Goal: Obtain resource: Download file/media

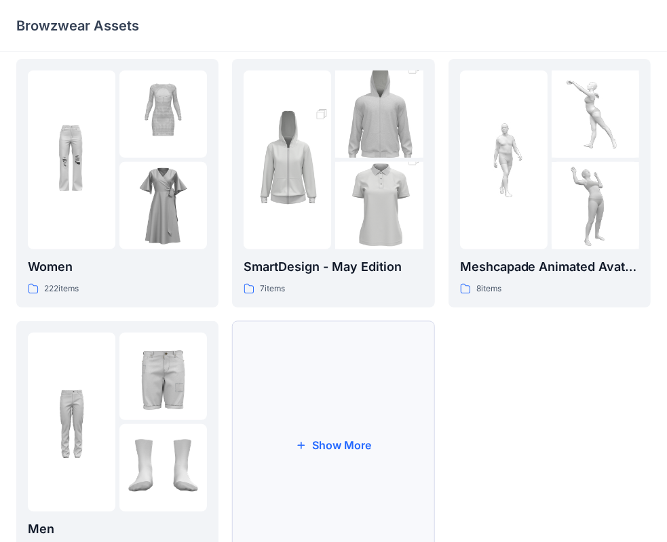
scroll to position [336, 0]
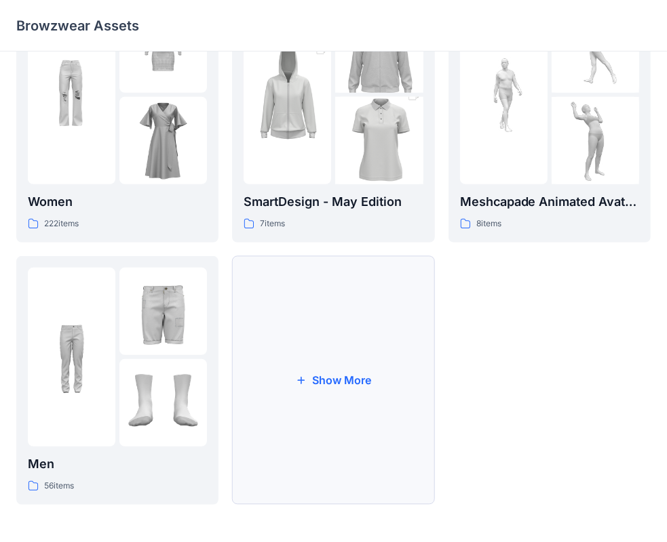
click at [330, 377] on button "Show More" at bounding box center [333, 380] width 202 height 249
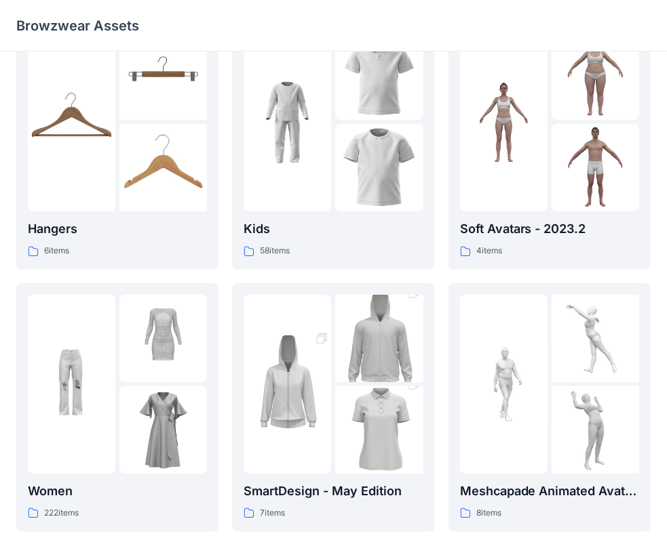
scroll to position [0, 0]
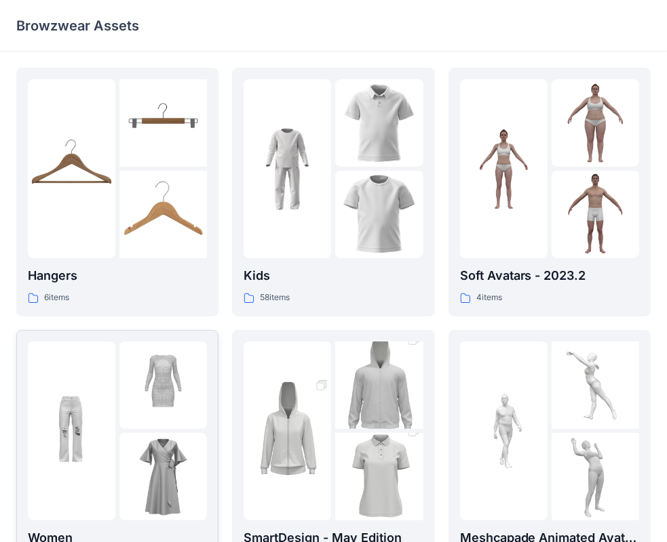
click at [103, 420] on img at bounding box center [71, 430] width 87 height 87
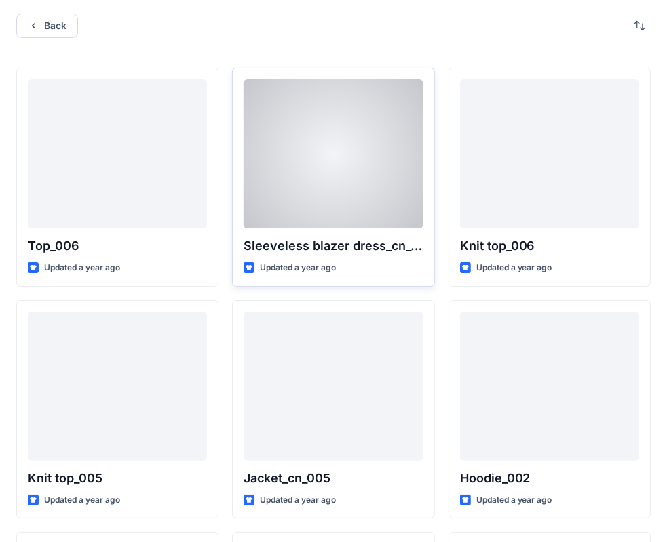
click at [342, 177] on div at bounding box center [332, 153] width 179 height 149
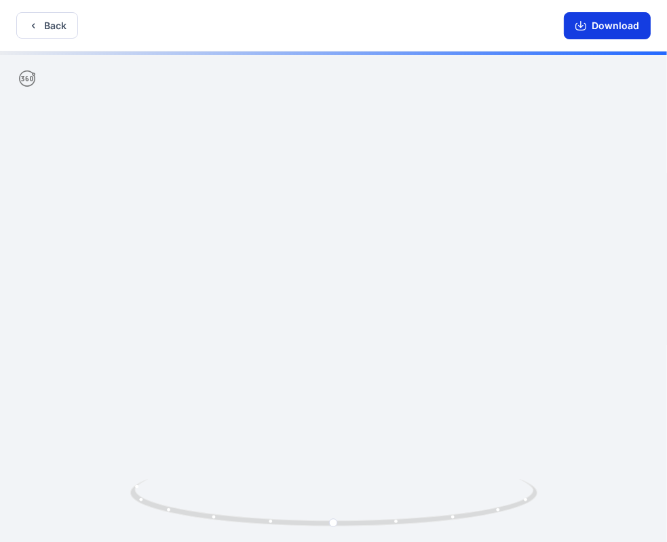
click at [589, 27] on button "Download" at bounding box center [606, 25] width 87 height 27
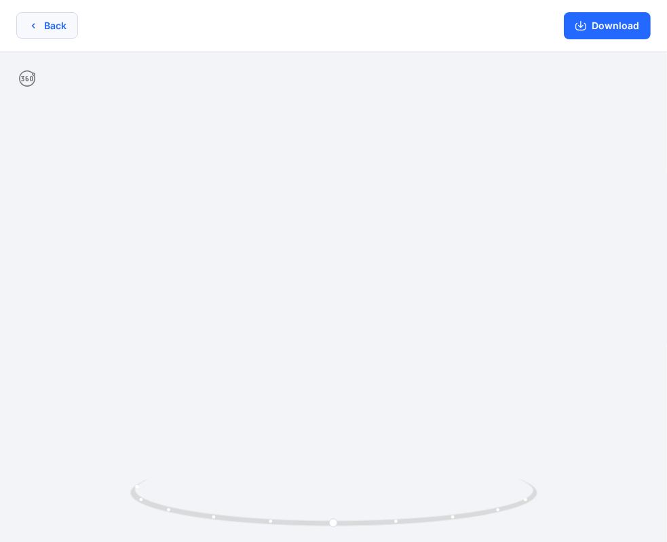
click at [43, 22] on button "Back" at bounding box center [47, 25] width 62 height 26
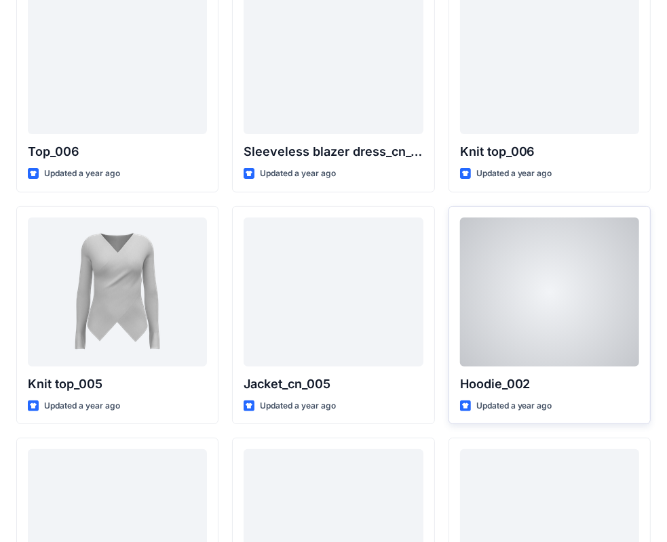
scroll to position [136, 0]
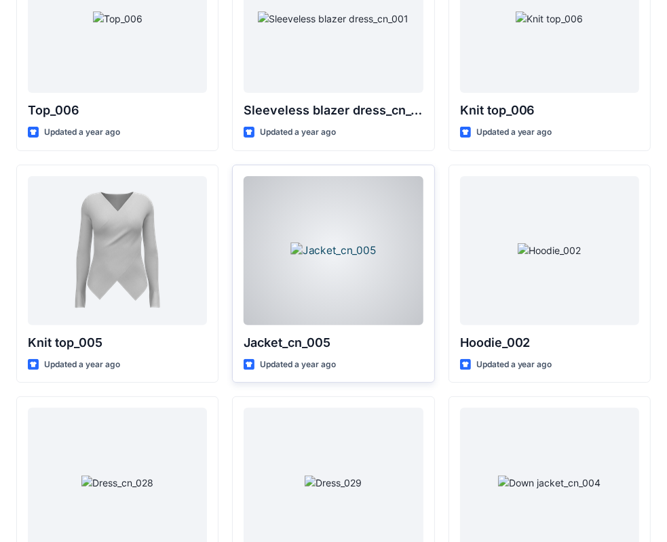
click at [359, 231] on div at bounding box center [332, 250] width 179 height 149
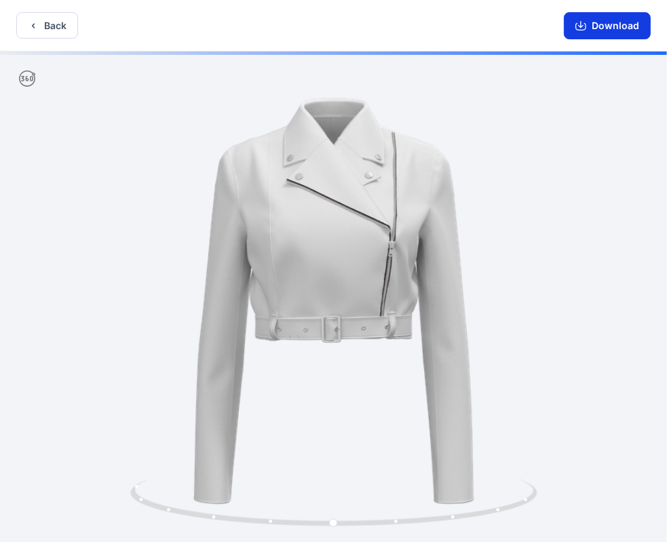
click at [614, 26] on button "Download" at bounding box center [606, 25] width 87 height 27
click at [33, 24] on icon "button" at bounding box center [33, 25] width 3 height 5
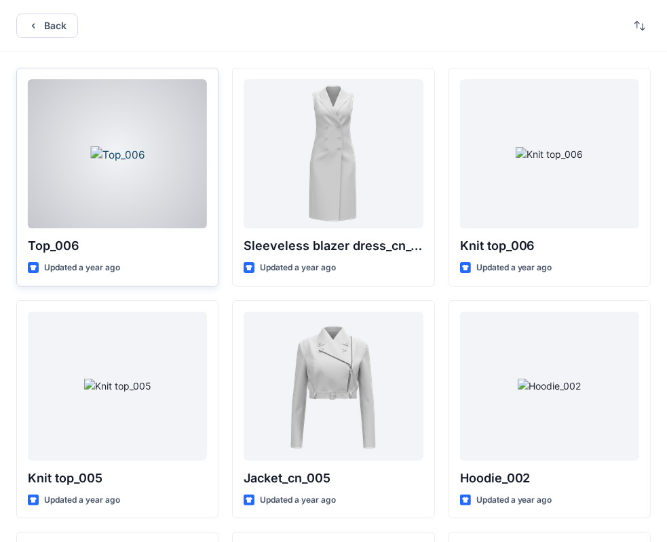
click at [138, 174] on div at bounding box center [117, 153] width 179 height 149
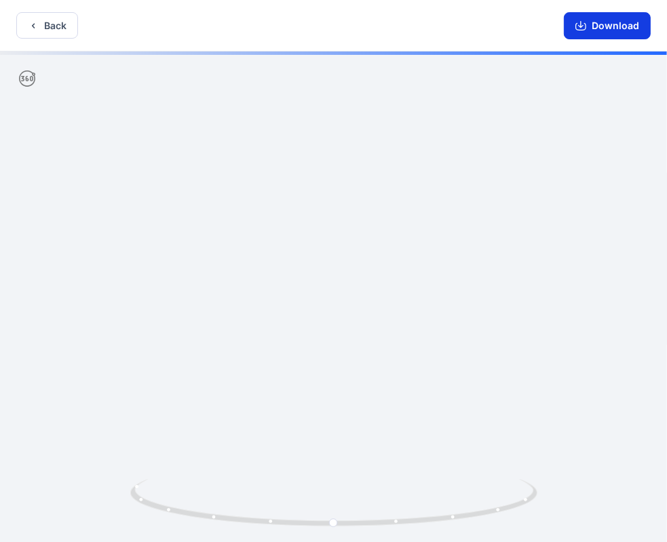
click at [616, 26] on button "Download" at bounding box center [606, 25] width 87 height 27
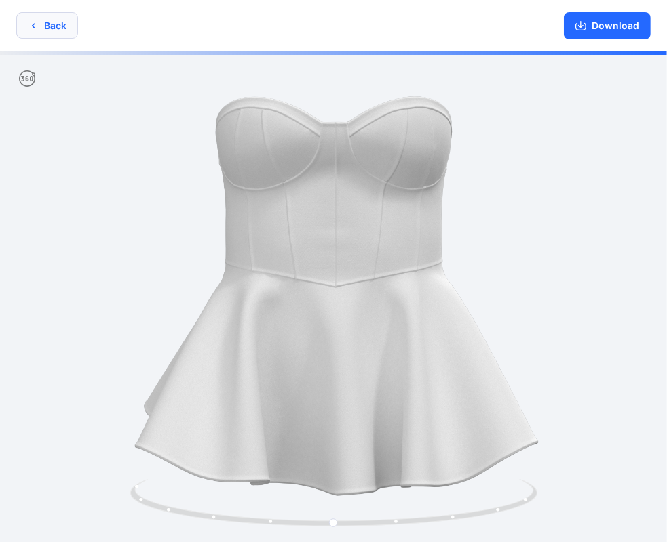
click at [56, 22] on button "Back" at bounding box center [47, 25] width 62 height 26
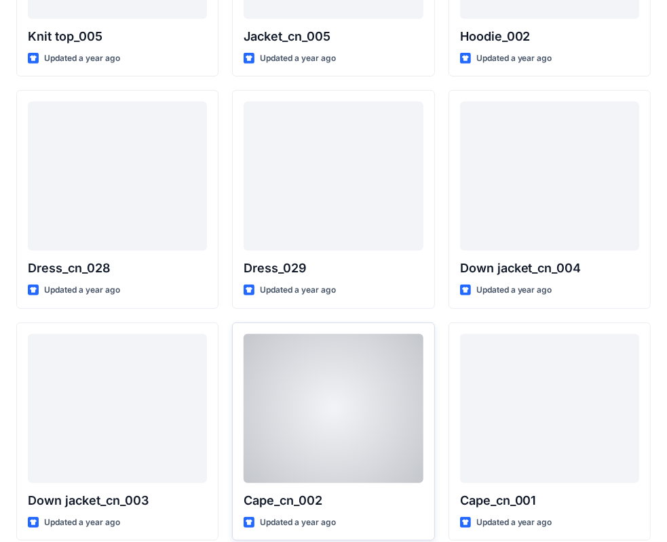
scroll to position [504, 0]
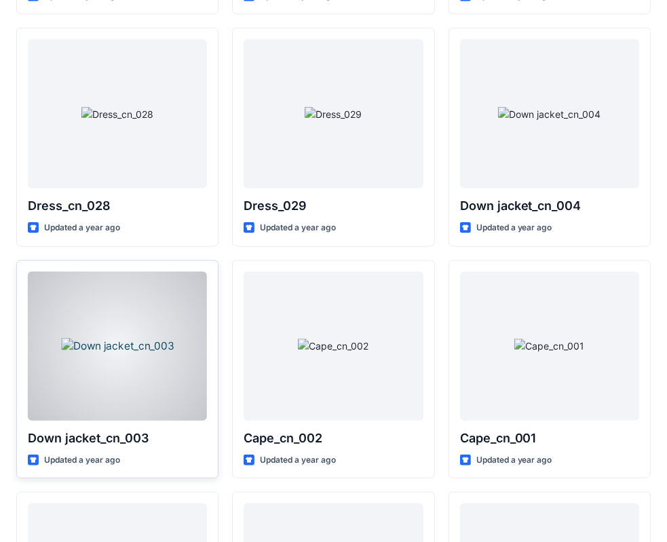
click at [133, 348] on div at bounding box center [117, 346] width 179 height 149
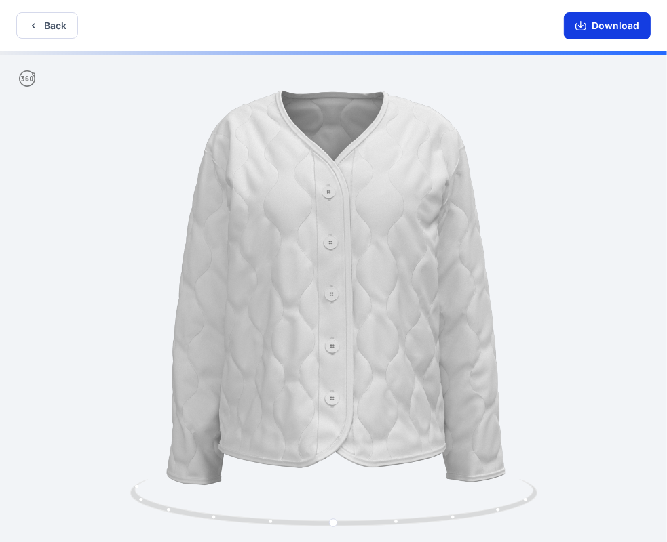
click at [599, 17] on button "Download" at bounding box center [606, 25] width 87 height 27
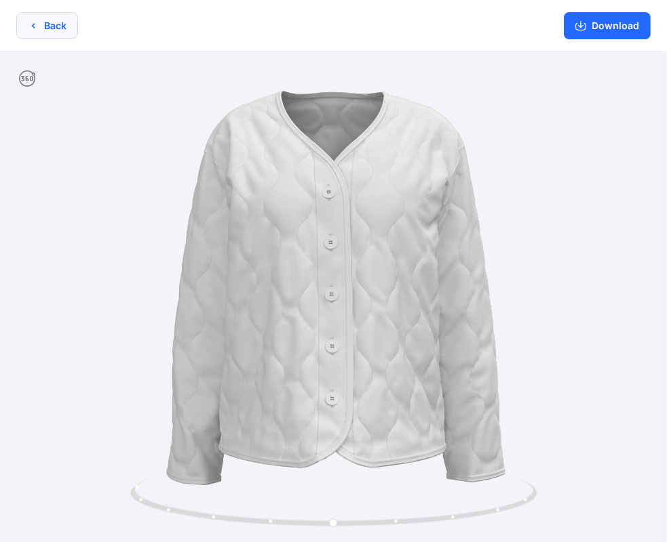
click at [39, 27] on button "Back" at bounding box center [47, 25] width 62 height 26
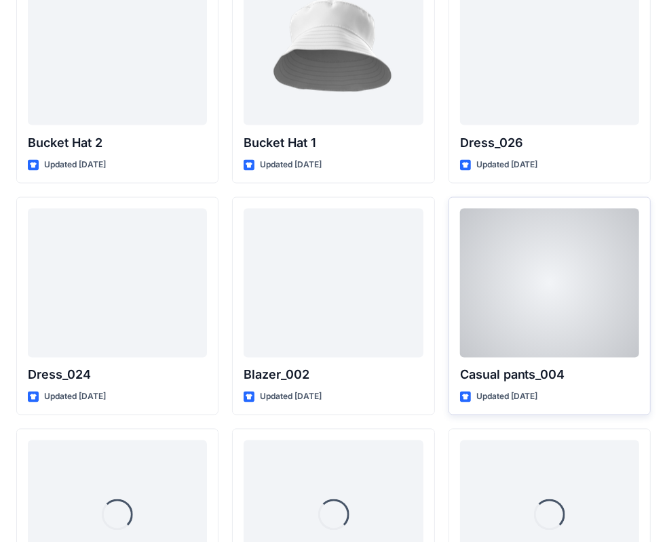
scroll to position [1501, 0]
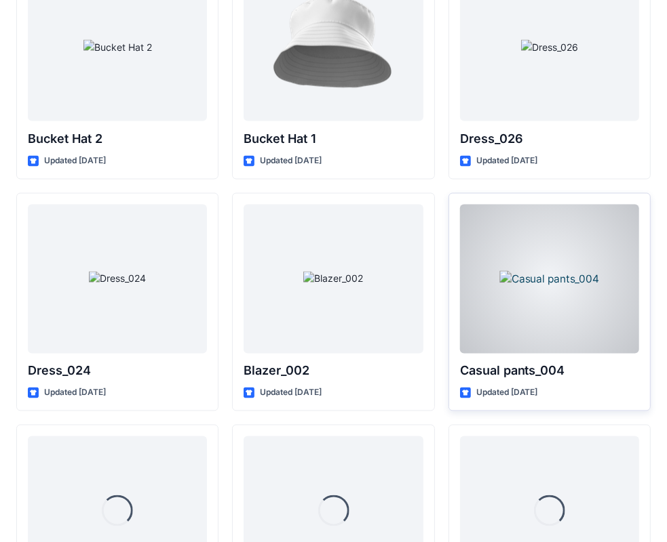
click at [535, 317] on div at bounding box center [549, 279] width 179 height 149
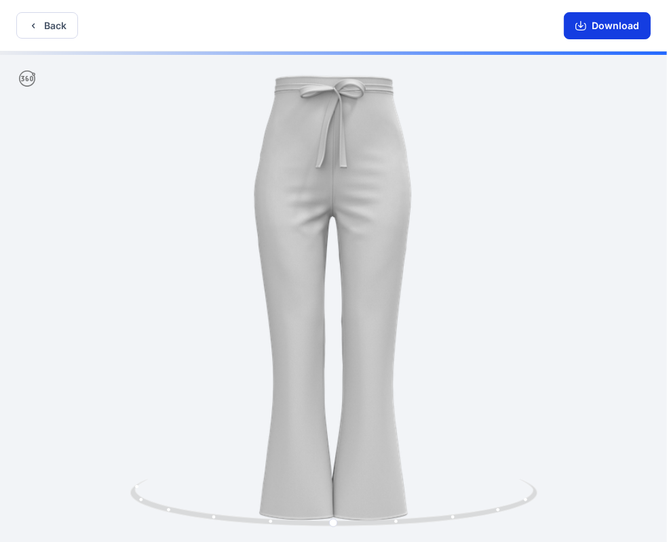
click at [603, 20] on button "Download" at bounding box center [606, 25] width 87 height 27
click at [38, 26] on button "Back" at bounding box center [47, 25] width 62 height 26
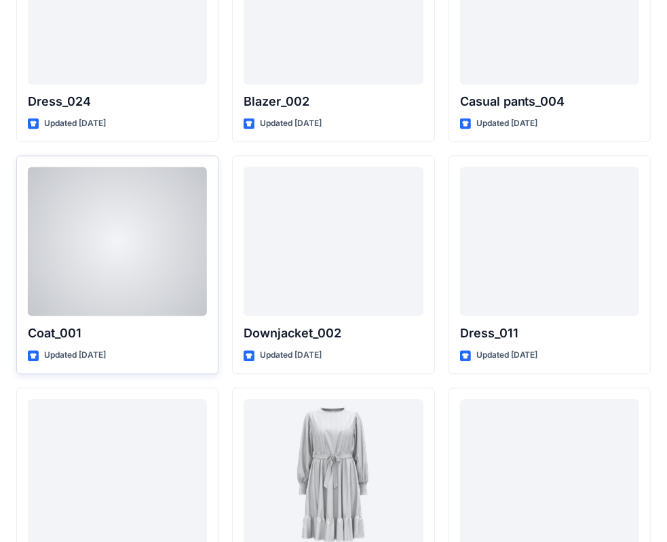
scroll to position [1772, 0]
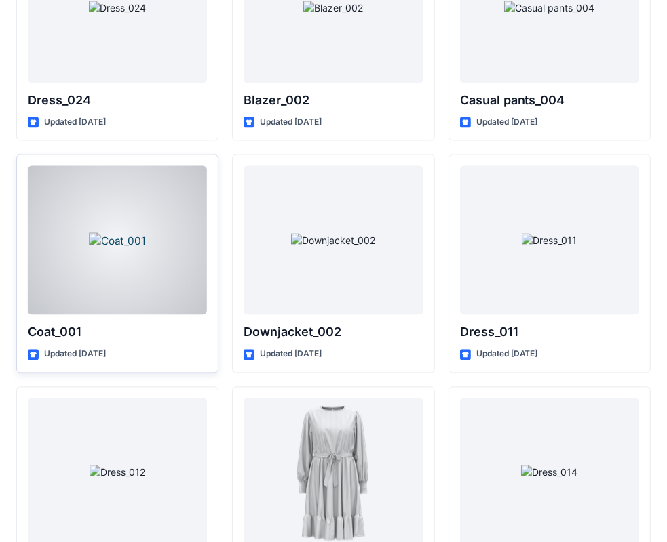
click at [160, 279] on div at bounding box center [117, 239] width 179 height 149
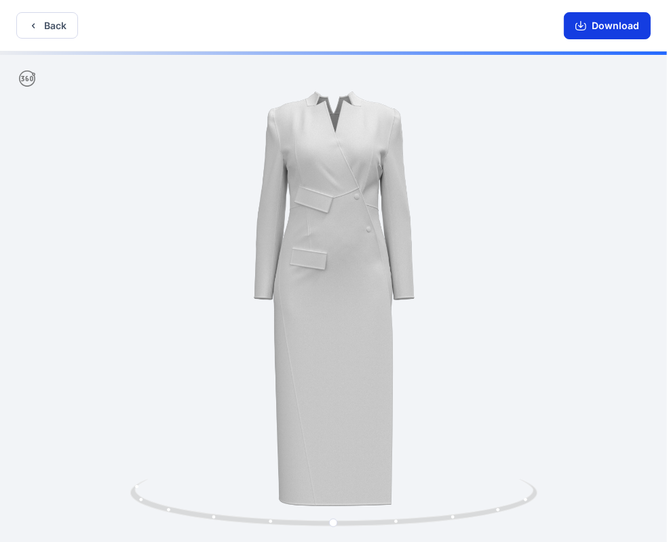
click at [605, 28] on button "Download" at bounding box center [606, 25] width 87 height 27
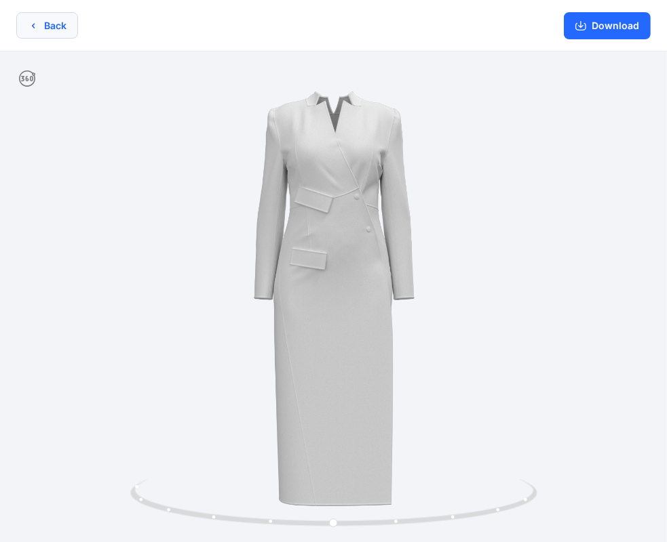
click at [42, 22] on button "Back" at bounding box center [47, 25] width 62 height 26
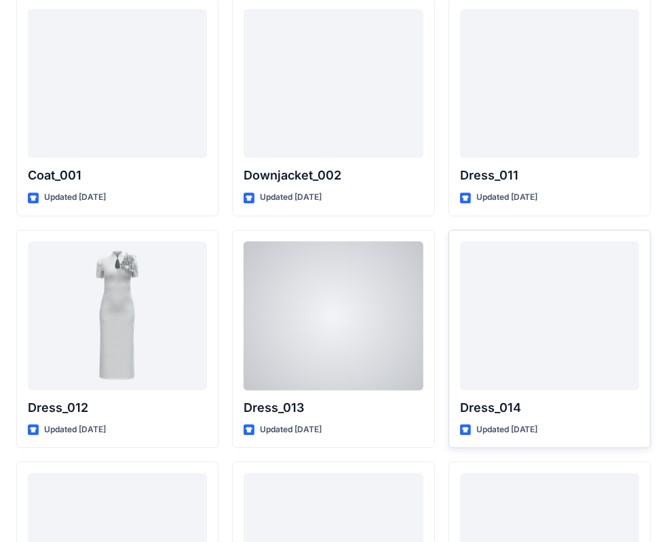
scroll to position [1975, 0]
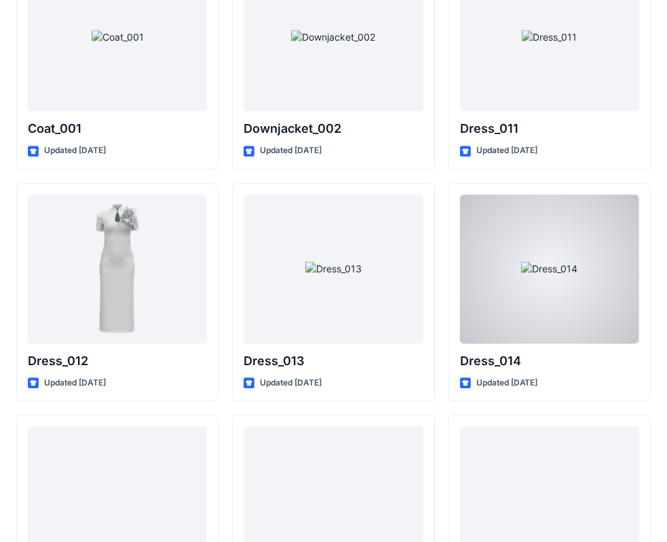
click at [374, 287] on div at bounding box center [332, 269] width 179 height 149
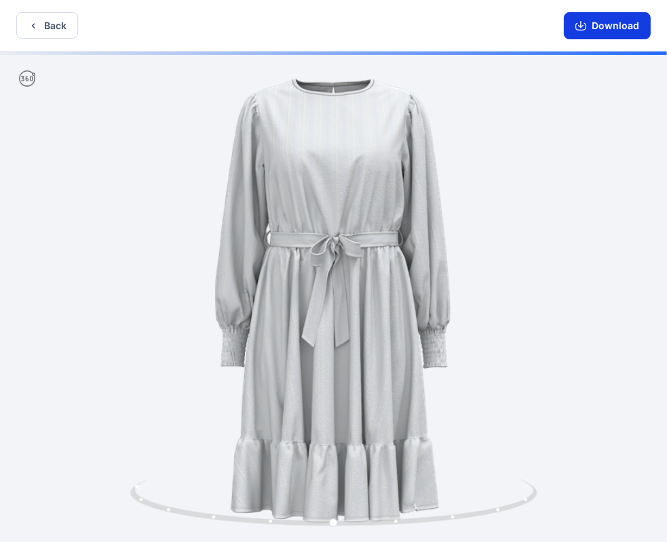
click at [611, 25] on button "Download" at bounding box center [606, 25] width 87 height 27
click at [35, 20] on icon "button" at bounding box center [33, 25] width 11 height 11
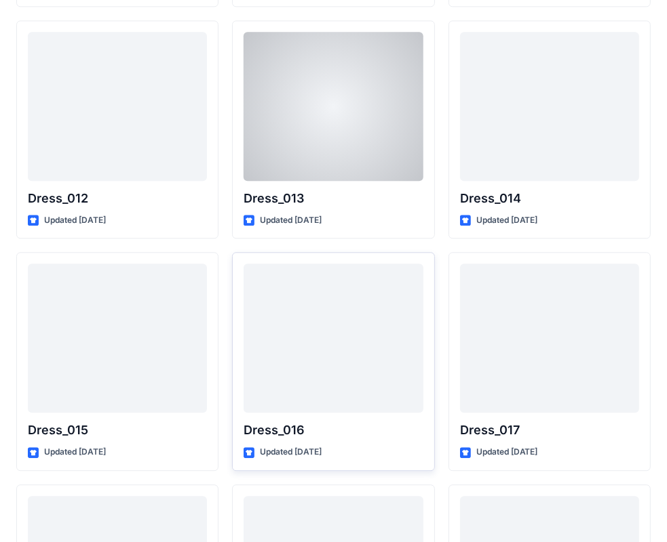
scroll to position [2179, 0]
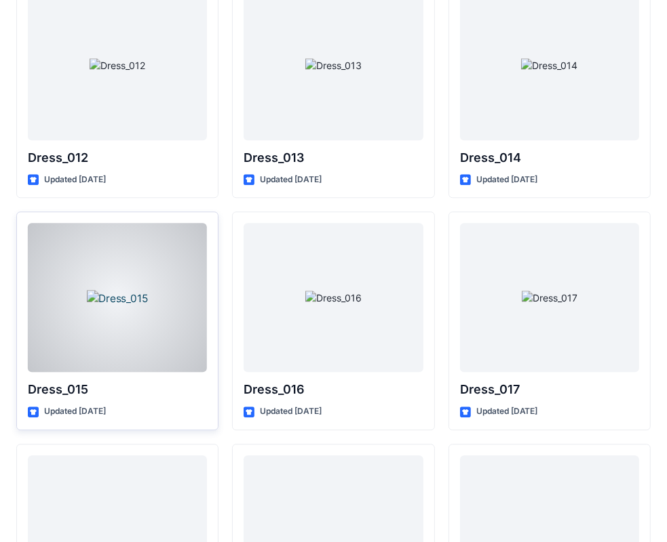
click at [125, 315] on div at bounding box center [117, 297] width 179 height 149
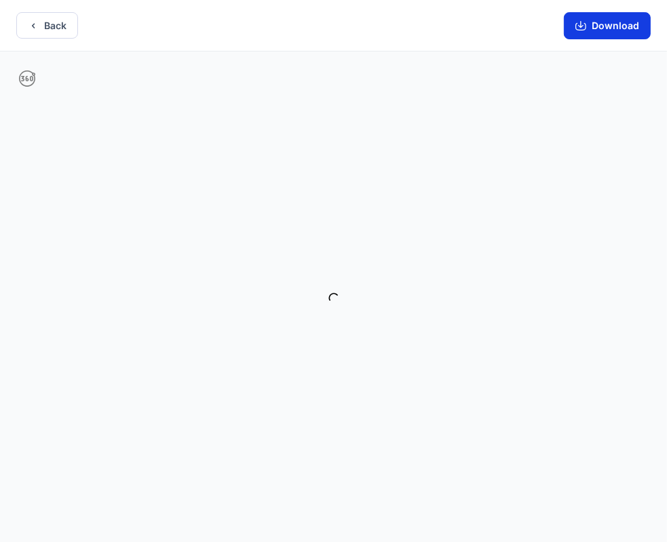
click at [605, 26] on button "Download" at bounding box center [606, 25] width 87 height 27
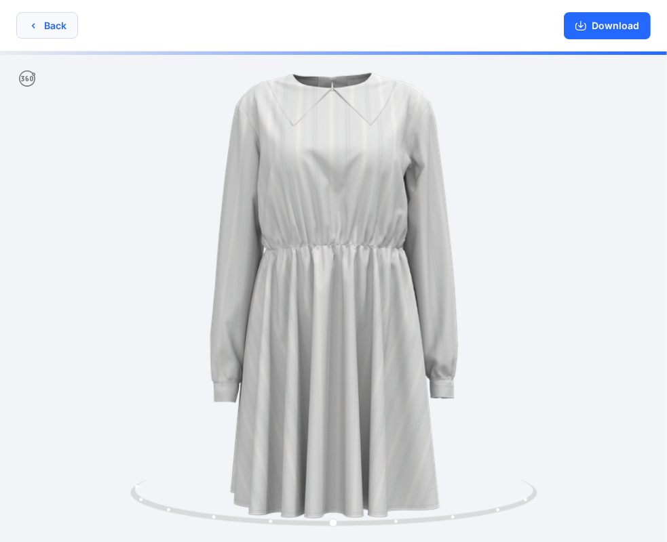
click at [44, 30] on button "Back" at bounding box center [47, 25] width 62 height 26
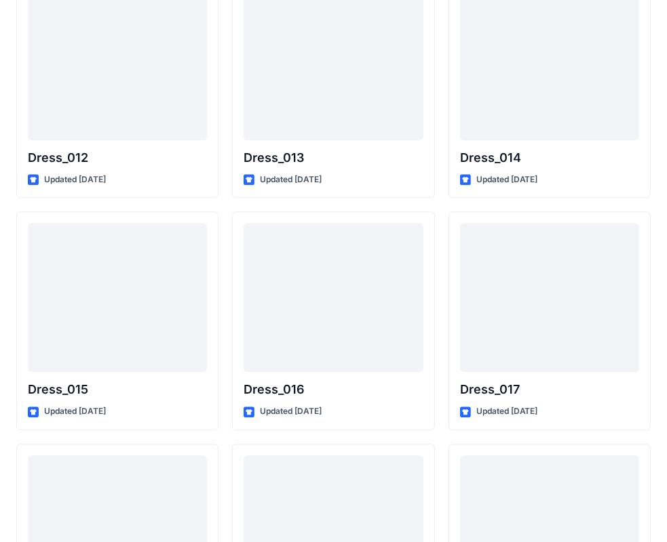
scroll to position [2246, 0]
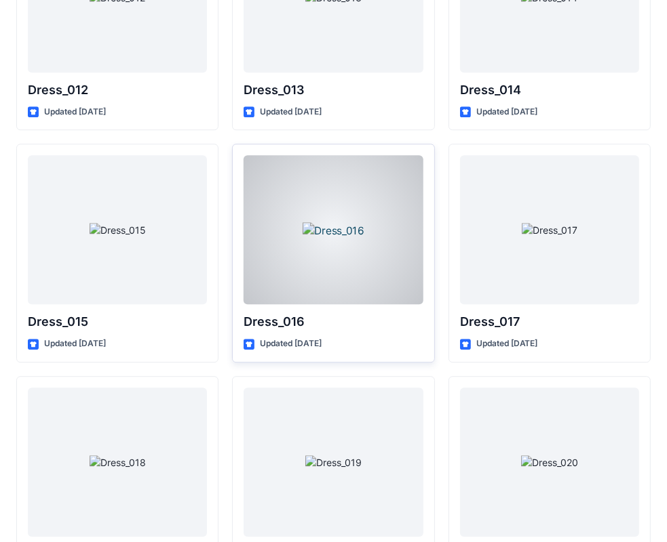
click at [313, 245] on div at bounding box center [332, 229] width 179 height 149
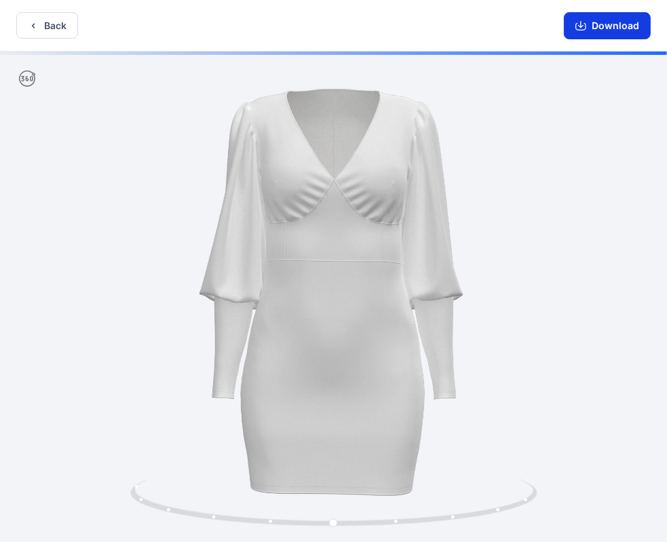
click at [631, 26] on button "Download" at bounding box center [606, 25] width 87 height 27
click at [40, 24] on button "Back" at bounding box center [47, 25] width 62 height 26
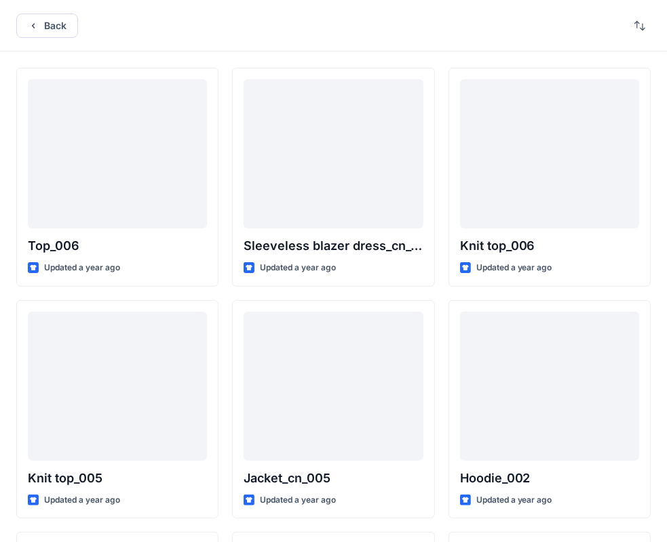
scroll to position [2246, 0]
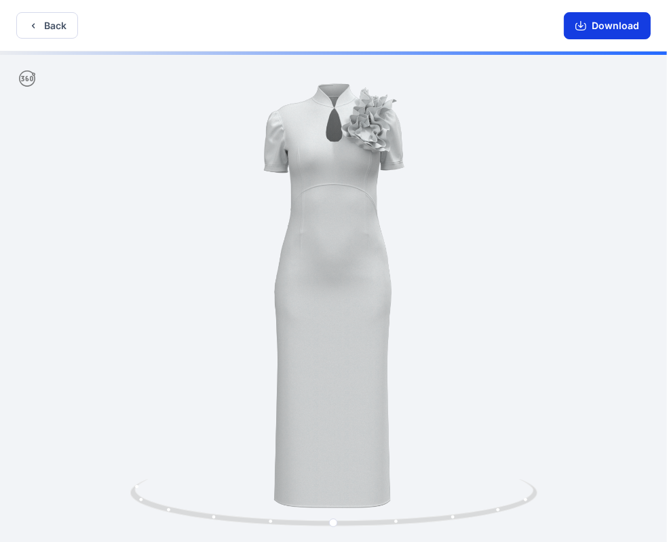
click at [624, 27] on button "Download" at bounding box center [606, 25] width 87 height 27
click at [54, 33] on button "Back" at bounding box center [47, 25] width 62 height 26
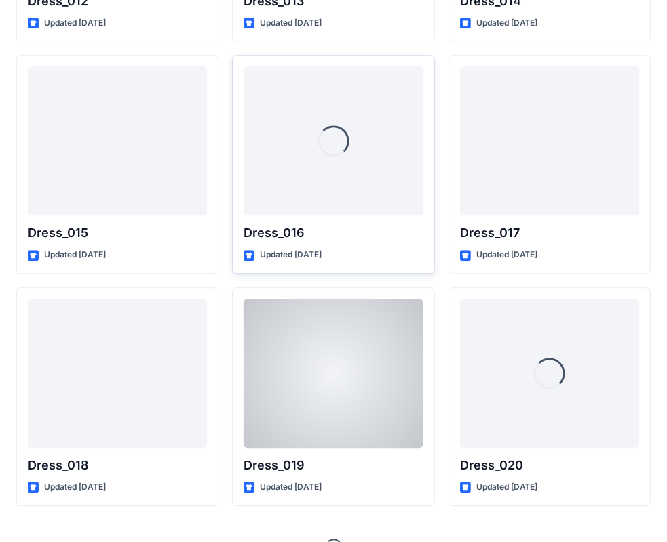
scroll to position [2360, 0]
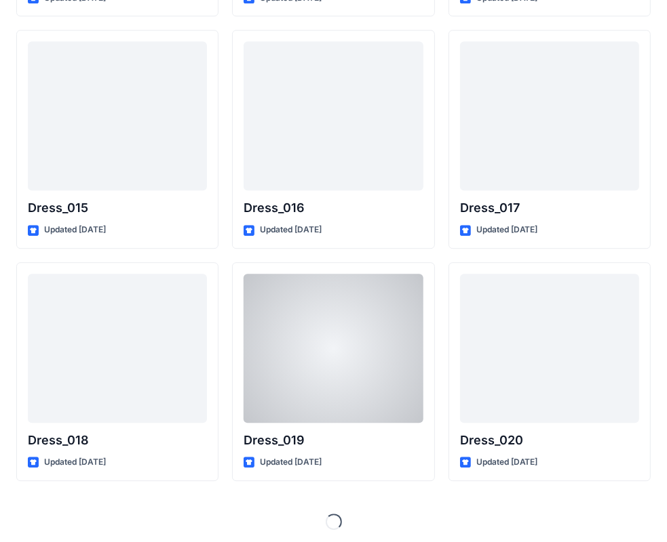
click at [552, 123] on div at bounding box center [549, 115] width 179 height 149
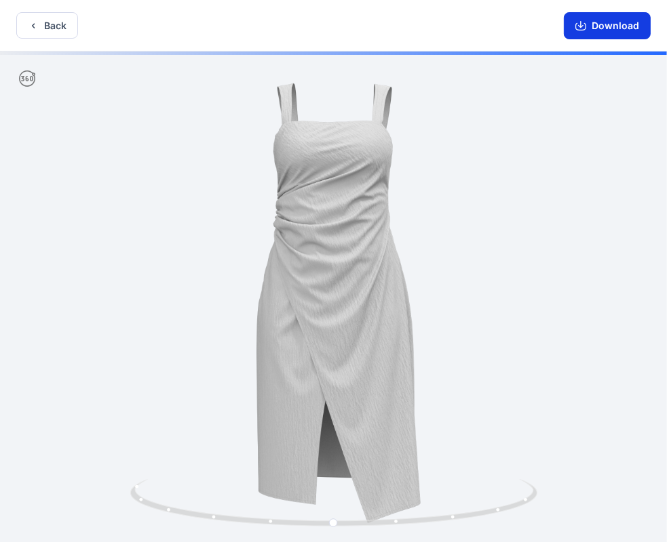
click at [622, 27] on button "Download" at bounding box center [606, 25] width 87 height 27
click at [42, 26] on button "Back" at bounding box center [47, 25] width 62 height 26
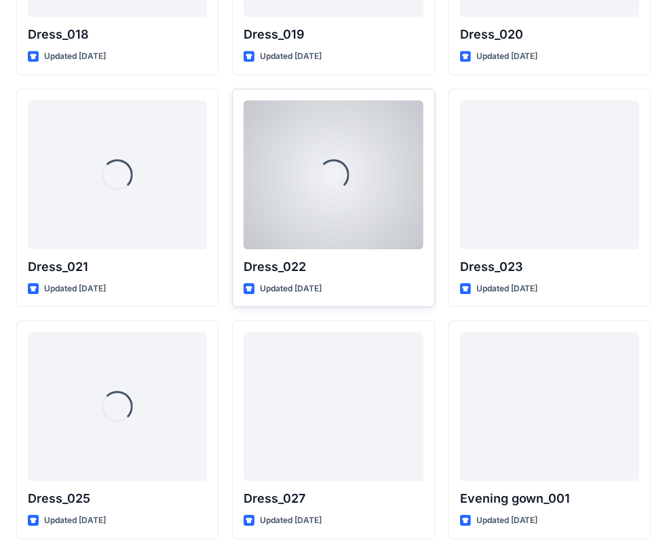
scroll to position [2767, 0]
click at [361, 178] on div at bounding box center [332, 174] width 179 height 149
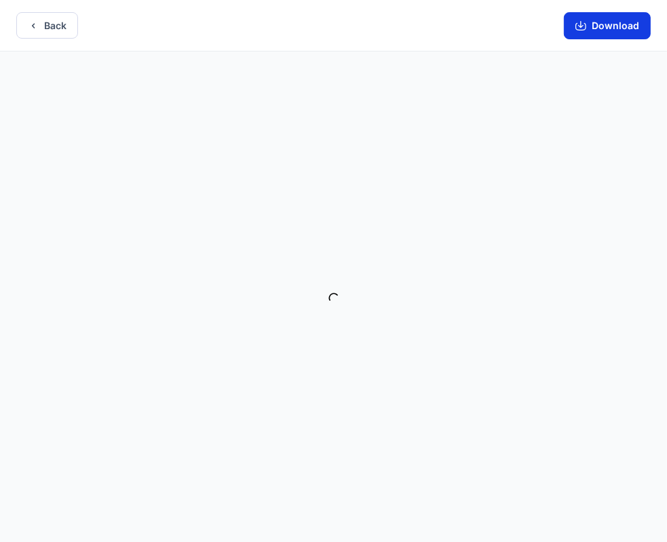
click at [620, 26] on button "Download" at bounding box center [606, 25] width 87 height 27
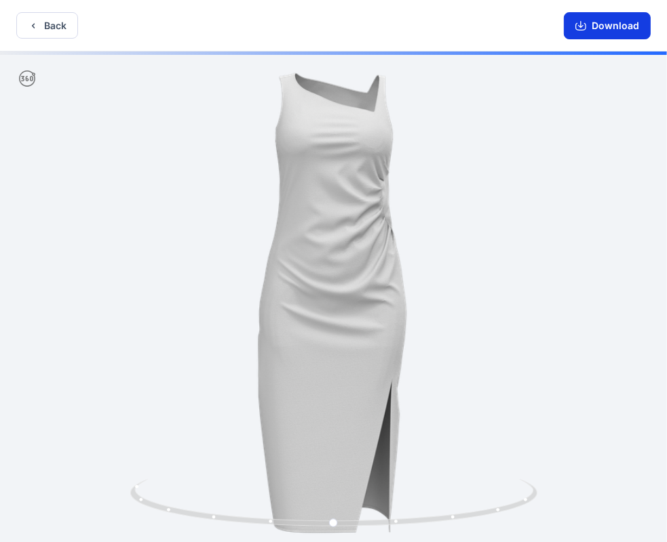
click at [590, 16] on button "Download" at bounding box center [606, 25] width 87 height 27
click at [49, 26] on button "Back" at bounding box center [47, 25] width 62 height 26
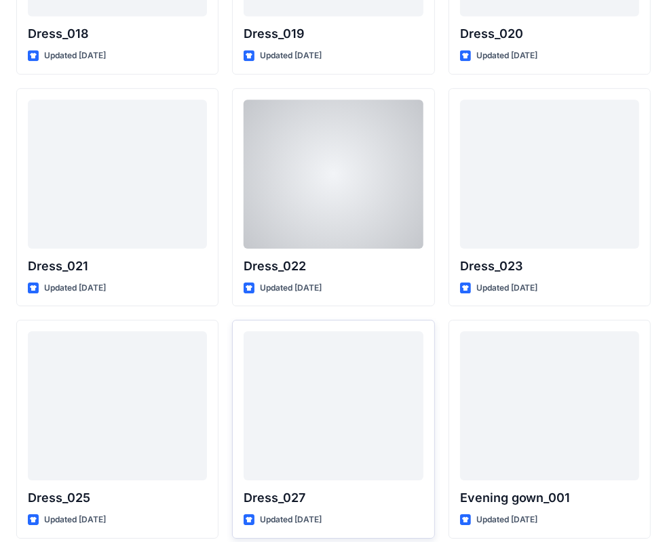
scroll to position [2835, 0]
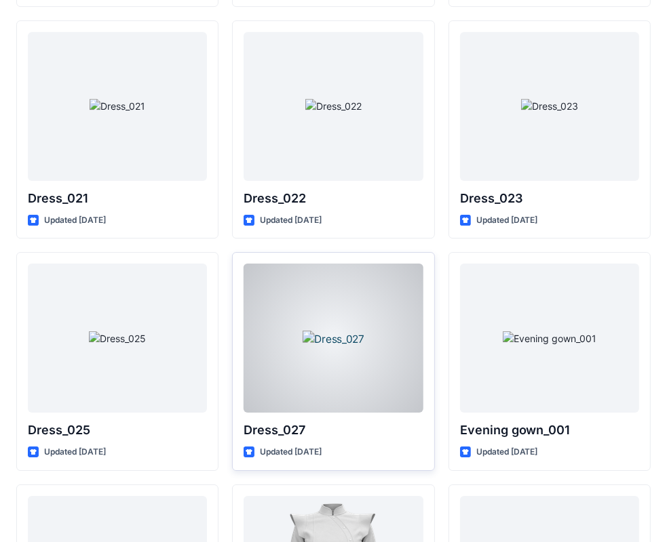
click at [318, 323] on div at bounding box center [332, 338] width 179 height 149
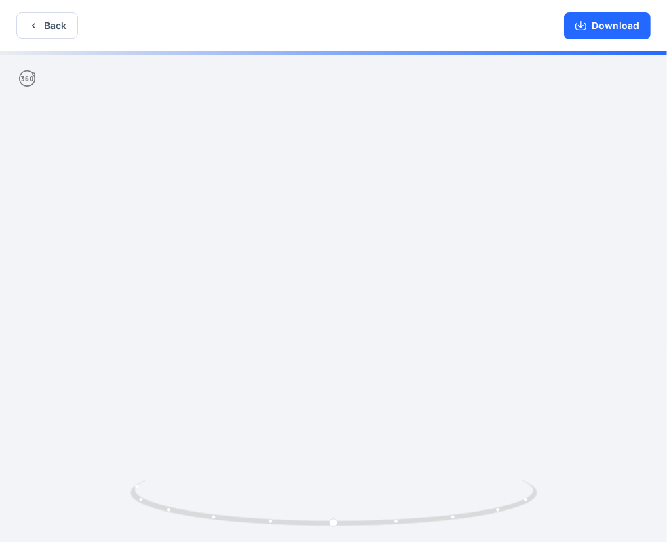
click at [610, 28] on button "Download" at bounding box center [606, 25] width 87 height 27
click at [42, 24] on button "Back" at bounding box center [47, 25] width 62 height 26
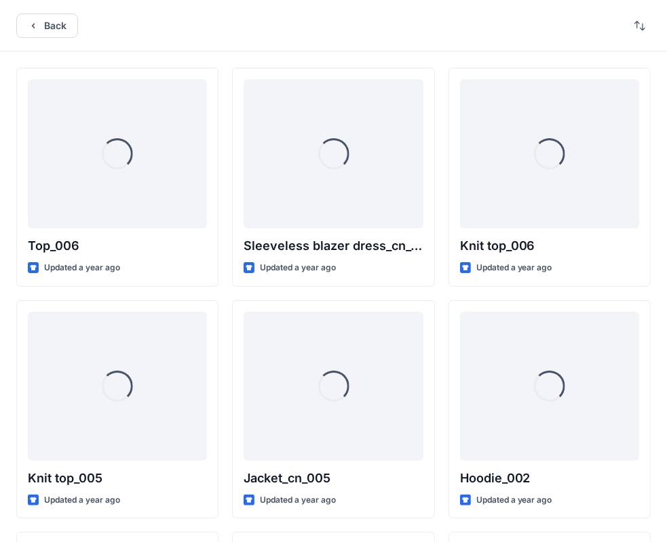
scroll to position [2835, 0]
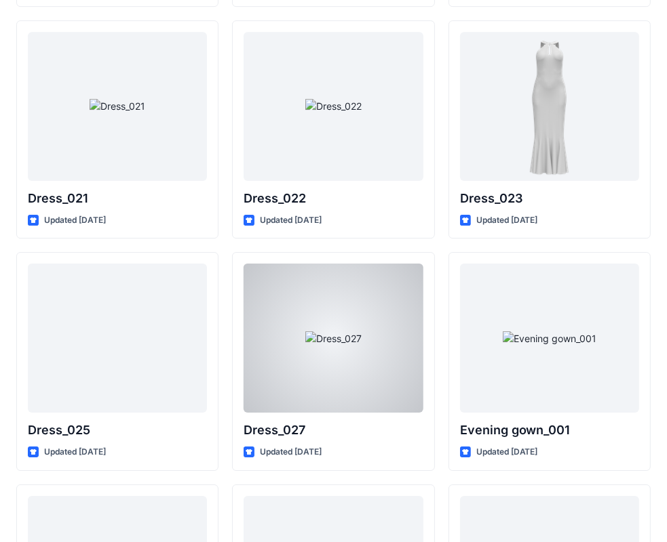
click at [116, 347] on div at bounding box center [117, 338] width 179 height 149
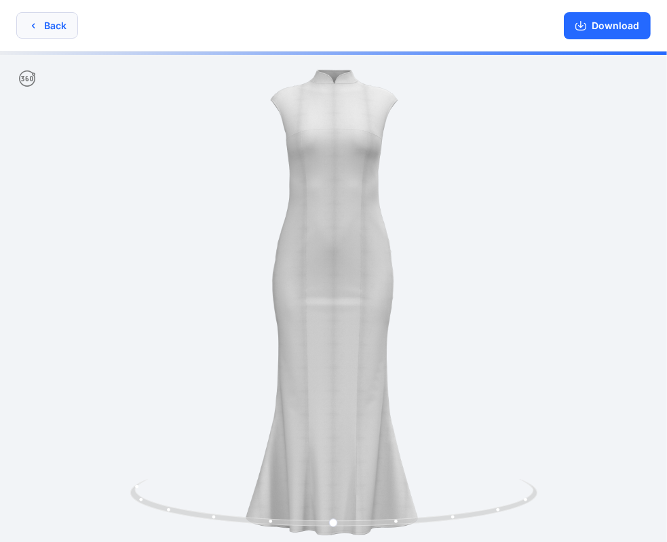
click at [41, 28] on button "Back" at bounding box center [47, 25] width 62 height 26
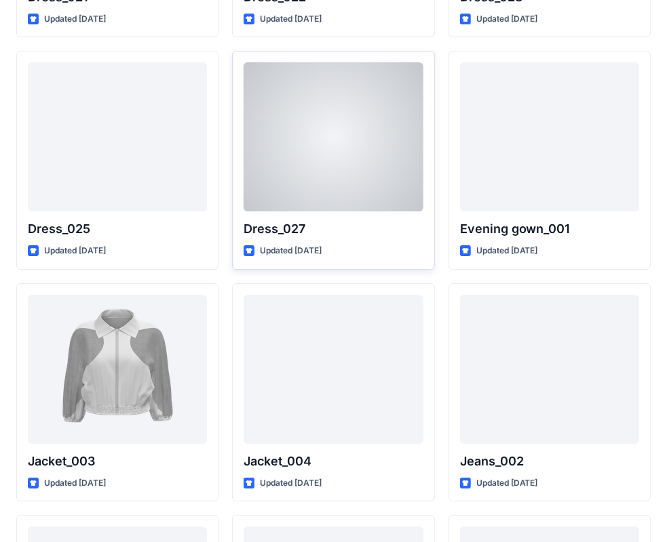
scroll to position [3106, 0]
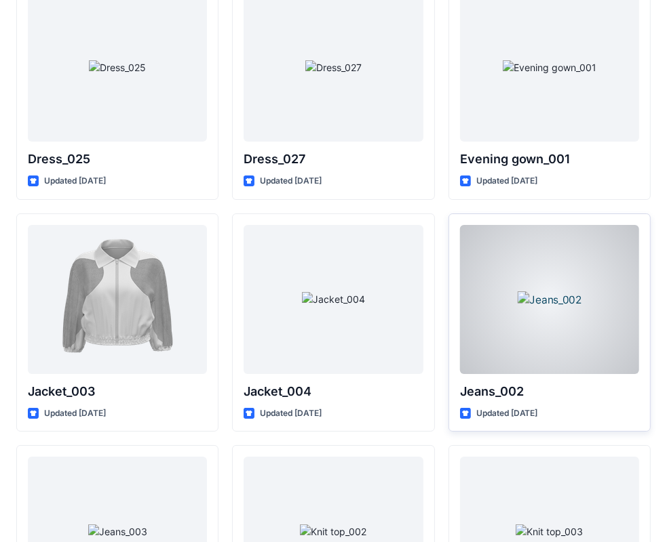
click at [511, 286] on div at bounding box center [549, 299] width 179 height 149
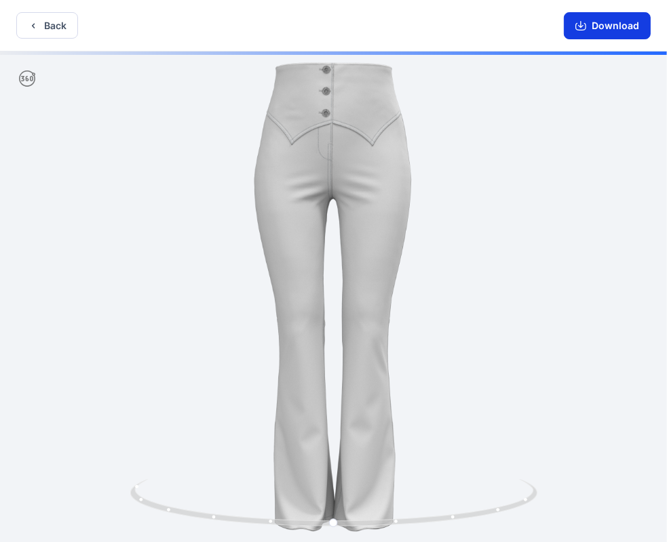
click at [618, 26] on button "Download" at bounding box center [606, 25] width 87 height 27
click at [51, 27] on button "Back" at bounding box center [47, 25] width 62 height 26
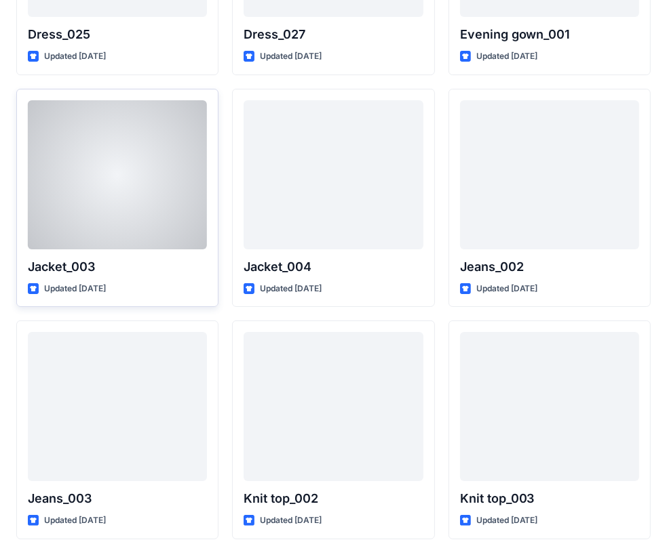
scroll to position [3242, 0]
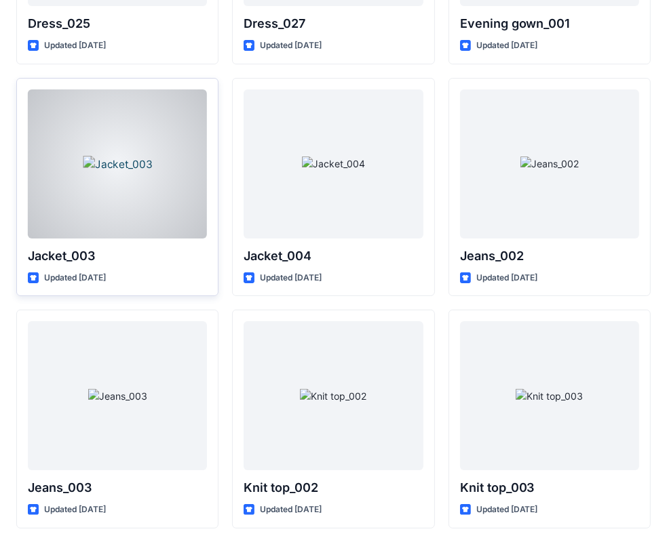
click at [123, 192] on div at bounding box center [117, 164] width 179 height 149
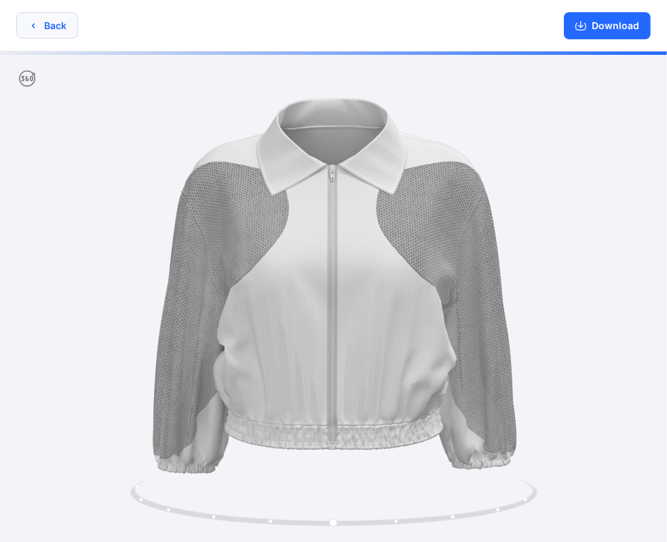
click at [612, 24] on button "Download" at bounding box center [606, 25] width 87 height 27
click at [47, 27] on button "Back" at bounding box center [47, 25] width 62 height 26
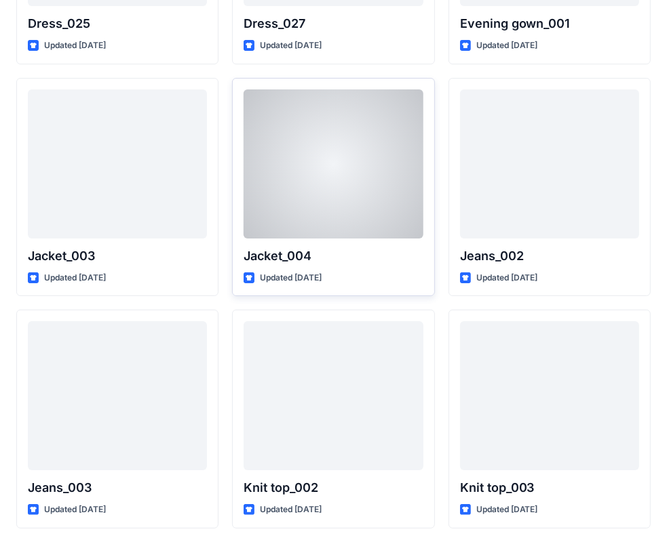
scroll to position [3289, 0]
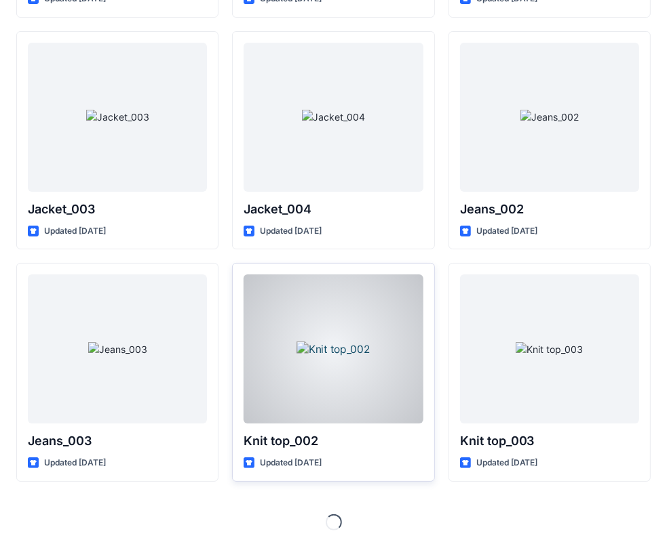
click at [353, 340] on div at bounding box center [332, 349] width 179 height 149
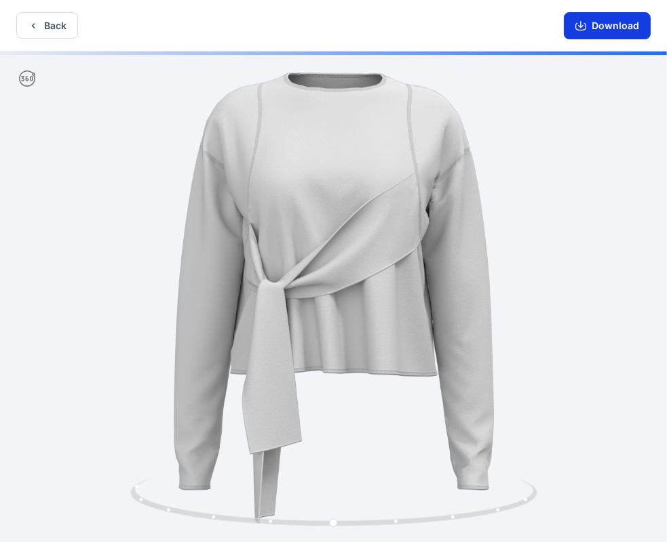
click at [610, 31] on button "Download" at bounding box center [606, 25] width 87 height 27
click at [608, 24] on button "Download" at bounding box center [606, 25] width 87 height 27
click at [35, 27] on icon "button" at bounding box center [33, 25] width 11 height 11
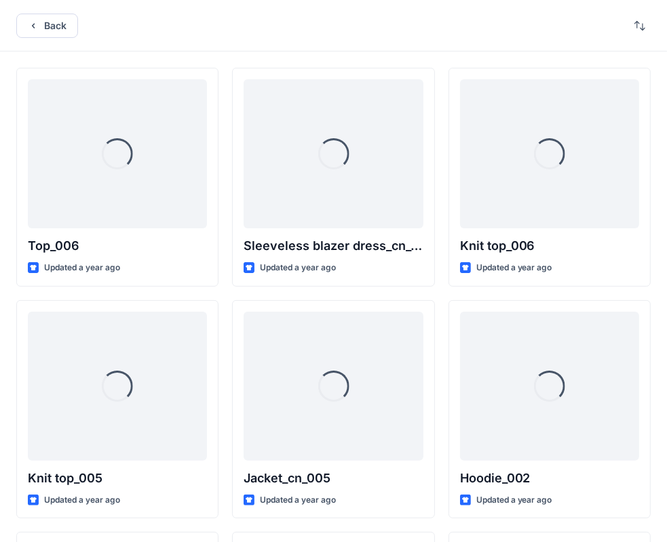
scroll to position [3289, 0]
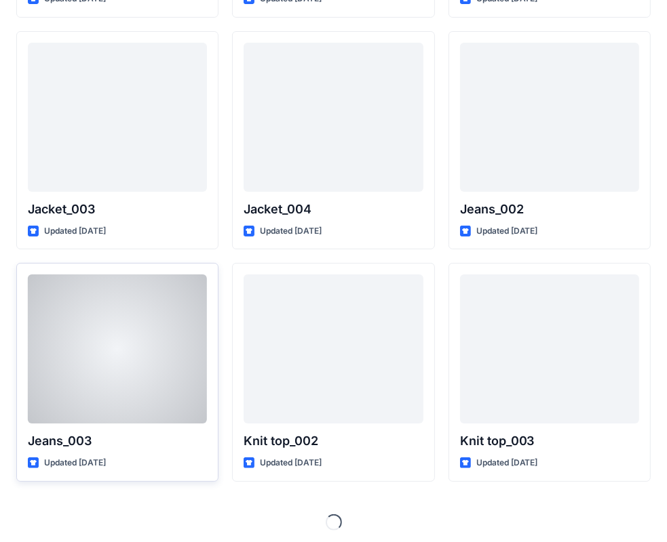
click at [143, 335] on div at bounding box center [117, 349] width 179 height 149
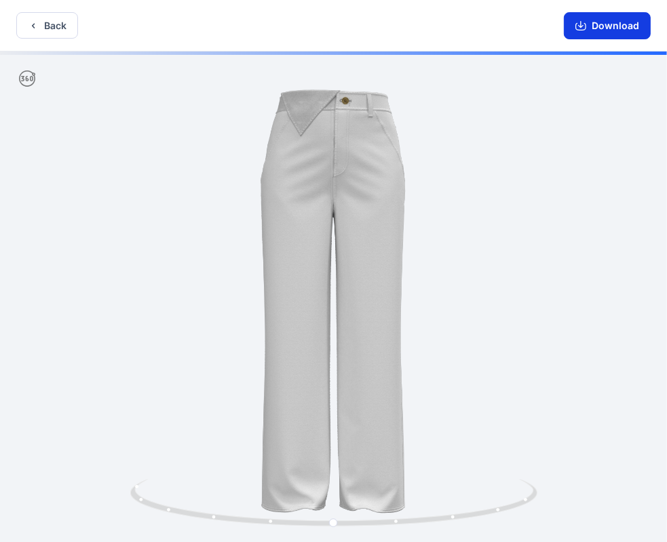
click at [618, 24] on button "Download" at bounding box center [606, 25] width 87 height 27
click at [45, 22] on button "Back" at bounding box center [47, 25] width 62 height 26
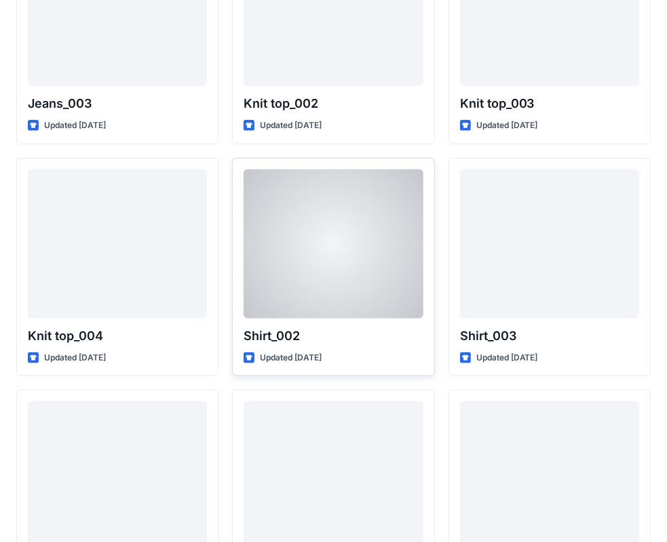
scroll to position [3628, 0]
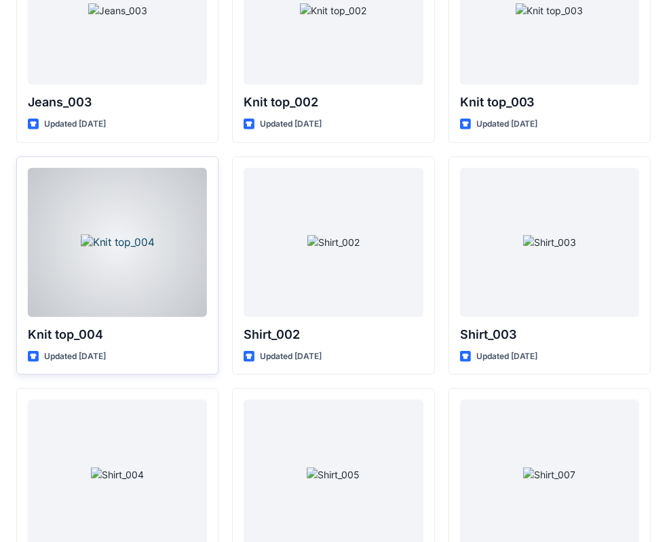
click at [119, 298] on div at bounding box center [117, 242] width 179 height 149
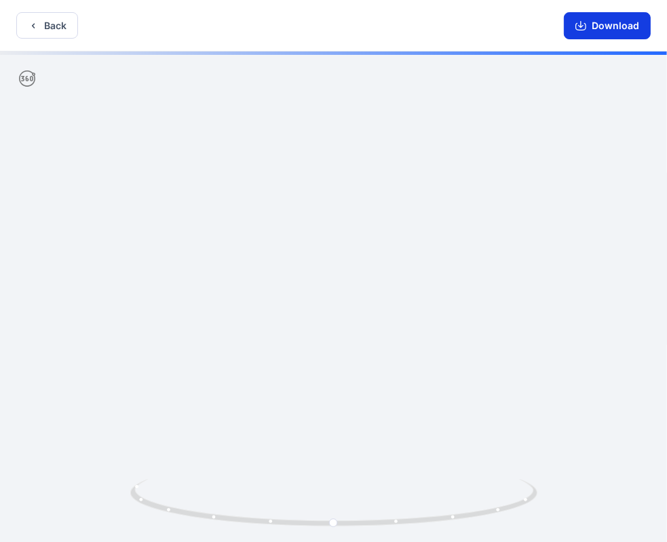
click at [616, 30] on button "Download" at bounding box center [606, 25] width 87 height 27
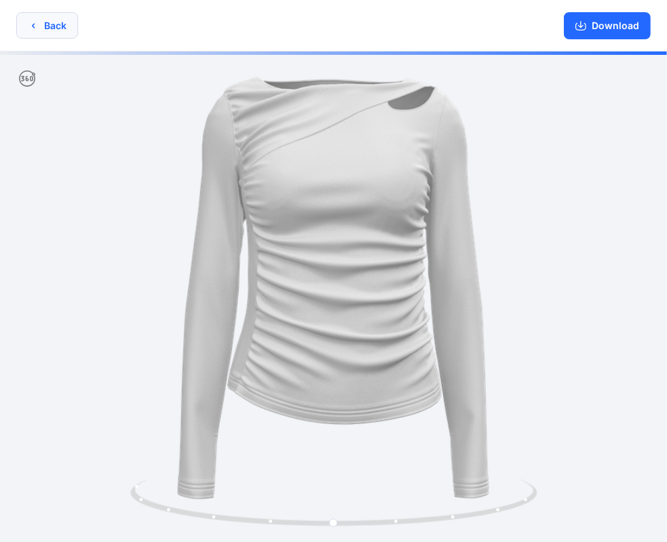
click at [35, 30] on icon "button" at bounding box center [33, 25] width 11 height 11
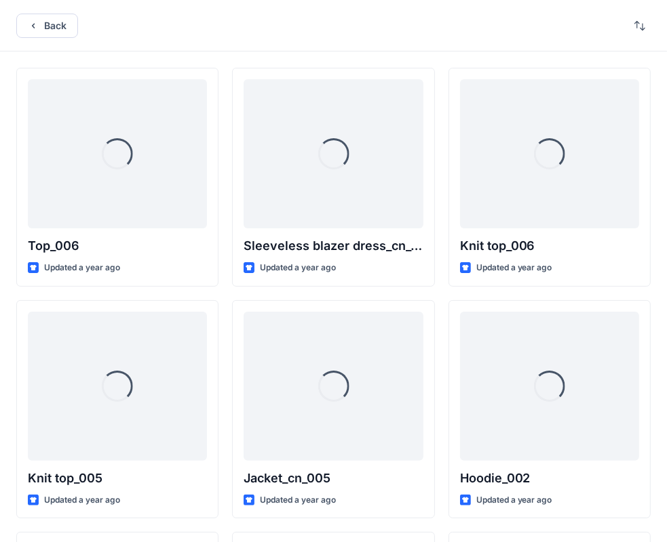
scroll to position [3628, 0]
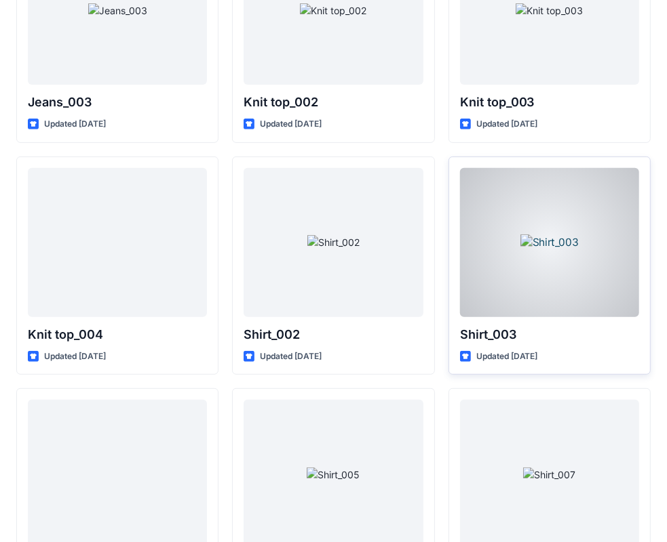
click at [525, 264] on div at bounding box center [549, 242] width 179 height 149
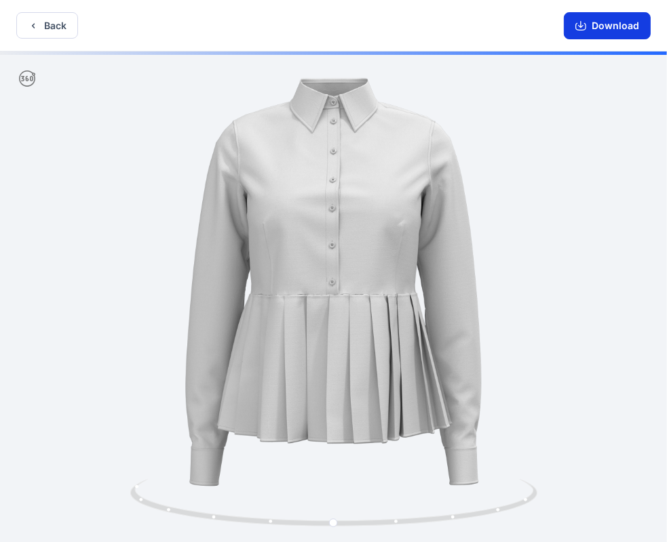
click at [622, 27] on button "Download" at bounding box center [606, 25] width 87 height 27
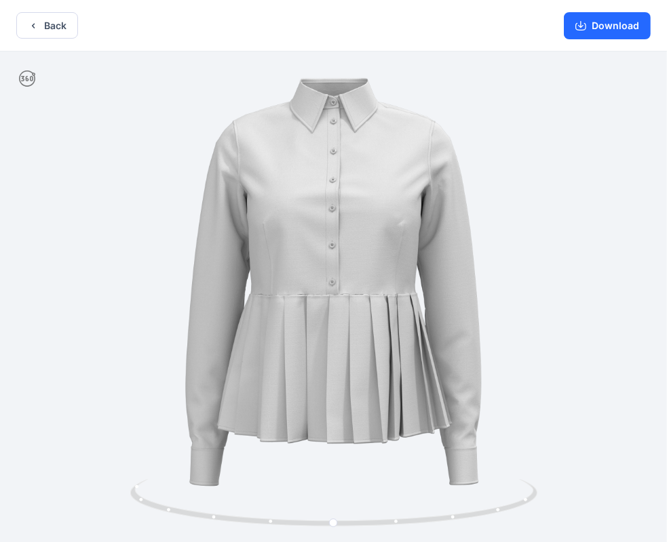
click at [36, 35] on button "Back" at bounding box center [47, 25] width 62 height 26
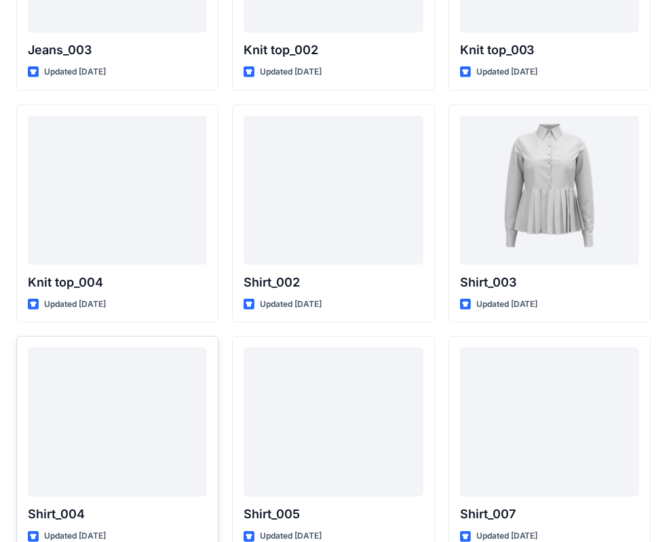
scroll to position [3695, 0]
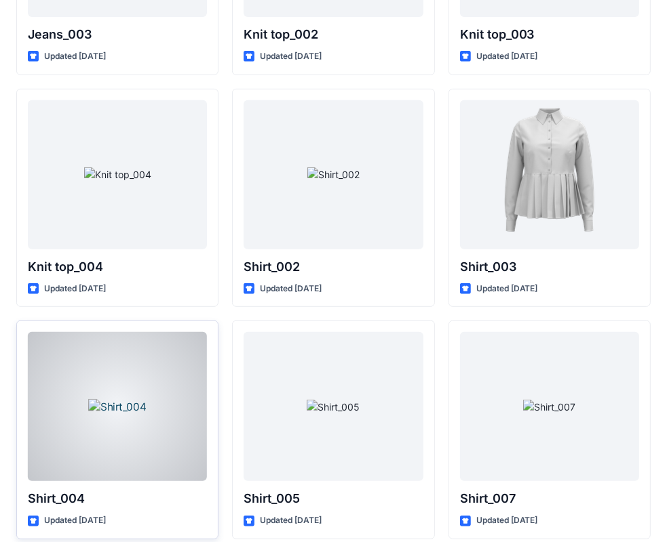
click at [163, 403] on div at bounding box center [117, 406] width 179 height 149
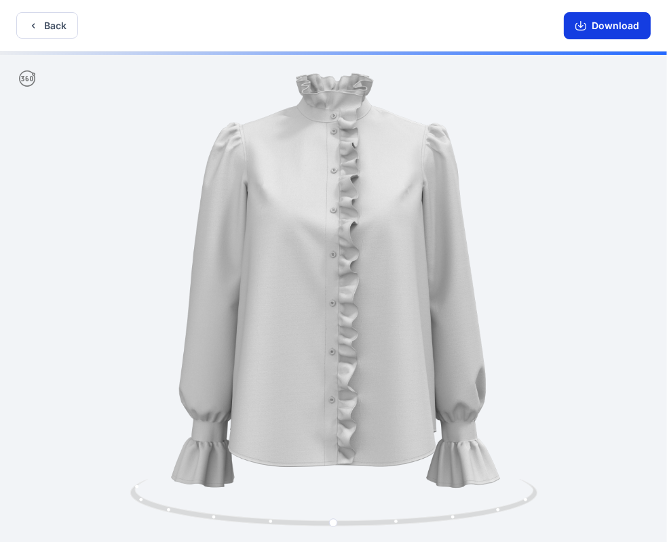
click at [620, 25] on button "Download" at bounding box center [606, 25] width 87 height 27
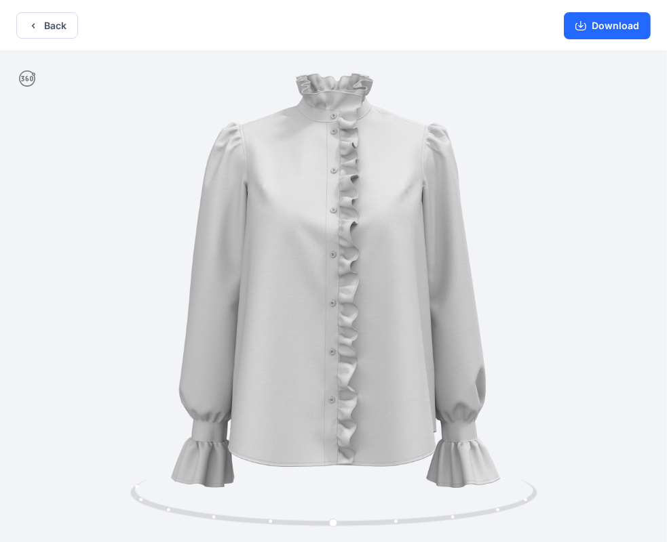
click at [28, 24] on icon "button" at bounding box center [33, 25] width 11 height 11
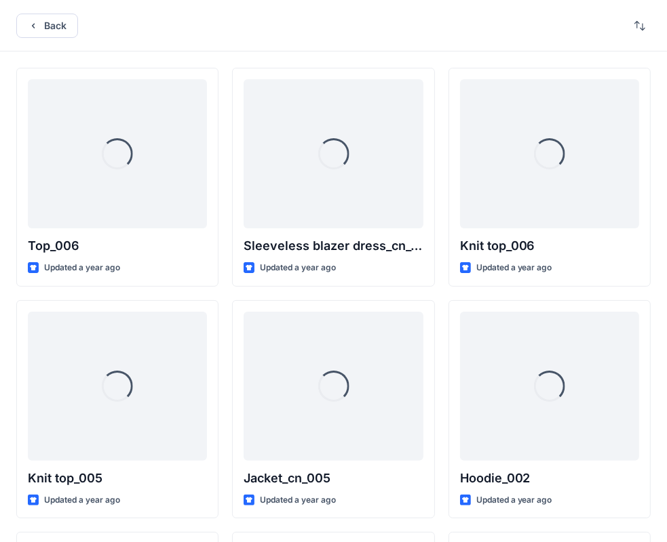
scroll to position [3695, 0]
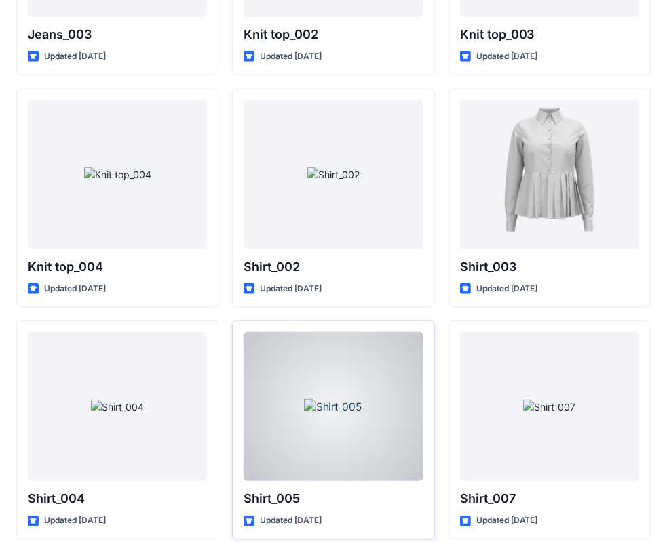
click at [381, 382] on div at bounding box center [332, 406] width 179 height 149
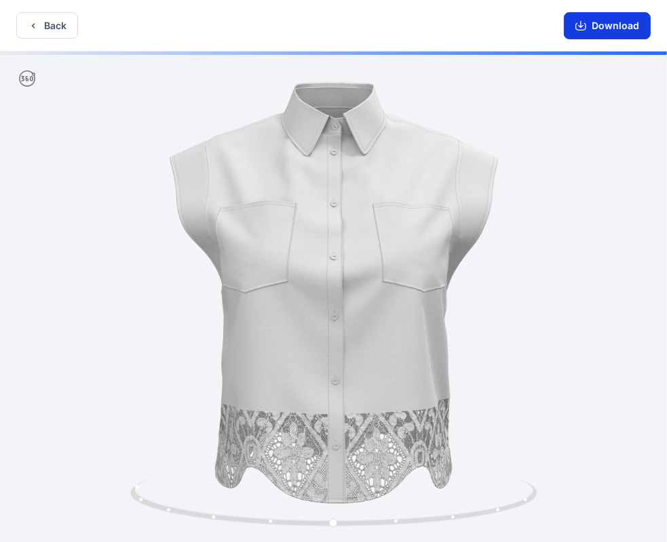
click at [605, 20] on button "Download" at bounding box center [606, 25] width 87 height 27
click at [45, 24] on button "Back" at bounding box center [47, 25] width 62 height 26
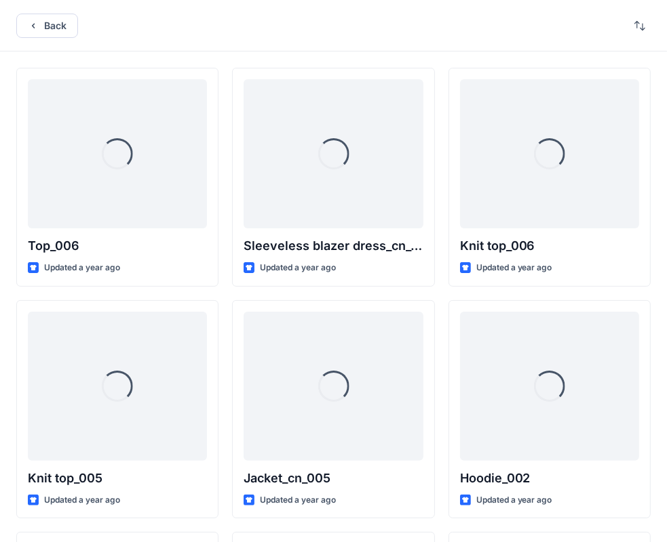
scroll to position [3695, 0]
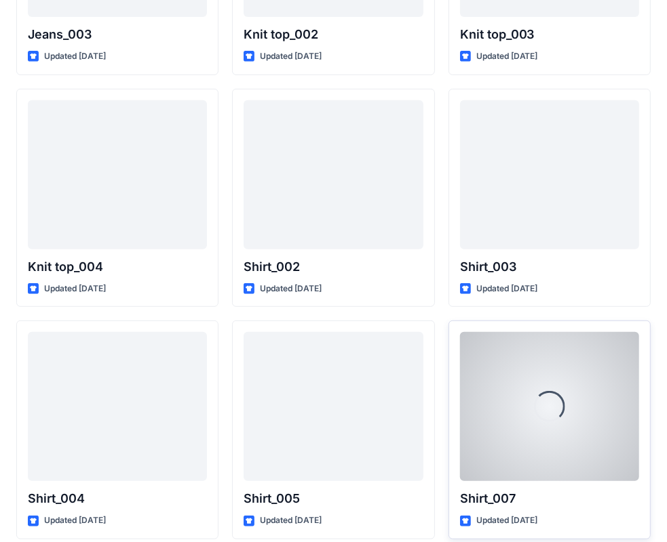
click at [547, 393] on div "Loading..." at bounding box center [549, 407] width 44 height 44
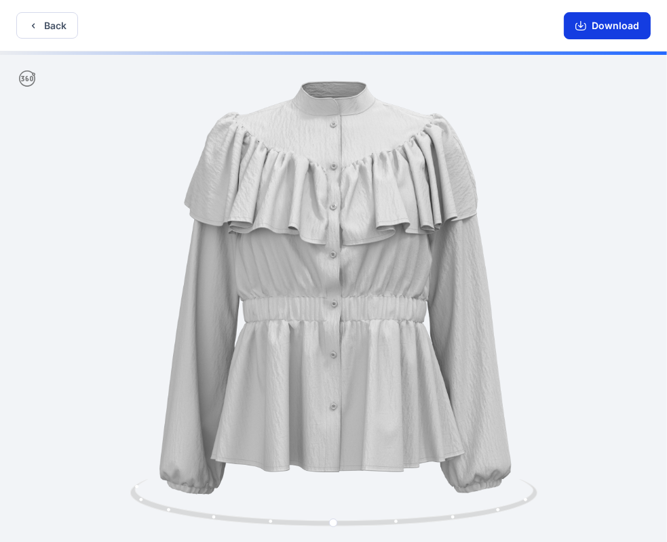
click at [615, 27] on button "Download" at bounding box center [606, 25] width 87 height 27
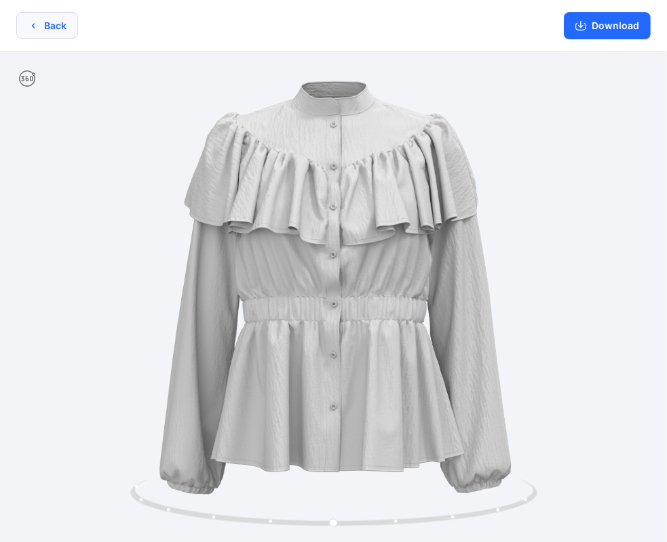
click at [44, 24] on button "Back" at bounding box center [47, 25] width 62 height 26
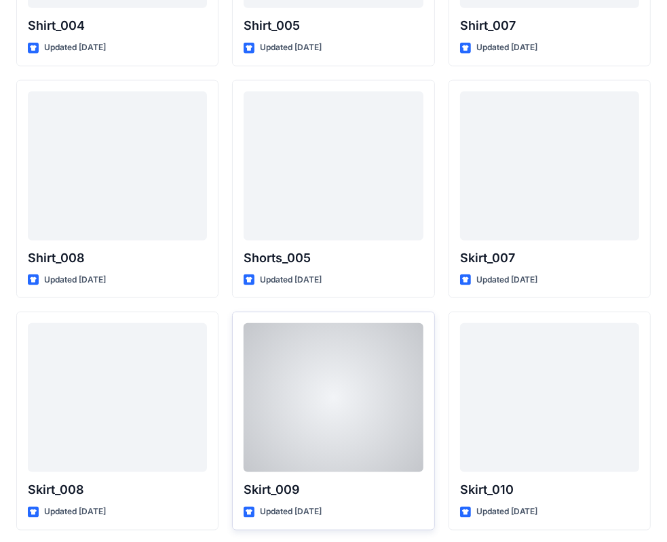
scroll to position [4170, 0]
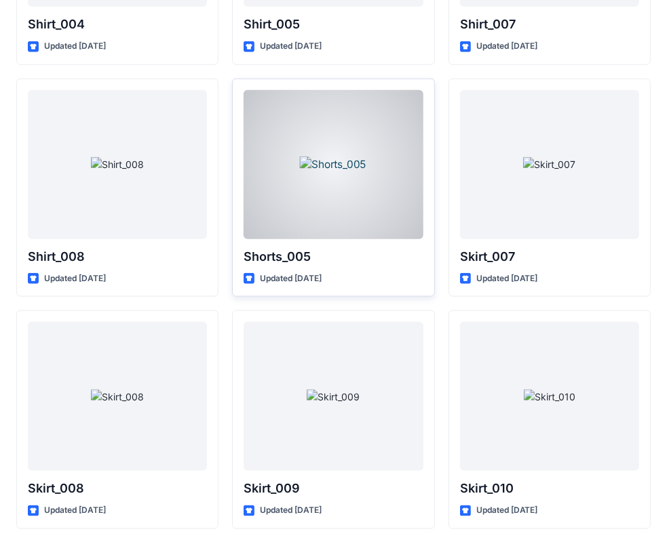
click at [320, 174] on div at bounding box center [332, 164] width 179 height 149
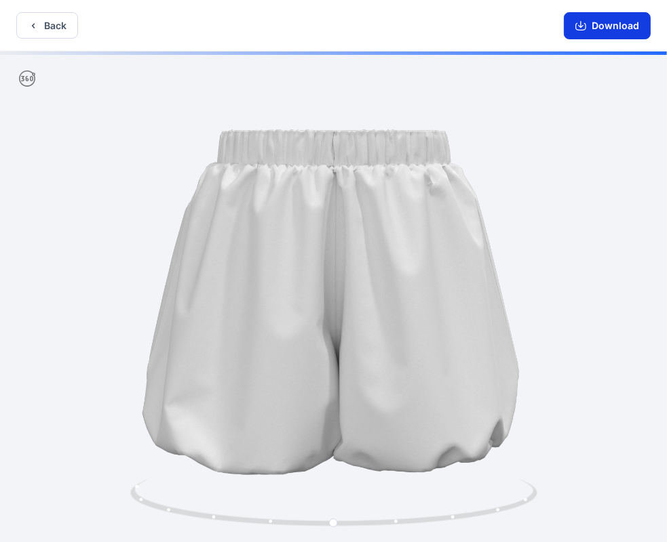
click at [617, 28] on button "Download" at bounding box center [606, 25] width 87 height 27
click at [45, 25] on button "Back" at bounding box center [47, 25] width 62 height 26
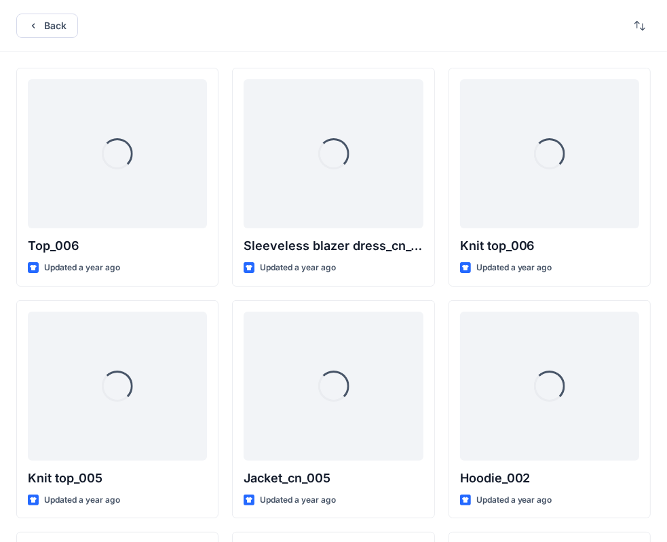
scroll to position [4170, 0]
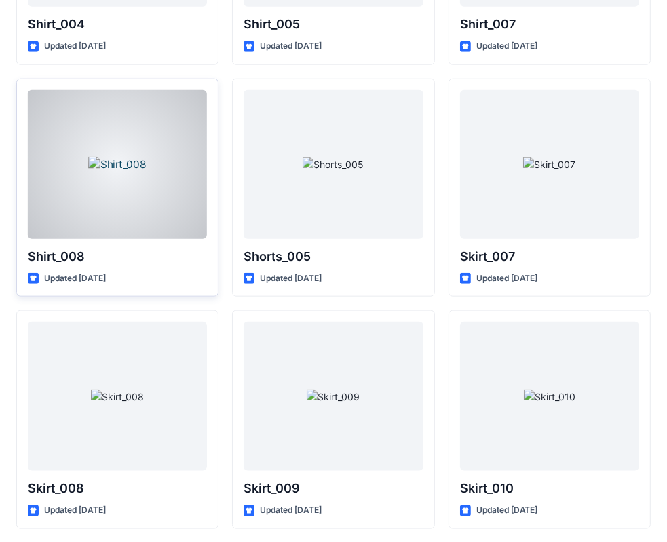
click at [98, 200] on div at bounding box center [117, 164] width 179 height 149
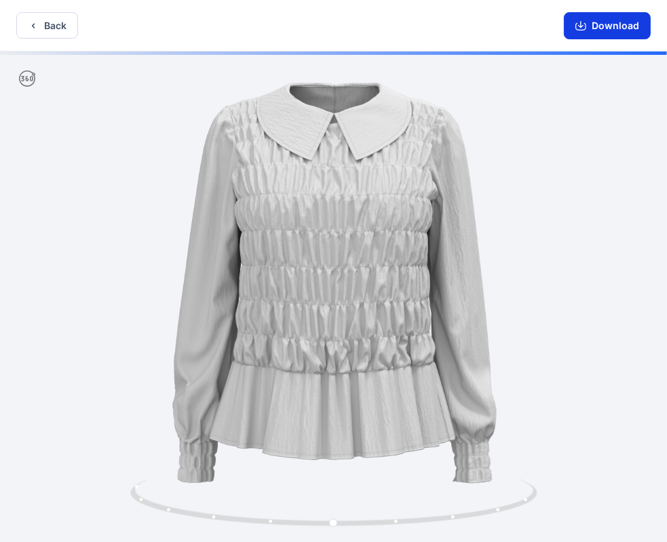
click at [624, 23] on button "Download" at bounding box center [606, 25] width 87 height 27
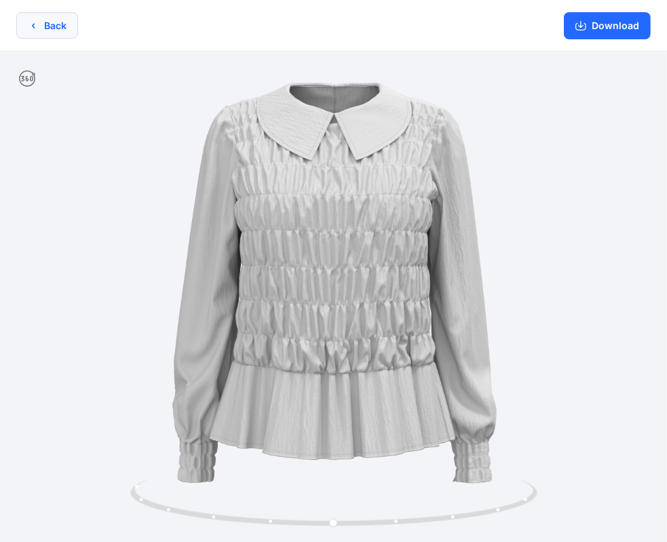
click at [38, 31] on button "Back" at bounding box center [47, 25] width 62 height 26
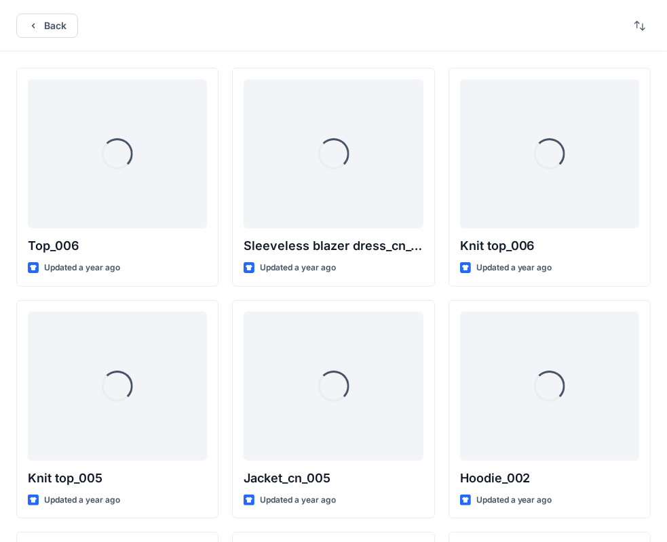
scroll to position [4170, 0]
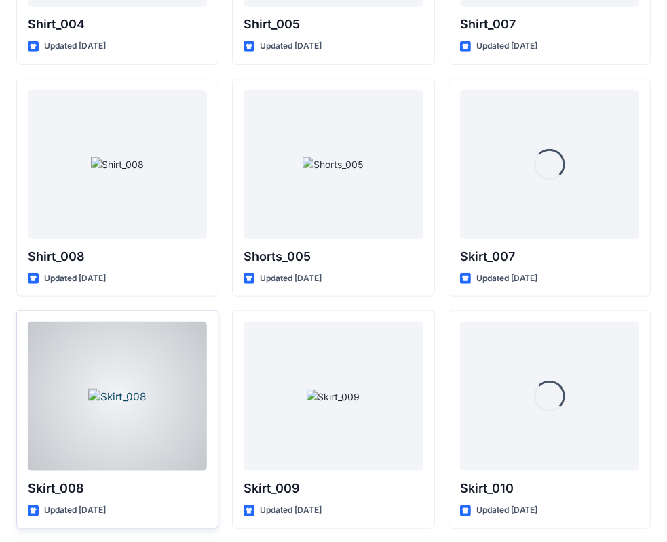
click at [117, 403] on div at bounding box center [117, 396] width 179 height 149
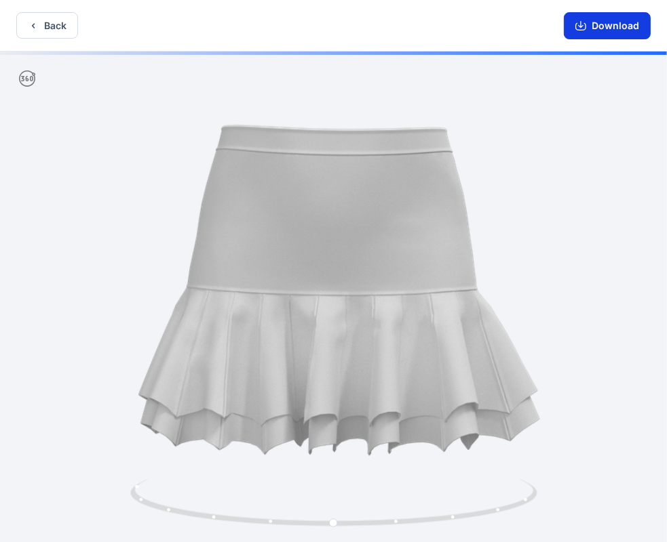
click at [609, 23] on button "Download" at bounding box center [606, 25] width 87 height 27
click at [35, 31] on button "Back" at bounding box center [47, 25] width 62 height 26
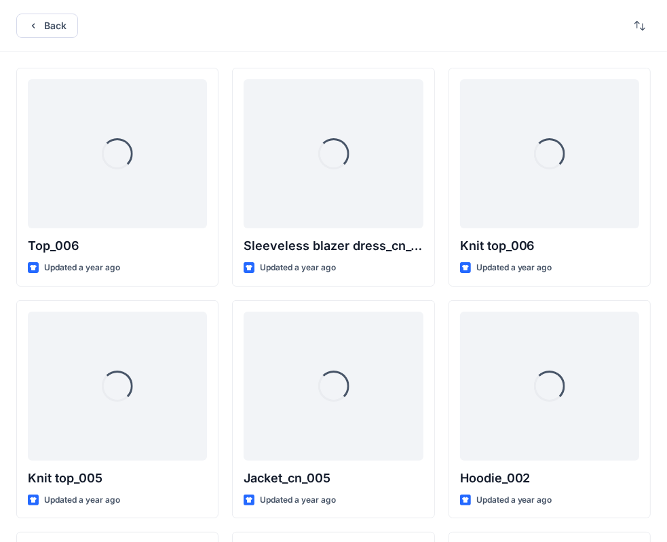
scroll to position [4170, 0]
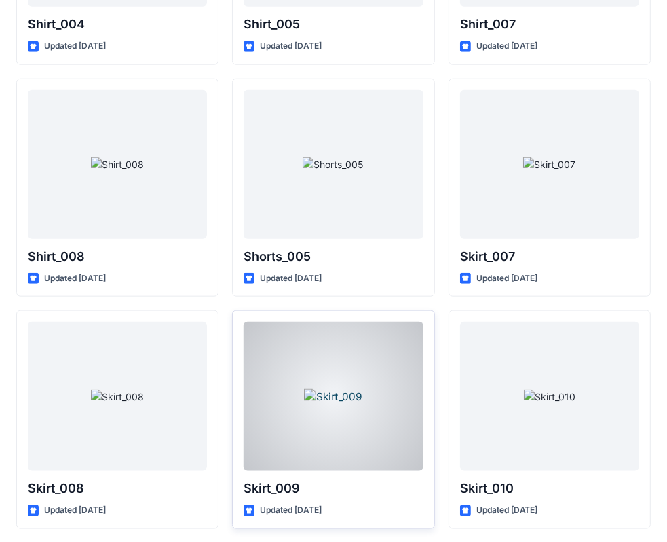
click at [361, 381] on div at bounding box center [332, 396] width 179 height 149
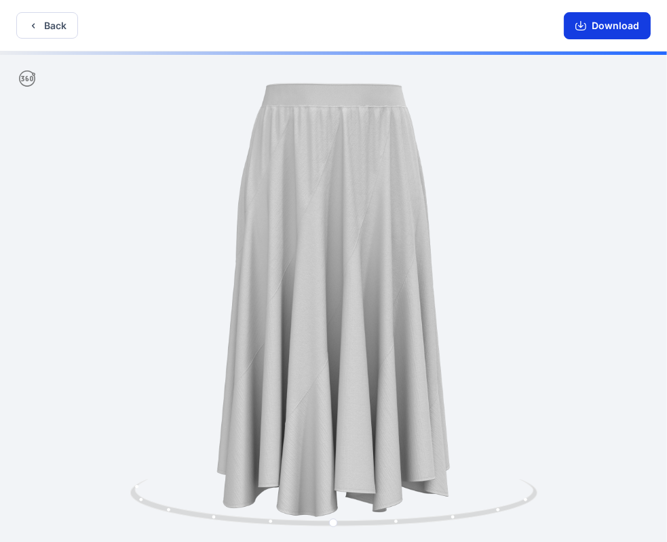
click at [605, 28] on button "Download" at bounding box center [606, 25] width 87 height 27
click at [37, 24] on icon "button" at bounding box center [33, 25] width 11 height 11
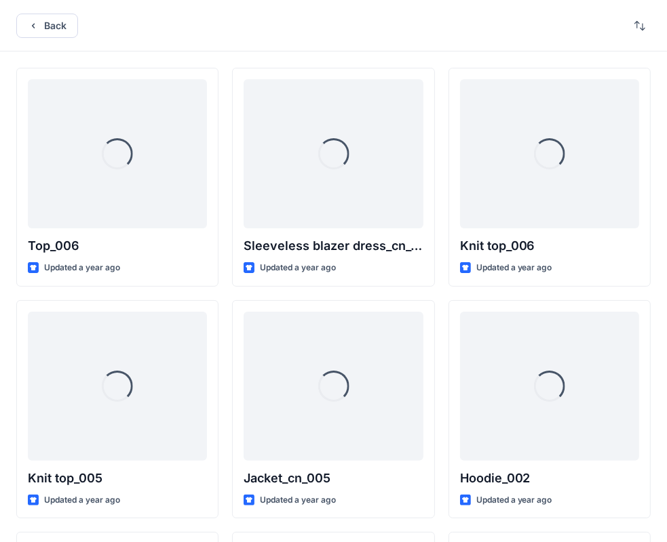
scroll to position [4170, 0]
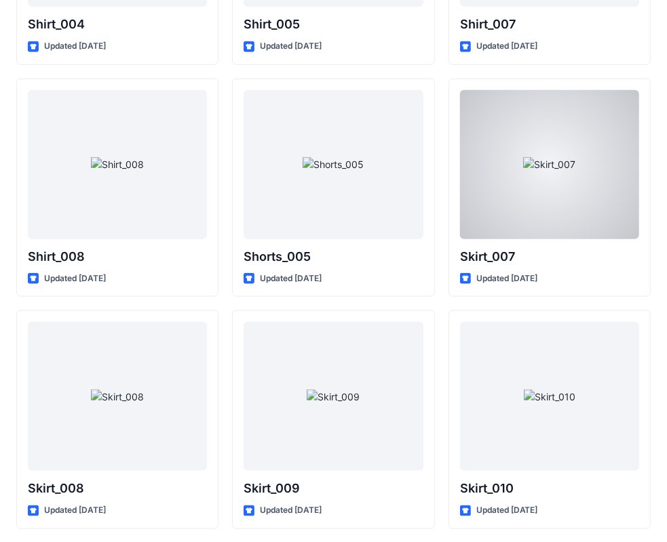
click at [570, 225] on div at bounding box center [549, 164] width 179 height 149
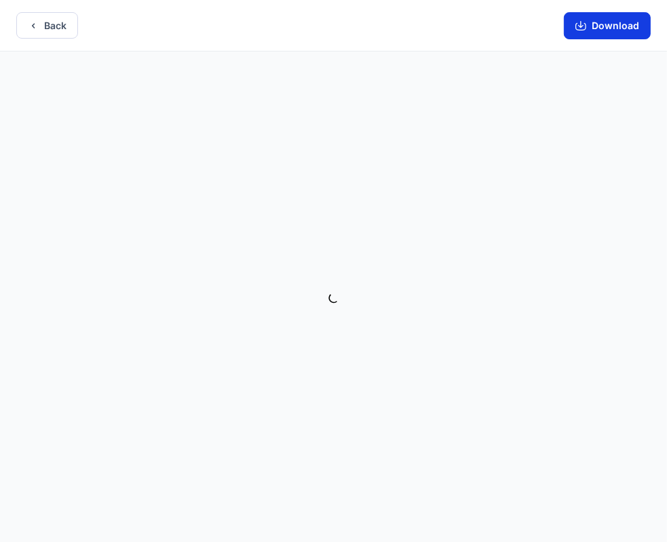
click at [612, 22] on button "Download" at bounding box center [606, 25] width 87 height 27
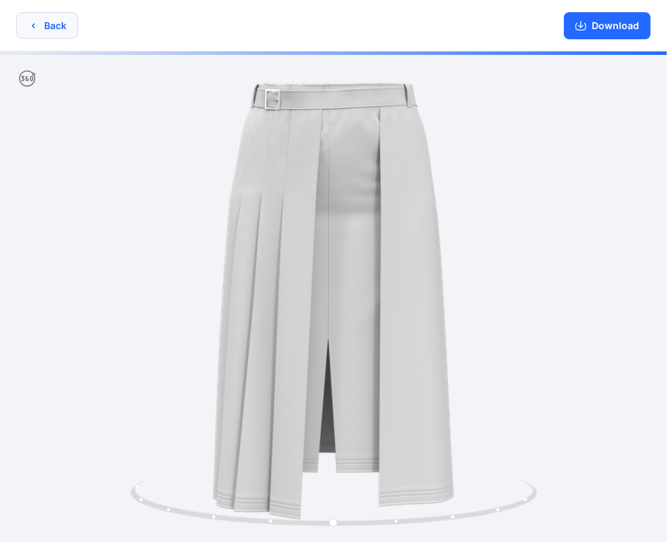
click at [48, 28] on button "Back" at bounding box center [47, 25] width 62 height 26
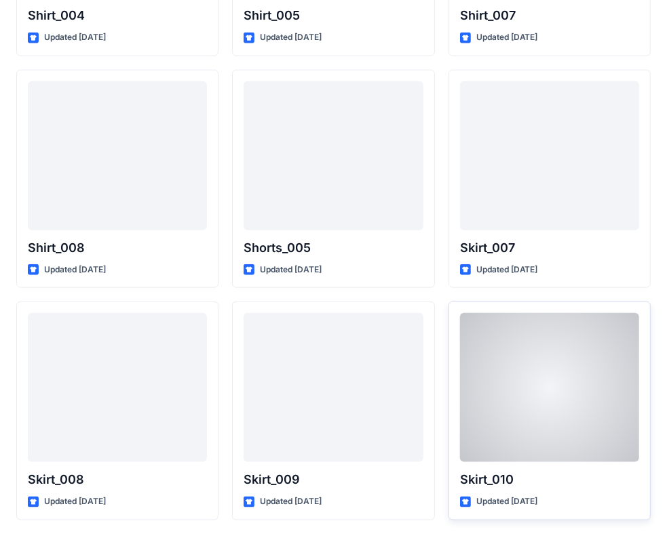
scroll to position [4217, 0]
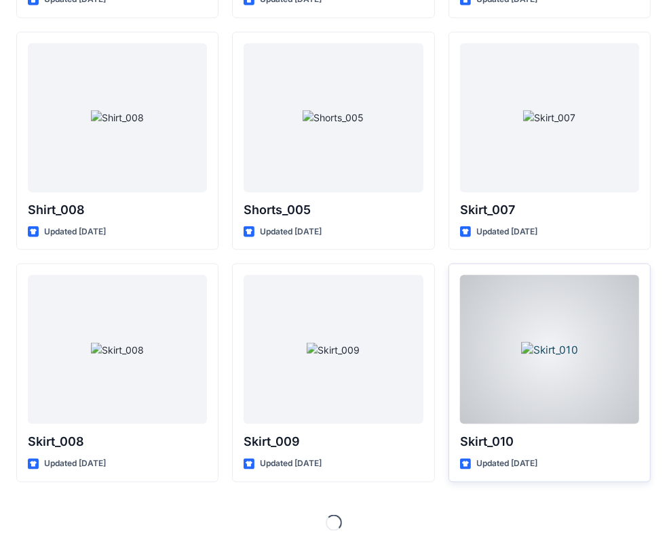
click at [559, 338] on div at bounding box center [549, 349] width 179 height 149
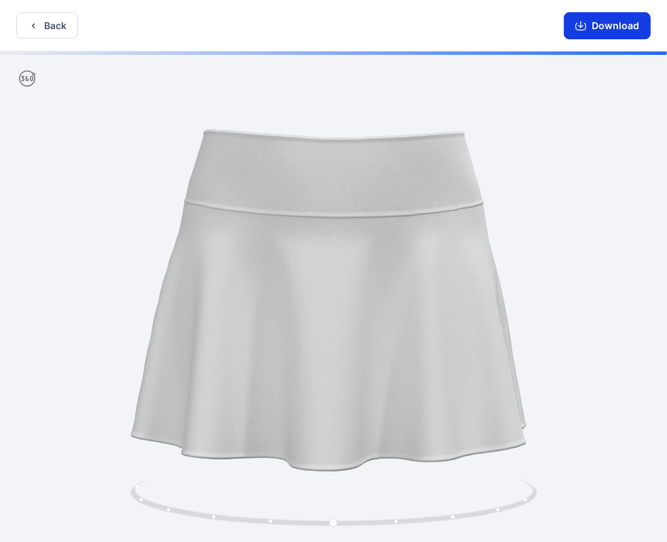
click at [610, 16] on button "Download" at bounding box center [606, 25] width 87 height 27
click at [586, 23] on icon "button" at bounding box center [580, 26] width 11 height 7
click at [42, 25] on button "Back" at bounding box center [47, 25] width 62 height 26
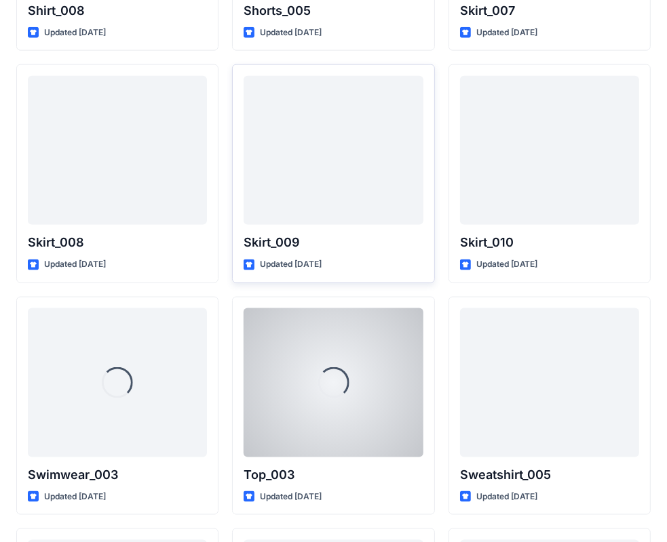
scroll to position [4488, 0]
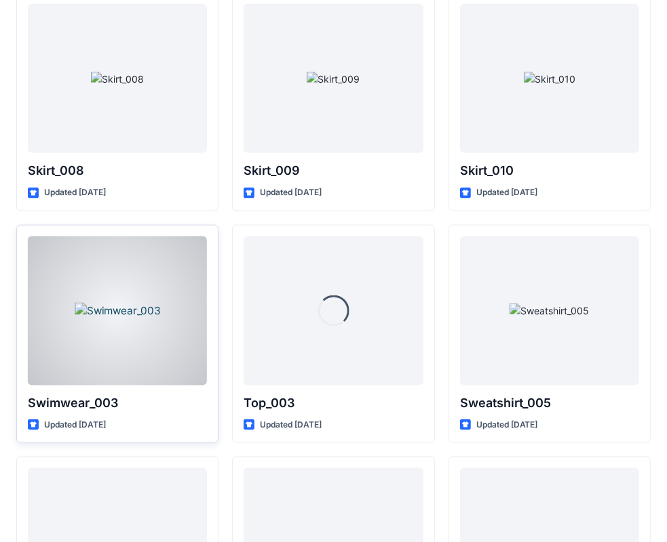
click at [153, 303] on div at bounding box center [117, 311] width 179 height 149
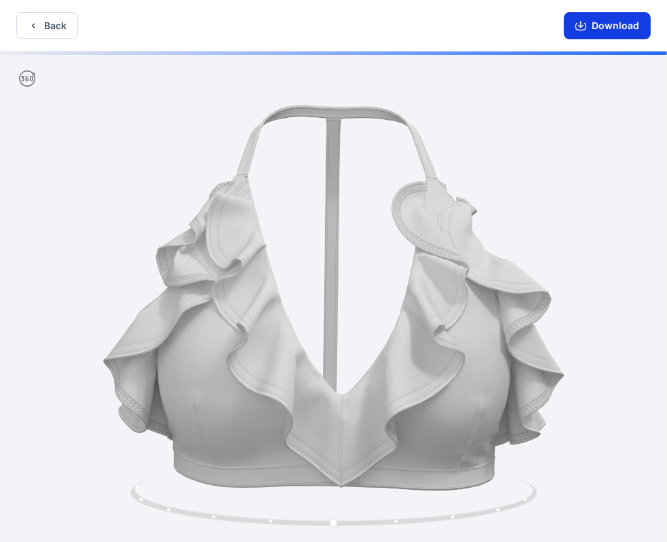
click at [599, 18] on button "Download" at bounding box center [606, 25] width 87 height 27
click at [43, 29] on button "Back" at bounding box center [47, 25] width 62 height 26
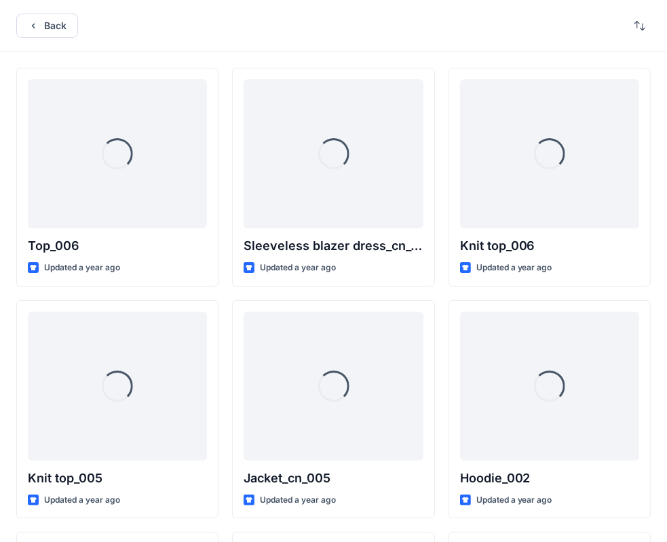
scroll to position [4488, 0]
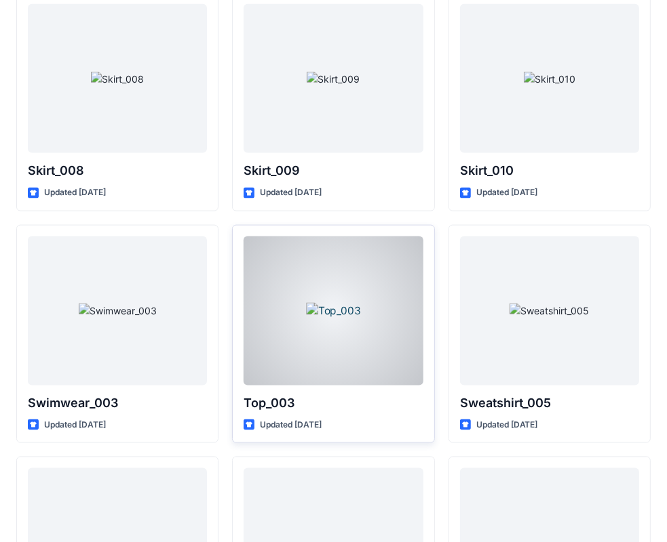
click at [368, 318] on div at bounding box center [332, 311] width 179 height 149
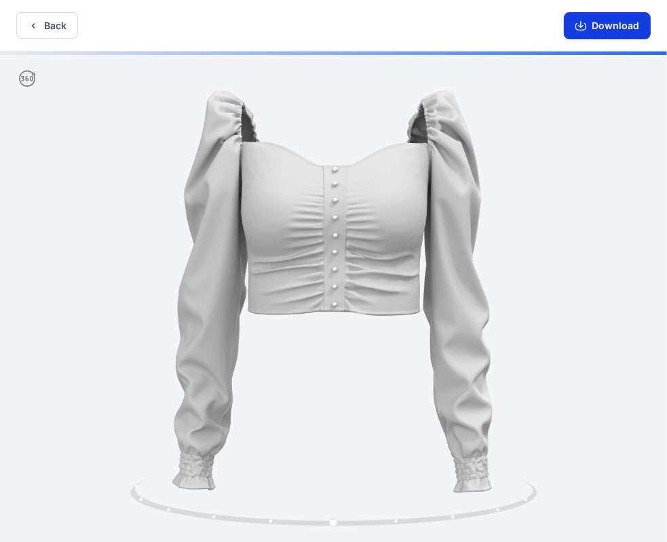
click at [629, 22] on button "Download" at bounding box center [606, 25] width 87 height 27
click at [37, 25] on icon "button" at bounding box center [33, 25] width 11 height 11
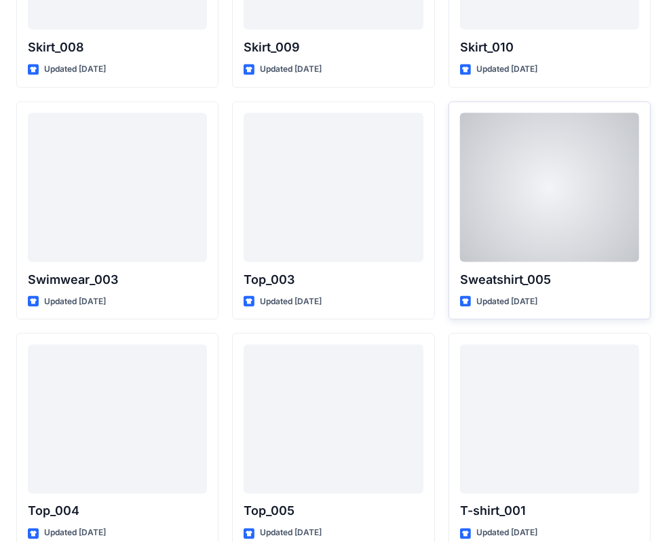
scroll to position [4624, 0]
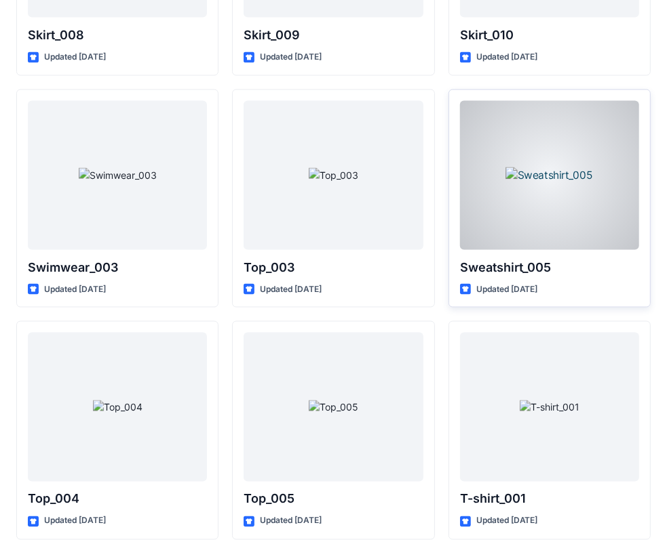
click at [555, 199] on div at bounding box center [549, 175] width 179 height 149
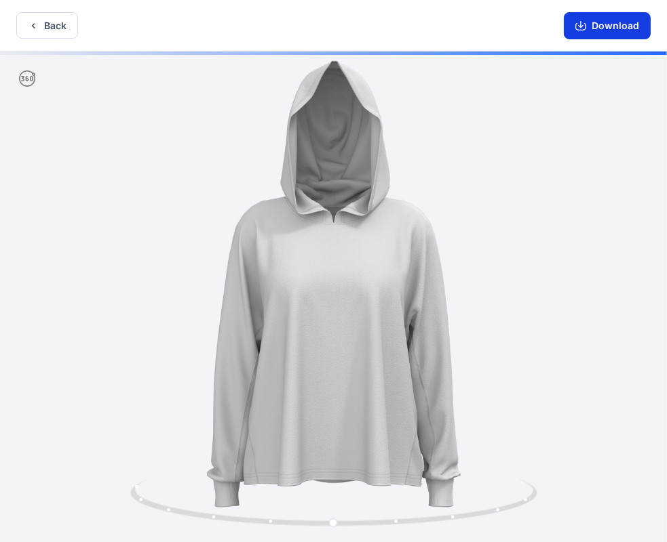
click at [620, 26] on button "Download" at bounding box center [606, 25] width 87 height 27
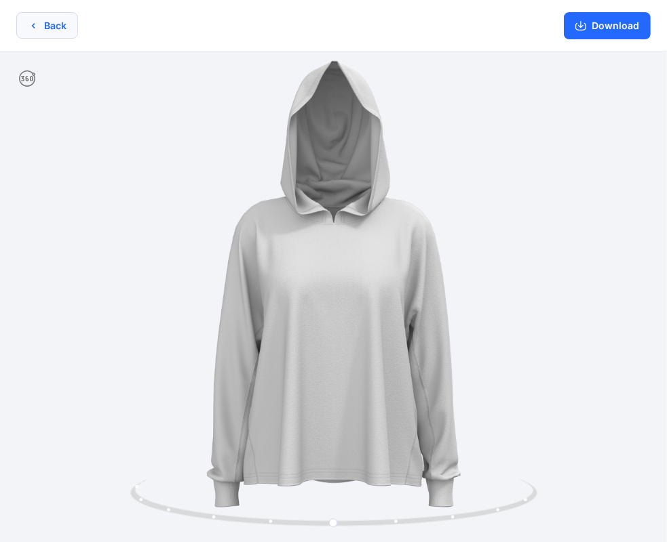
click at [56, 26] on button "Back" at bounding box center [47, 25] width 62 height 26
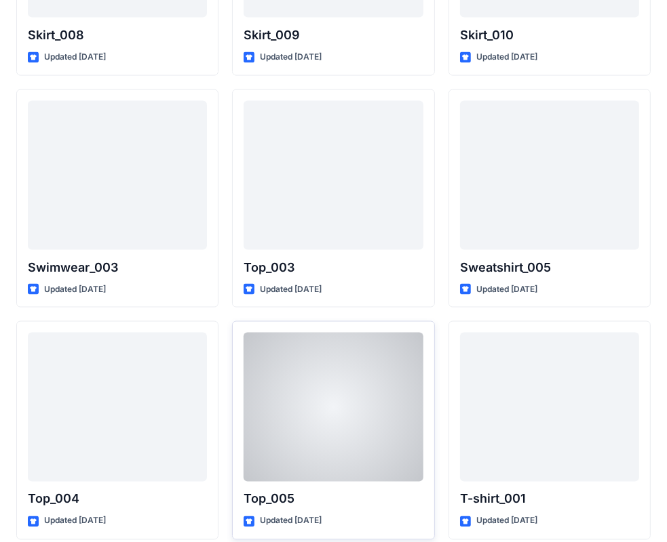
scroll to position [4691, 0]
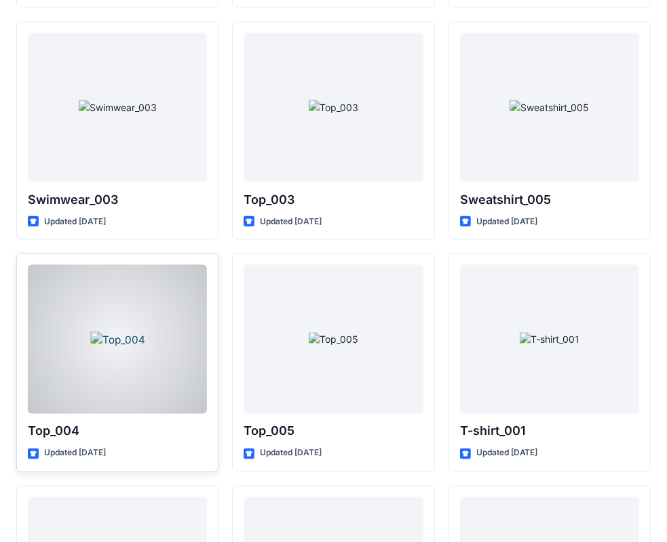
click at [153, 308] on div at bounding box center [117, 339] width 179 height 149
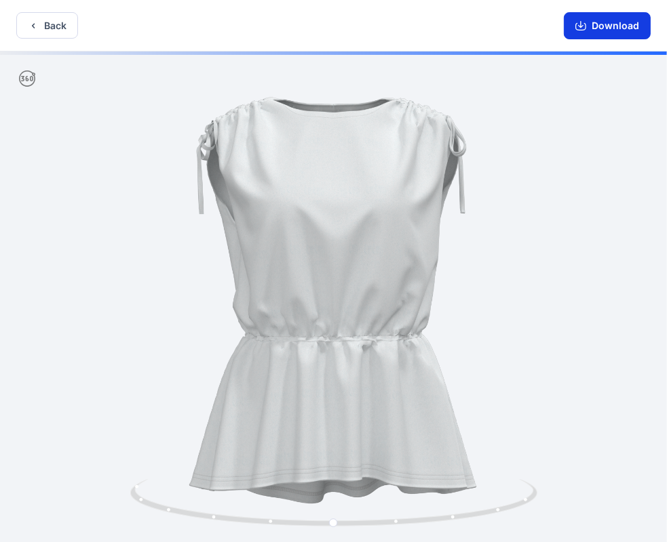
click at [610, 27] on button "Download" at bounding box center [606, 25] width 87 height 27
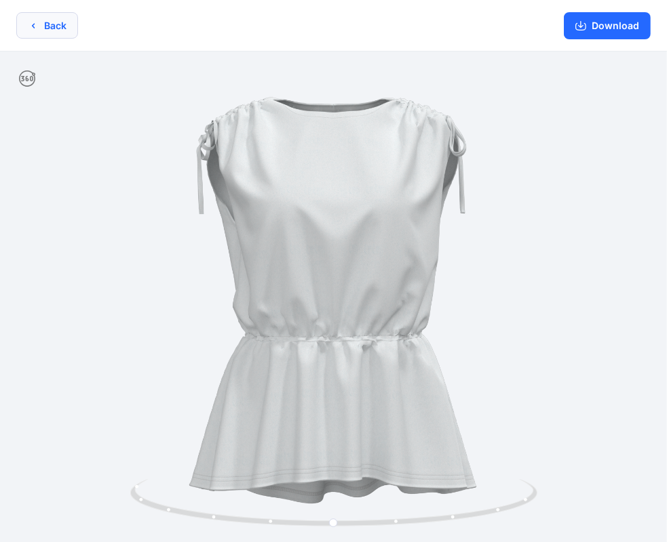
click at [64, 26] on button "Back" at bounding box center [47, 25] width 62 height 26
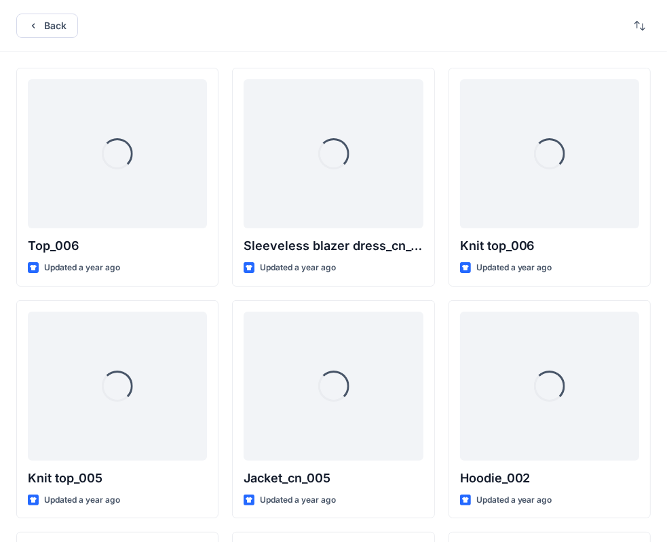
scroll to position [4691, 0]
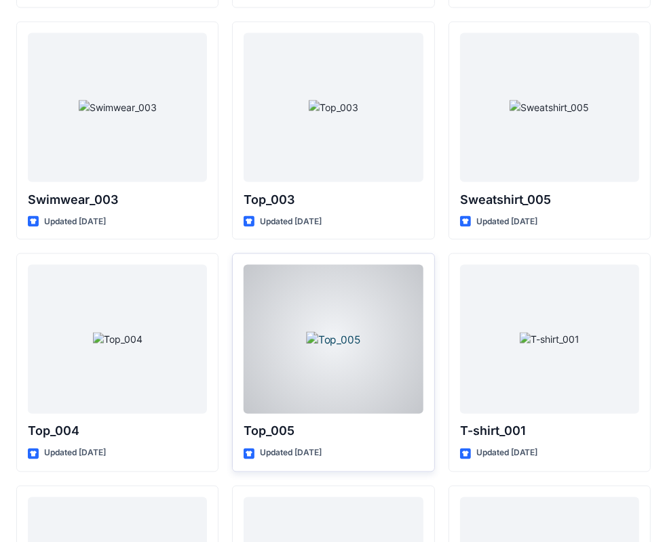
click at [365, 342] on div at bounding box center [332, 339] width 179 height 149
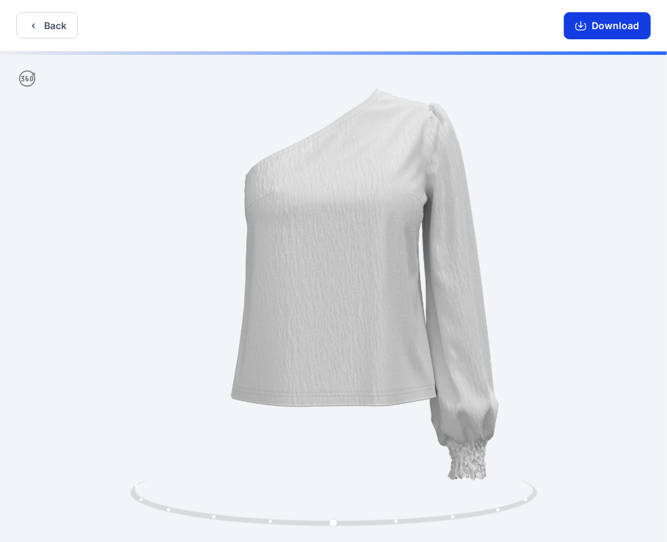
click at [607, 27] on button "Download" at bounding box center [606, 25] width 87 height 27
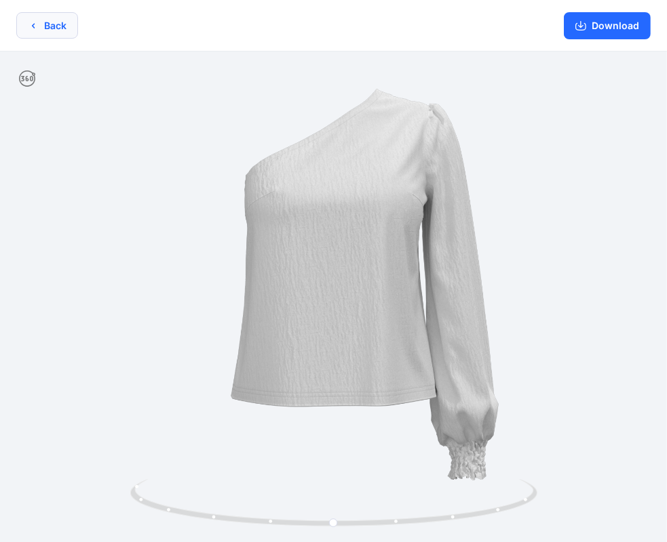
click at [43, 32] on button "Back" at bounding box center [47, 25] width 62 height 26
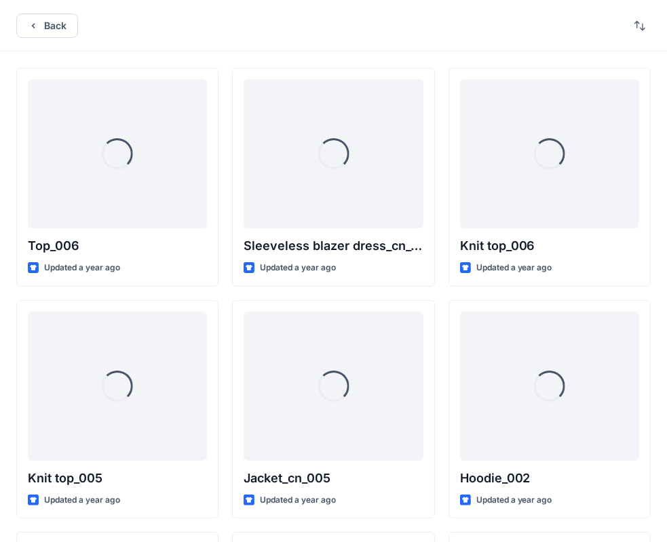
scroll to position [4691, 0]
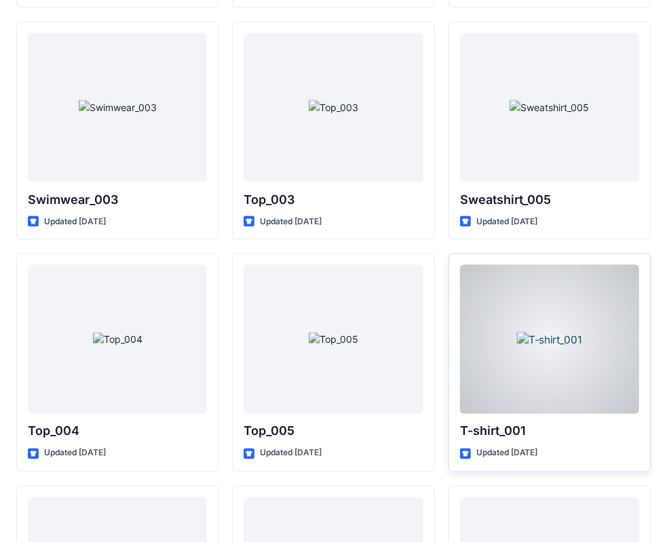
click at [564, 365] on div at bounding box center [549, 339] width 179 height 149
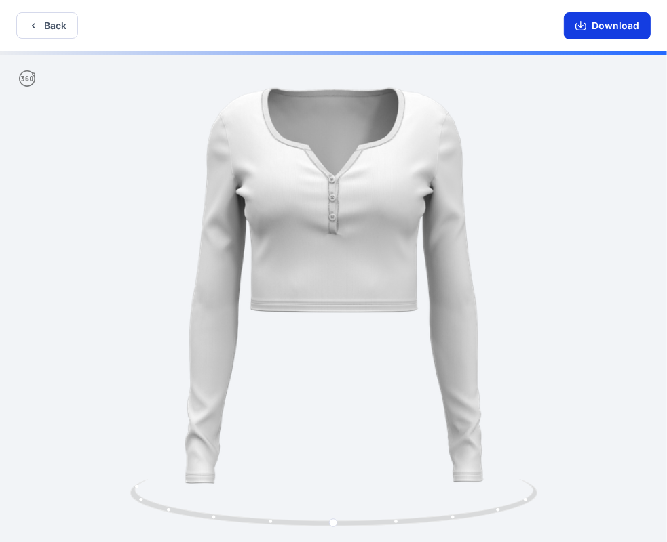
click at [611, 24] on button "Download" at bounding box center [606, 25] width 87 height 27
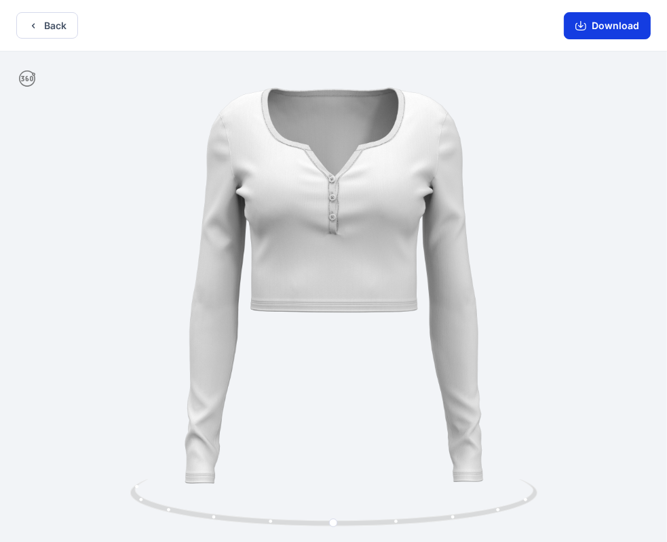
click at [617, 25] on button "Download" at bounding box center [606, 25] width 87 height 27
click at [40, 24] on button "Back" at bounding box center [47, 25] width 62 height 26
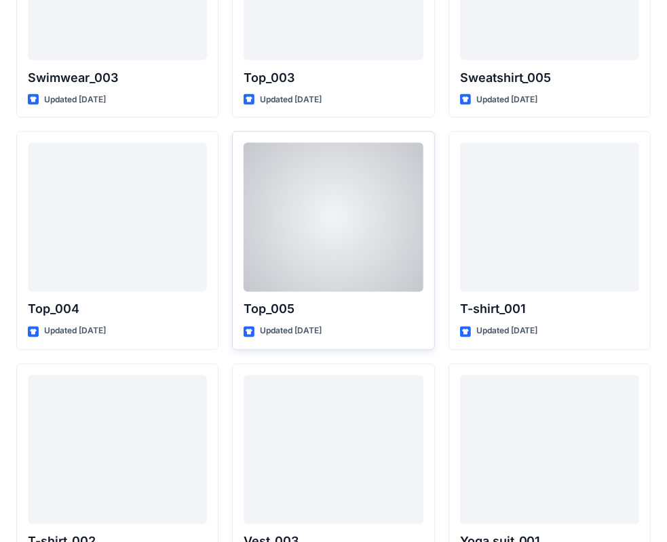
scroll to position [4895, 0]
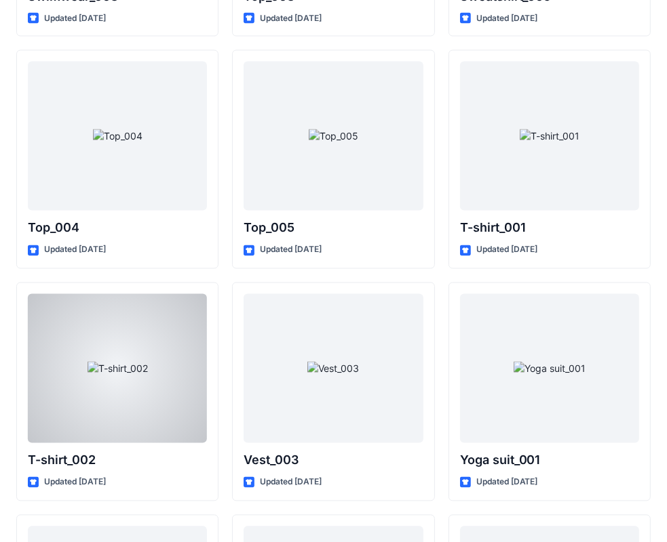
drag, startPoint x: 148, startPoint y: 361, endPoint x: 167, endPoint y: 357, distance: 19.6
click at [148, 363] on div at bounding box center [117, 368] width 179 height 149
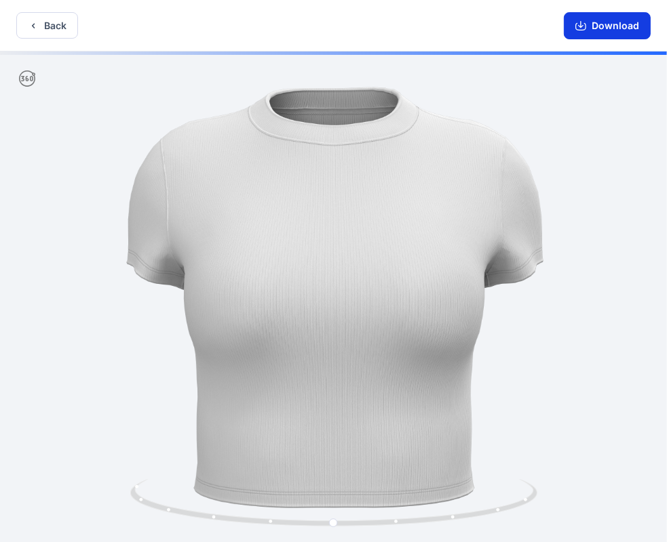
click at [612, 31] on button "Download" at bounding box center [606, 25] width 87 height 27
click at [54, 32] on button "Back" at bounding box center [47, 25] width 62 height 26
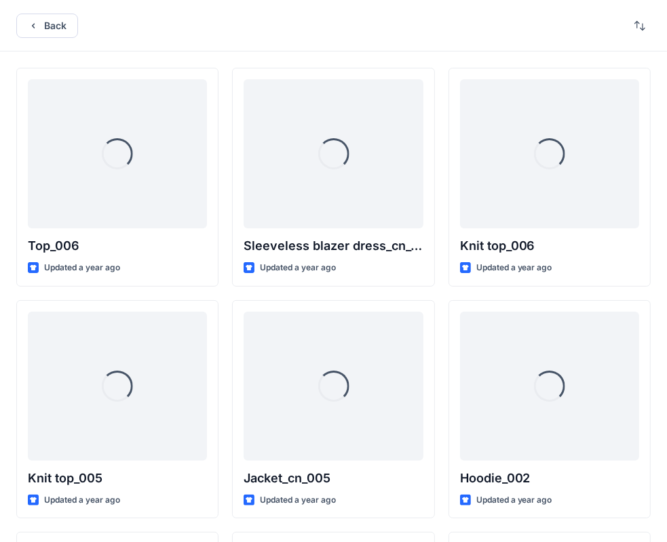
scroll to position [4895, 0]
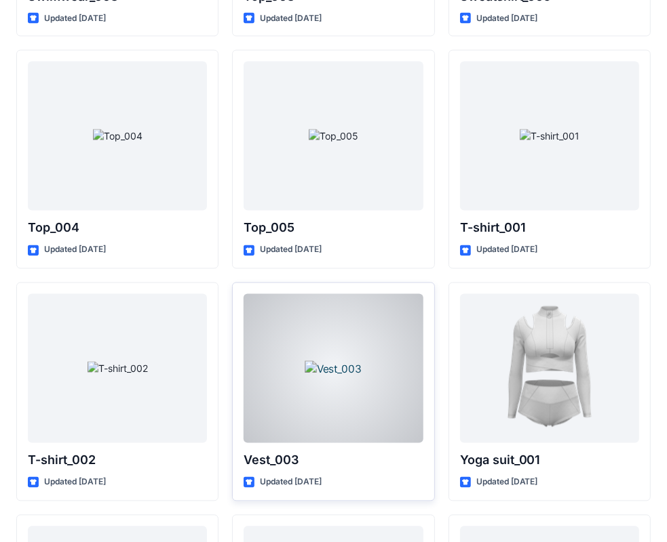
click at [344, 376] on div at bounding box center [332, 368] width 179 height 149
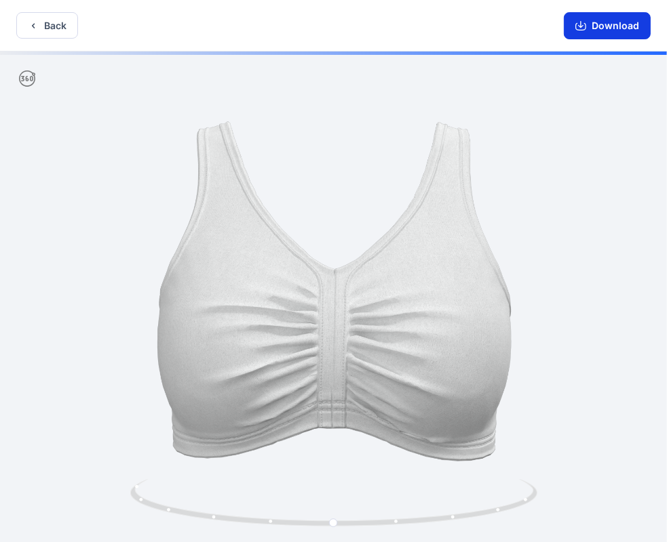
click at [609, 18] on button "Download" at bounding box center [606, 25] width 87 height 27
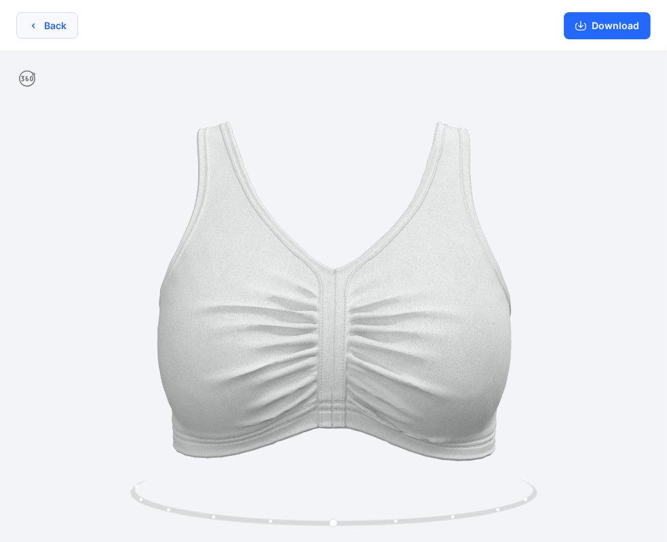
click at [41, 26] on button "Back" at bounding box center [47, 25] width 62 height 26
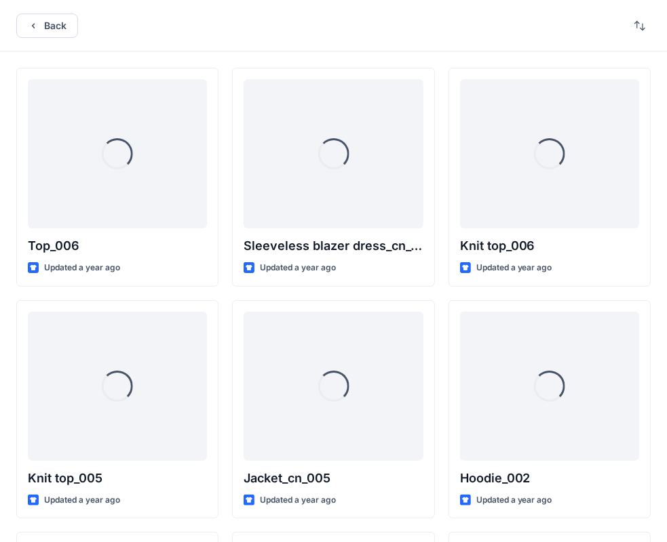
scroll to position [4895, 0]
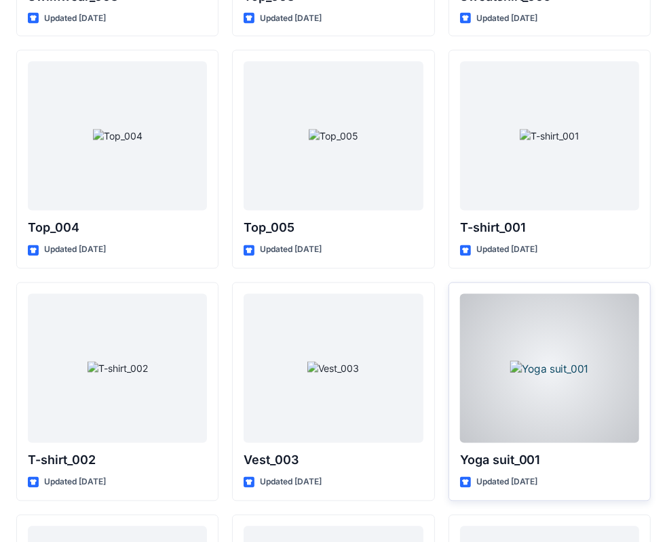
click at [584, 382] on div at bounding box center [549, 368] width 179 height 149
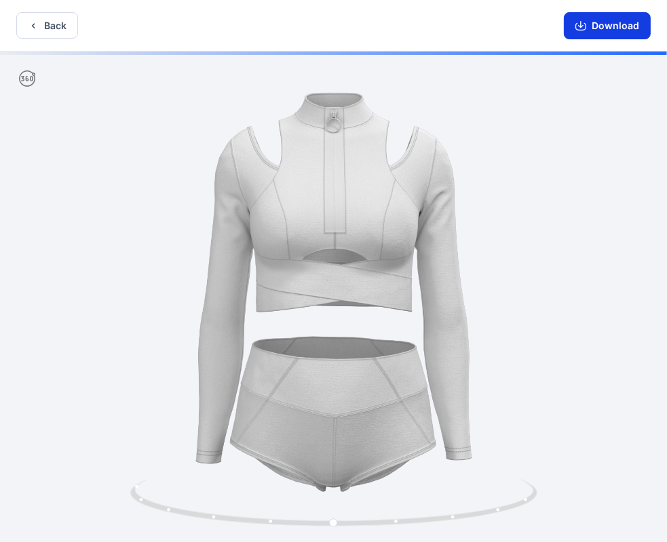
click at [613, 27] on button "Download" at bounding box center [606, 25] width 87 height 27
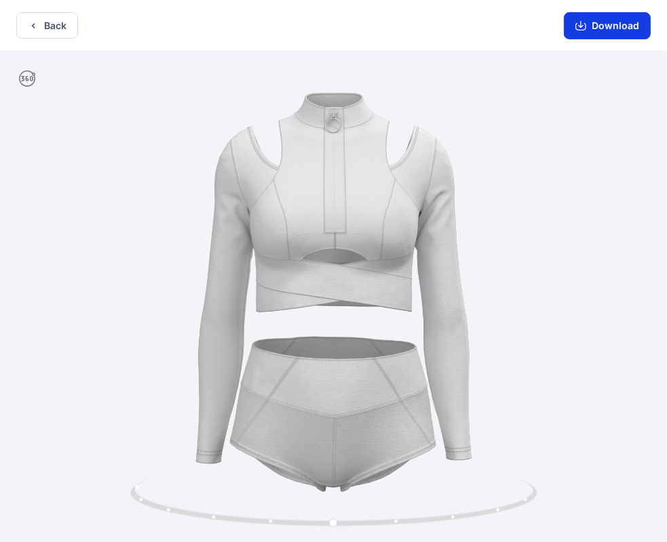
click at [593, 24] on button "Download" at bounding box center [606, 25] width 87 height 27
click at [59, 26] on button "Back" at bounding box center [47, 25] width 62 height 26
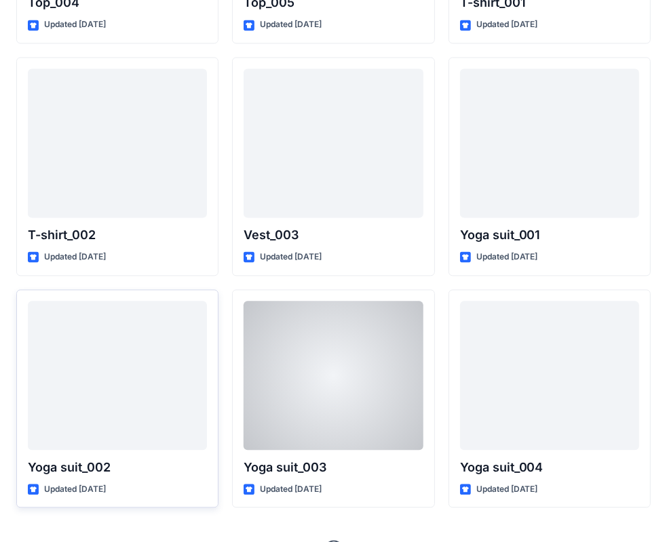
scroll to position [5145, 0]
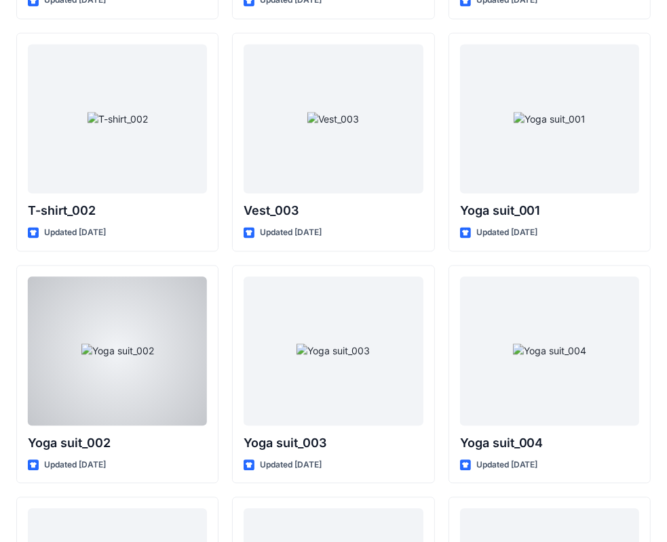
click at [187, 362] on div at bounding box center [117, 351] width 179 height 149
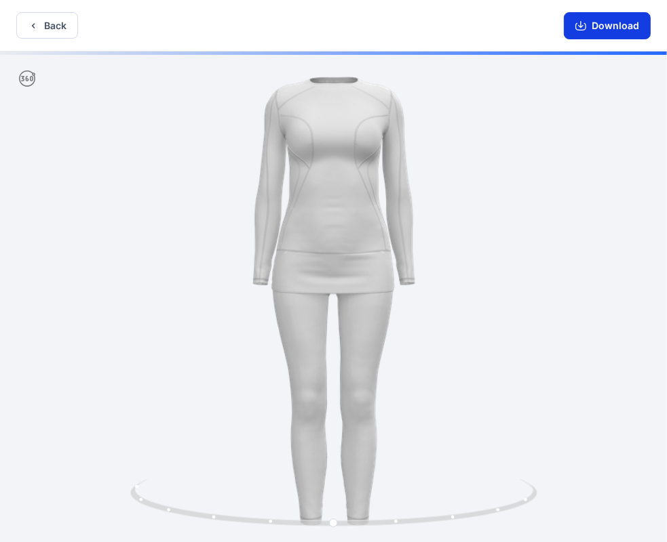
click at [610, 26] on button "Download" at bounding box center [606, 25] width 87 height 27
click at [46, 24] on button "Back" at bounding box center [47, 25] width 62 height 26
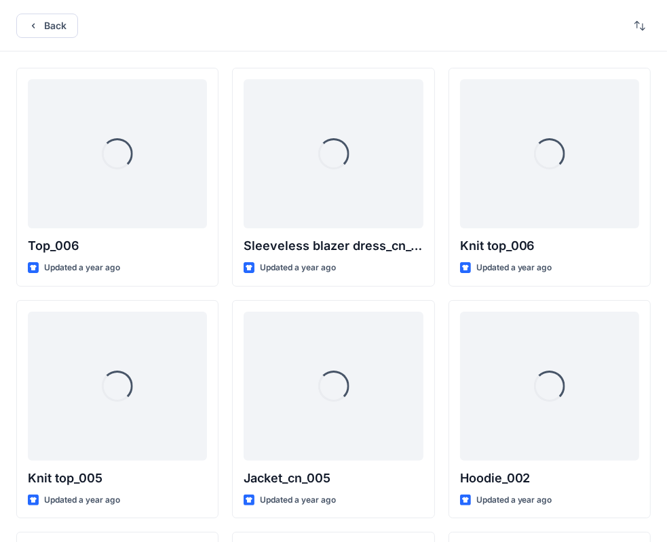
scroll to position [5145, 0]
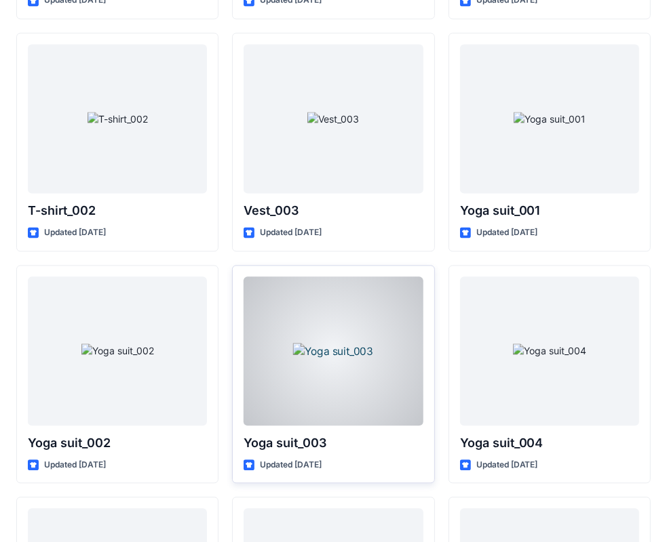
click at [304, 344] on div at bounding box center [332, 351] width 179 height 149
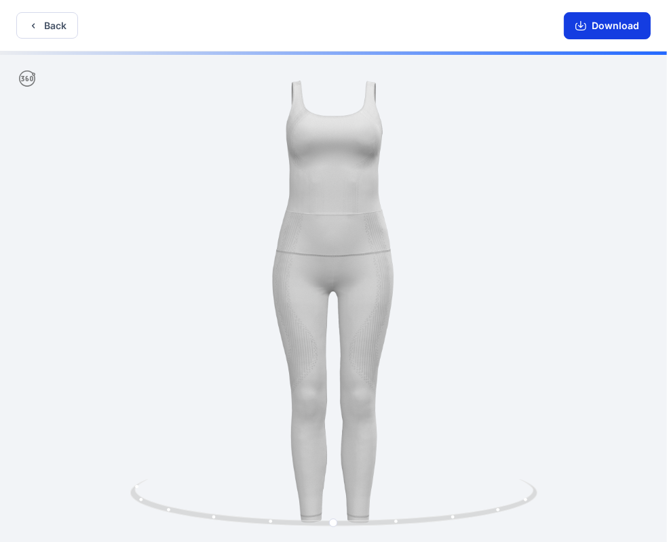
click at [622, 22] on button "Download" at bounding box center [606, 25] width 87 height 27
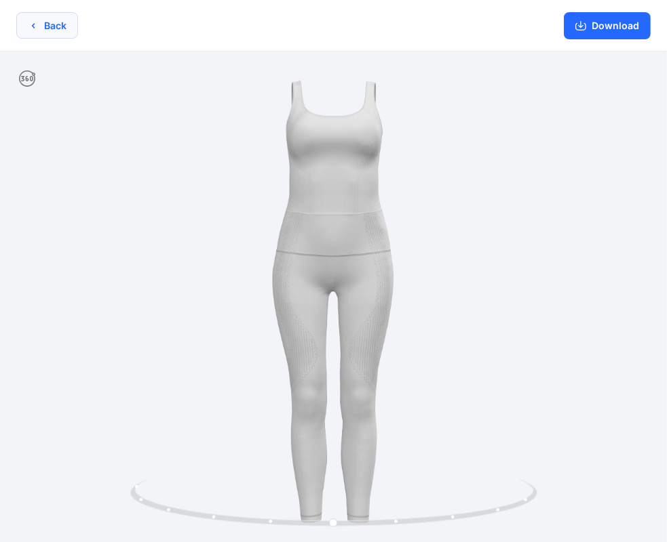
click at [43, 20] on button "Back" at bounding box center [47, 25] width 62 height 26
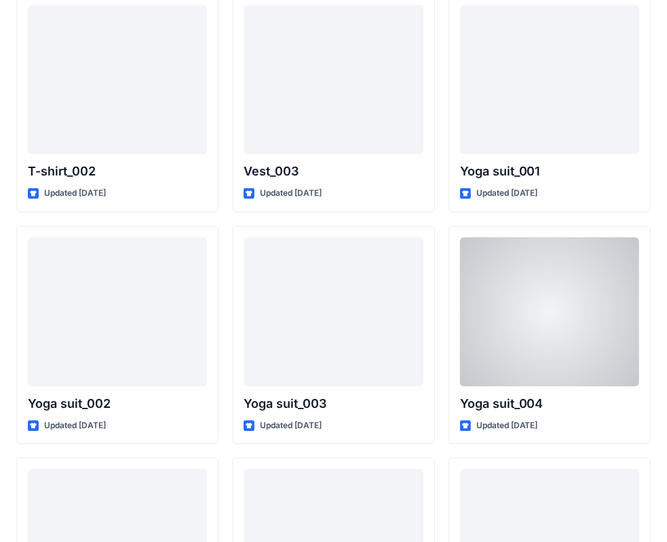
scroll to position [5213, 0]
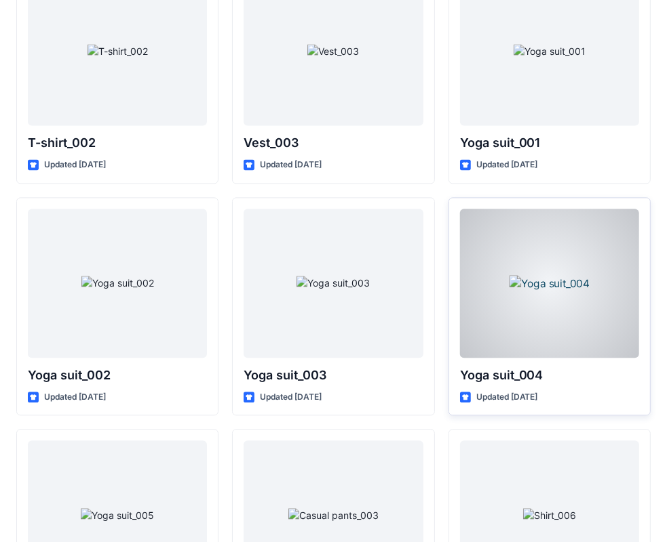
click at [551, 294] on div at bounding box center [549, 283] width 179 height 149
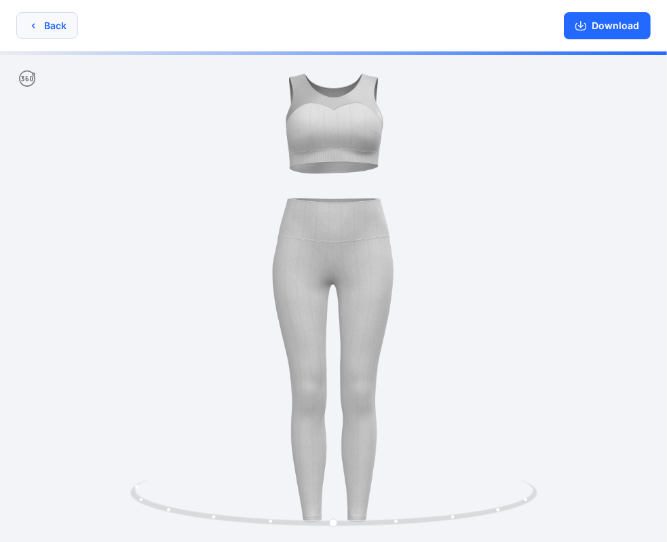
click at [49, 22] on button "Back" at bounding box center [47, 25] width 62 height 26
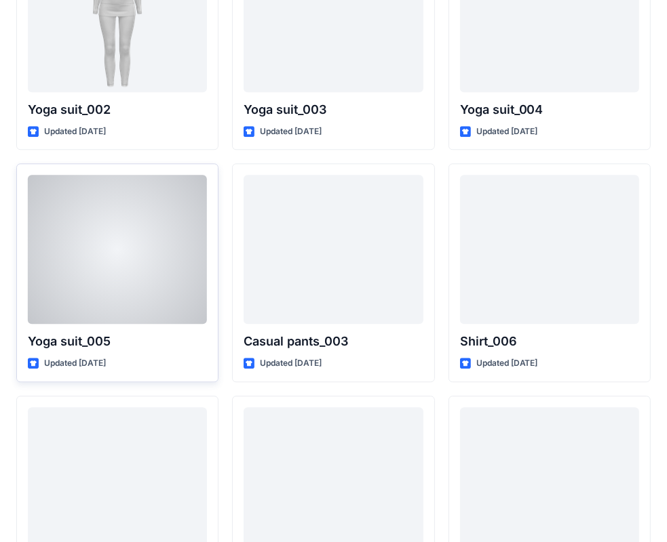
scroll to position [5484, 0]
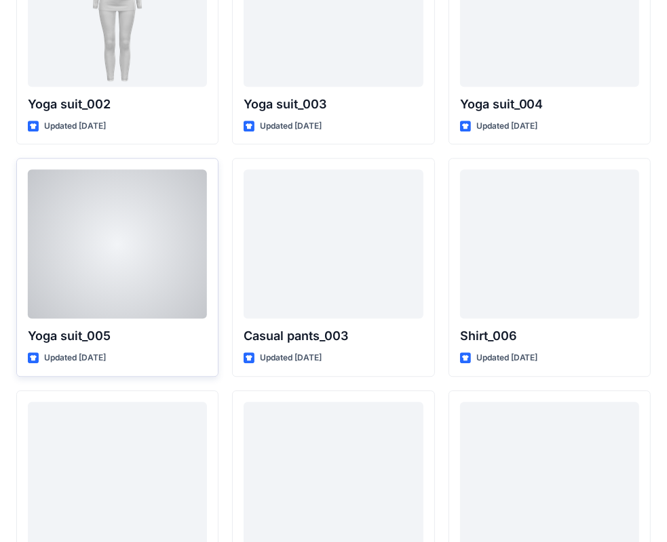
click at [147, 271] on div at bounding box center [117, 244] width 179 height 149
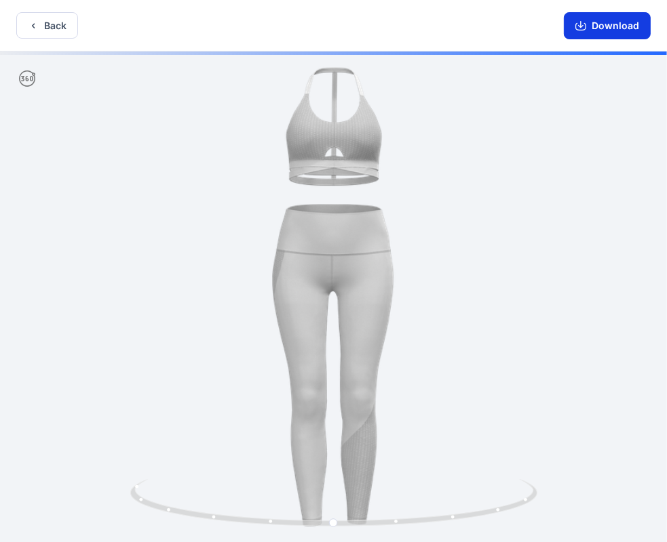
click at [621, 18] on button "Download" at bounding box center [606, 25] width 87 height 27
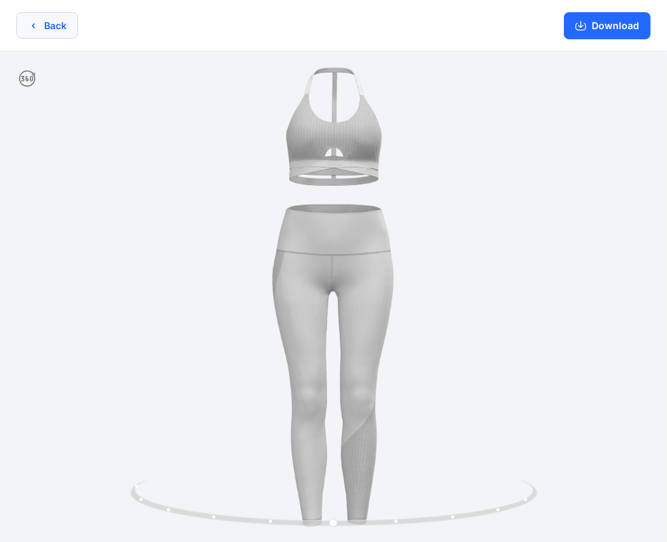
click at [48, 26] on button "Back" at bounding box center [47, 25] width 62 height 26
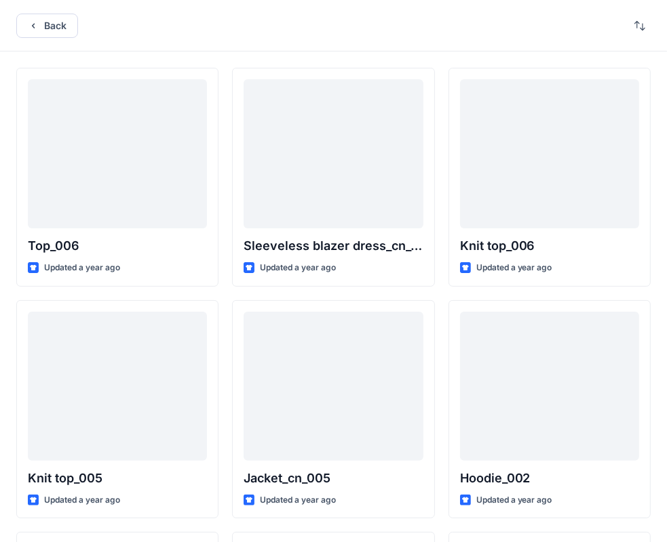
scroll to position [5484, 0]
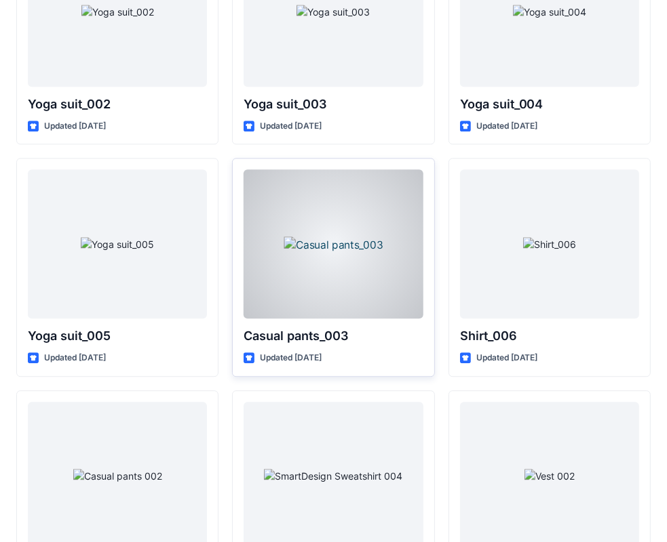
click at [345, 282] on div at bounding box center [332, 244] width 179 height 149
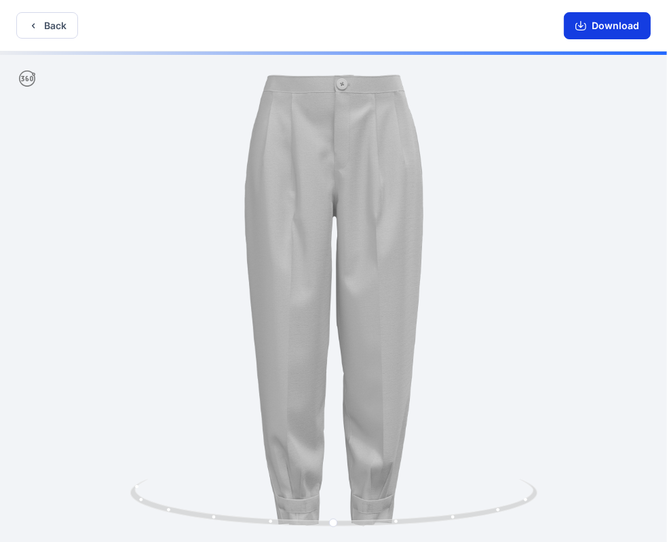
click at [621, 28] on button "Download" at bounding box center [606, 25] width 87 height 27
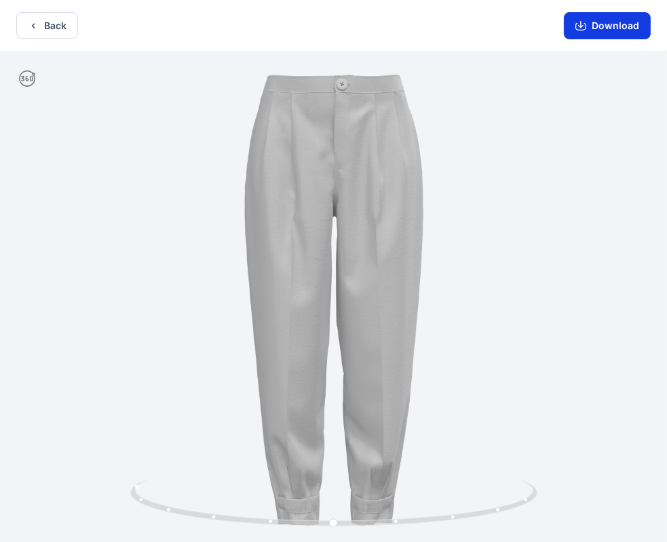
click at [606, 21] on button "Download" at bounding box center [606, 25] width 87 height 27
click at [47, 20] on button "Back" at bounding box center [47, 25] width 62 height 26
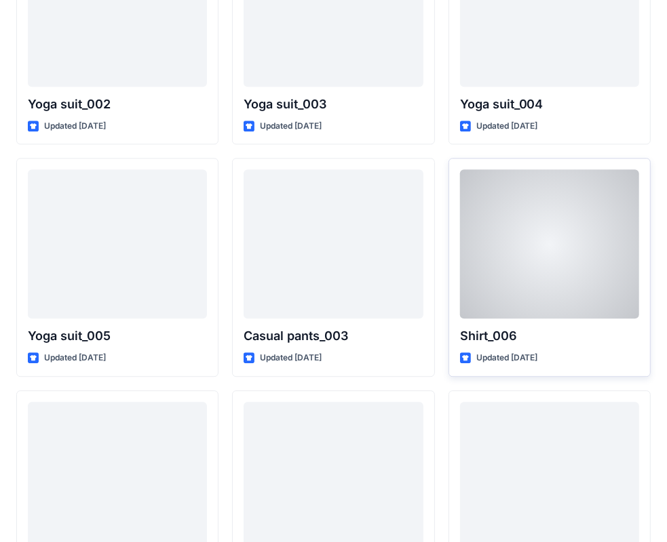
scroll to position [5552, 0]
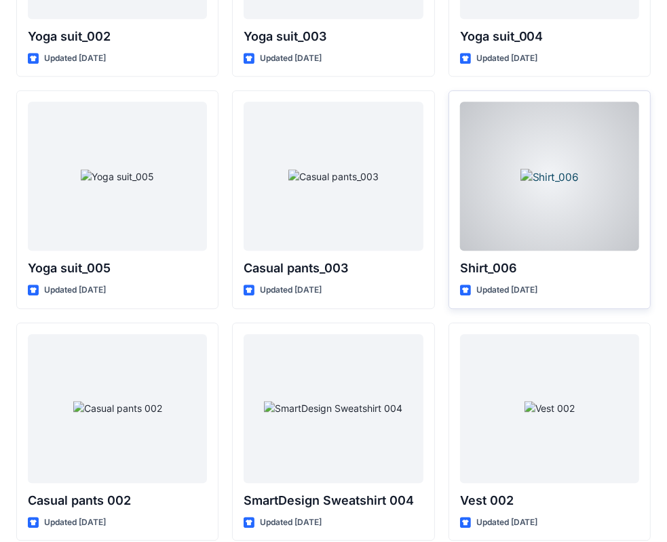
click at [561, 217] on div at bounding box center [549, 176] width 179 height 149
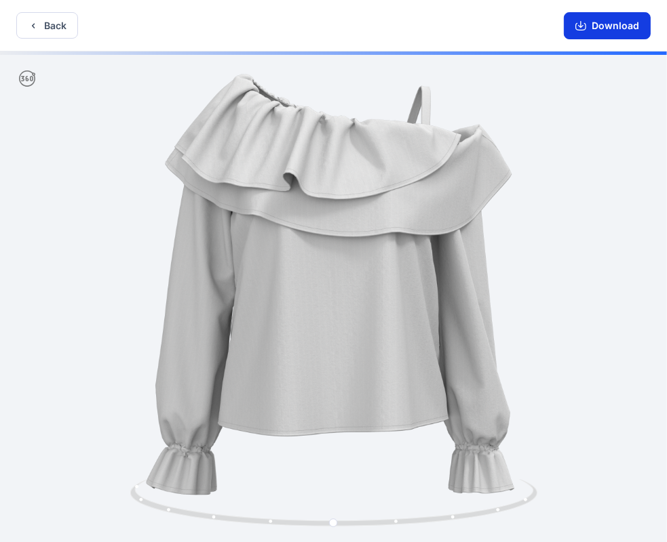
click at [612, 24] on button "Download" at bounding box center [606, 25] width 87 height 27
click at [610, 26] on button "Download" at bounding box center [606, 25] width 87 height 27
click at [41, 27] on button "Back" at bounding box center [47, 25] width 62 height 26
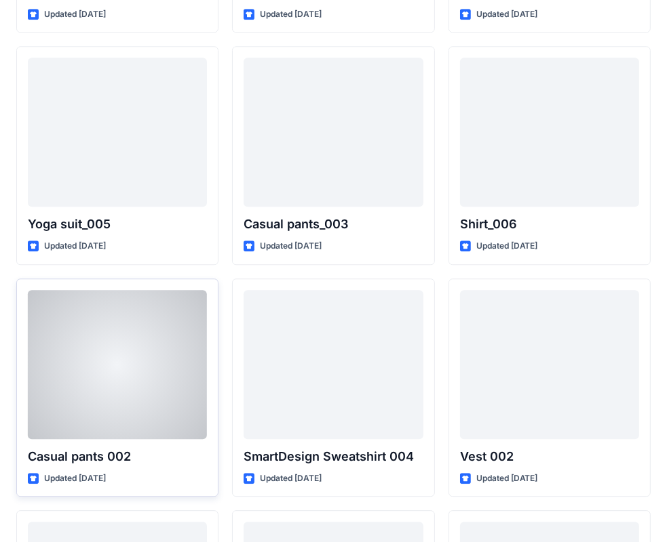
scroll to position [5620, 0]
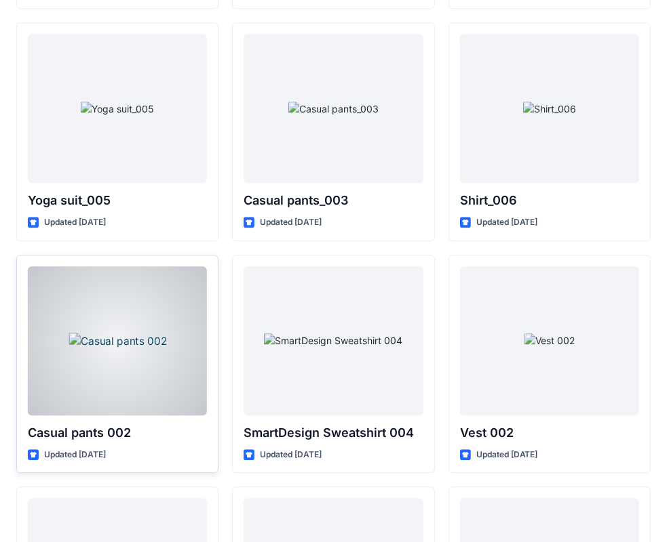
drag, startPoint x: 127, startPoint y: 327, endPoint x: 136, endPoint y: 326, distance: 8.2
click at [128, 328] on div at bounding box center [117, 340] width 179 height 149
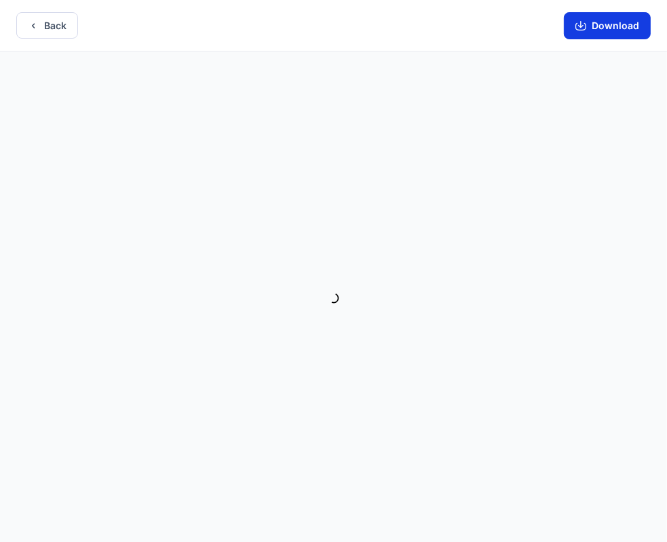
click at [618, 27] on button "Download" at bounding box center [606, 25] width 87 height 27
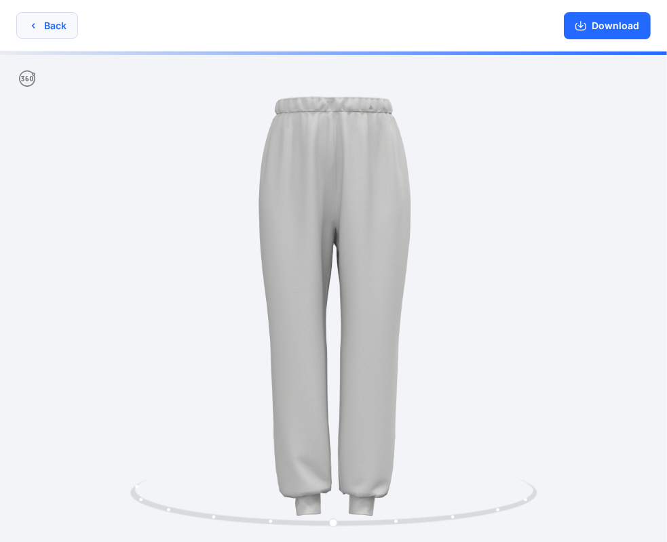
click at [54, 27] on button "Back" at bounding box center [47, 25] width 62 height 26
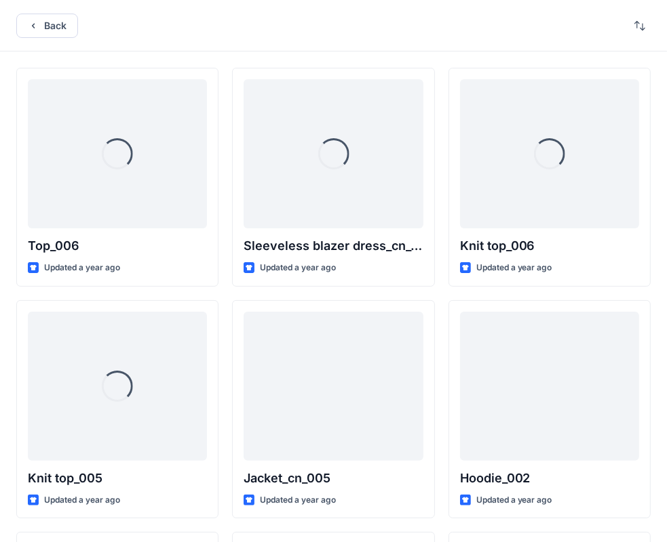
scroll to position [5620, 0]
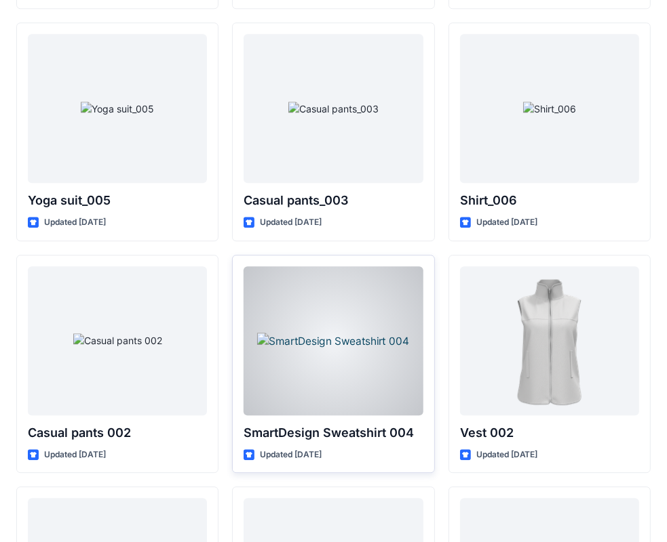
click at [343, 336] on div at bounding box center [332, 340] width 179 height 149
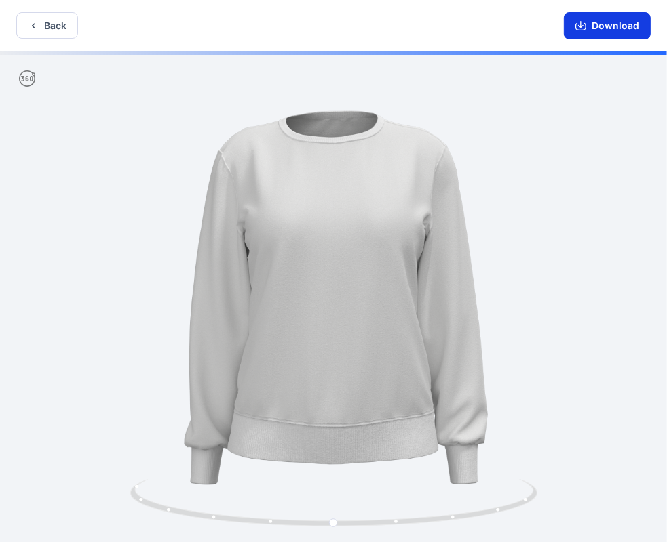
click at [620, 19] on button "Download" at bounding box center [606, 25] width 87 height 27
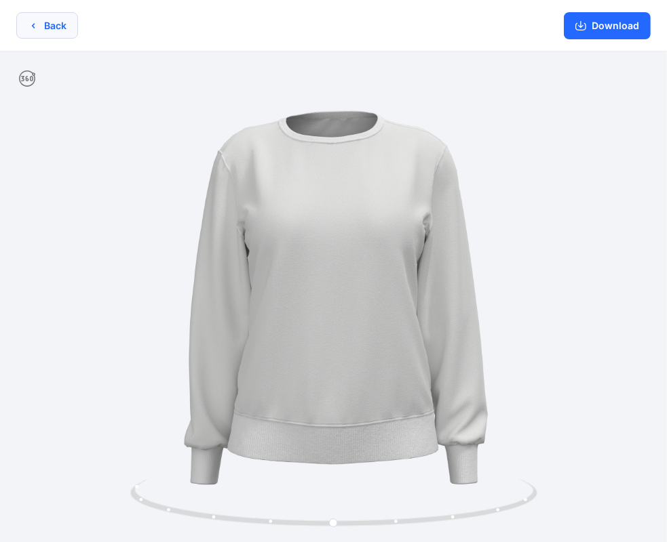
click at [34, 21] on icon "button" at bounding box center [33, 25] width 11 height 11
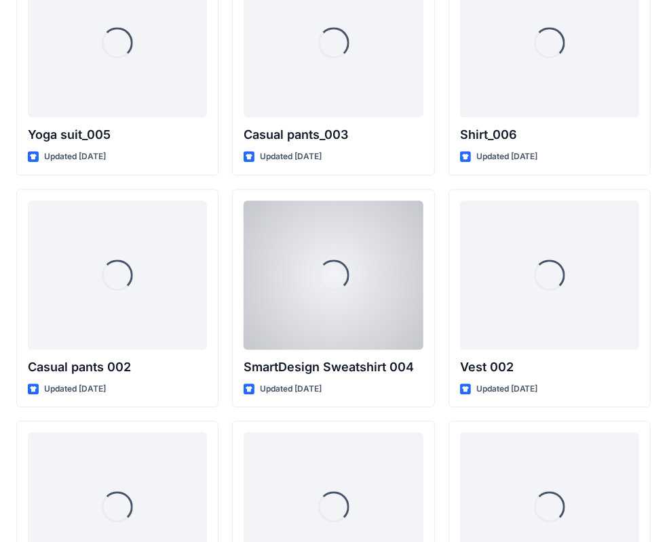
scroll to position [5687, 0]
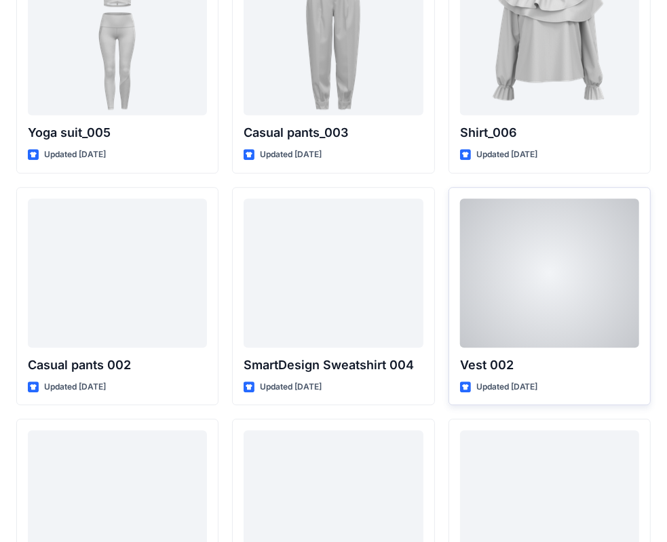
click at [553, 287] on div at bounding box center [549, 273] width 179 height 149
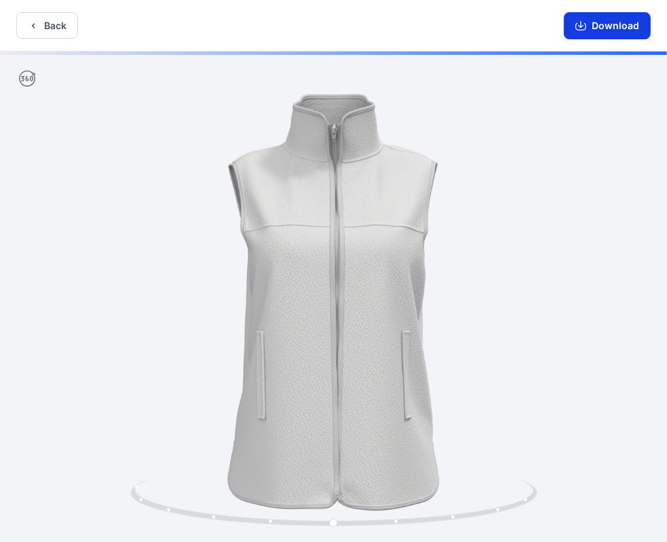
click at [610, 24] on button "Download" at bounding box center [606, 25] width 87 height 27
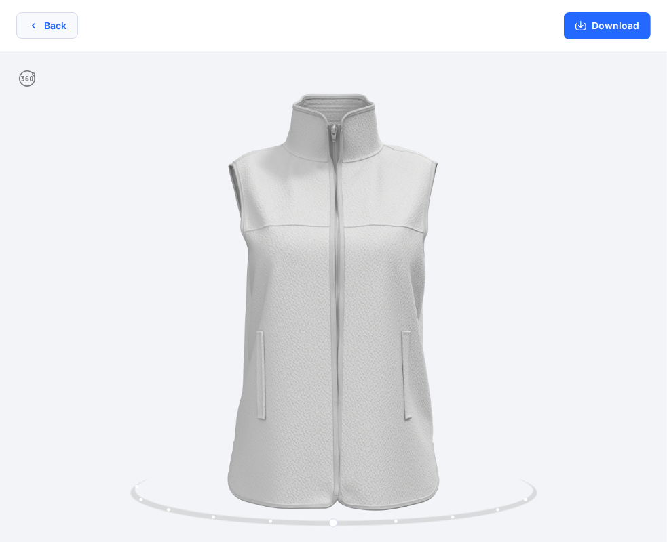
click at [38, 29] on button "Back" at bounding box center [47, 25] width 62 height 26
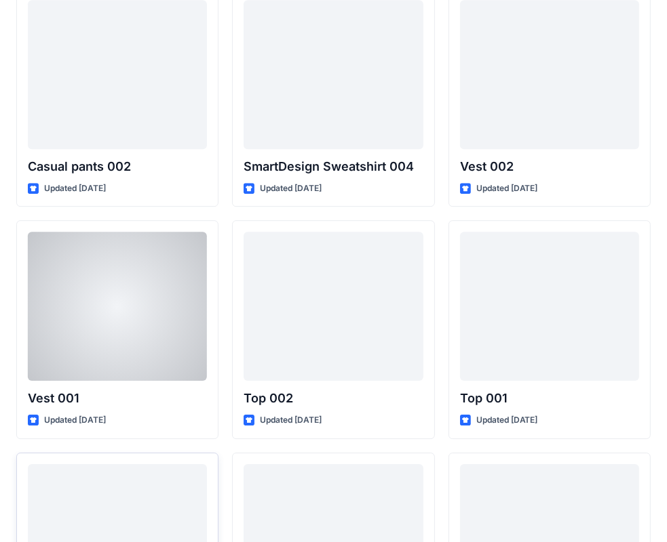
scroll to position [5891, 0]
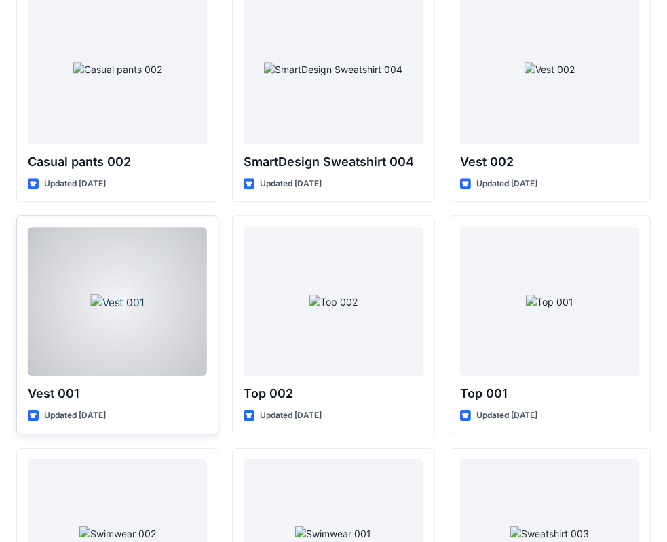
click at [165, 319] on div at bounding box center [117, 301] width 179 height 149
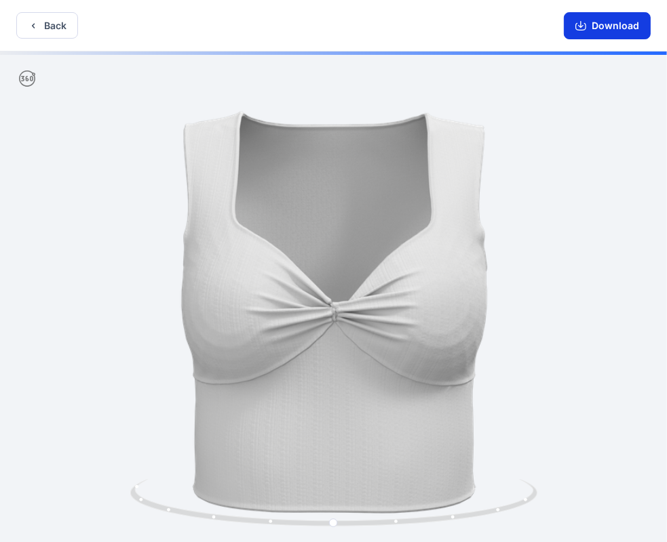
click at [624, 26] on button "Download" at bounding box center [606, 25] width 87 height 27
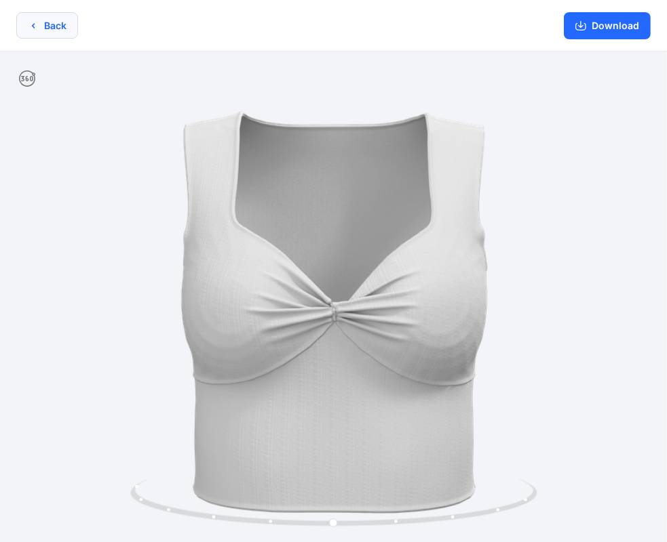
click at [45, 27] on button "Back" at bounding box center [47, 25] width 62 height 26
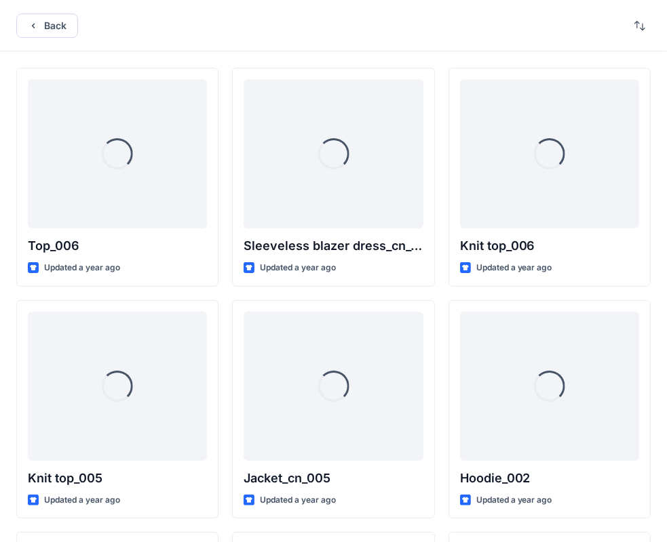
scroll to position [5891, 0]
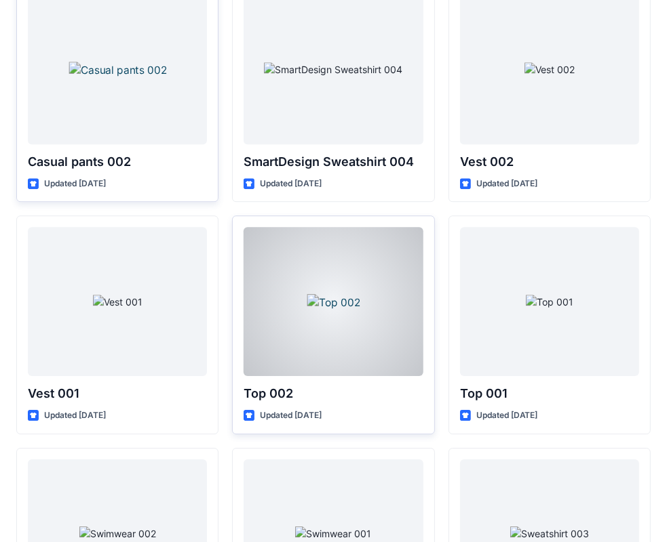
click at [357, 293] on div at bounding box center [332, 301] width 179 height 149
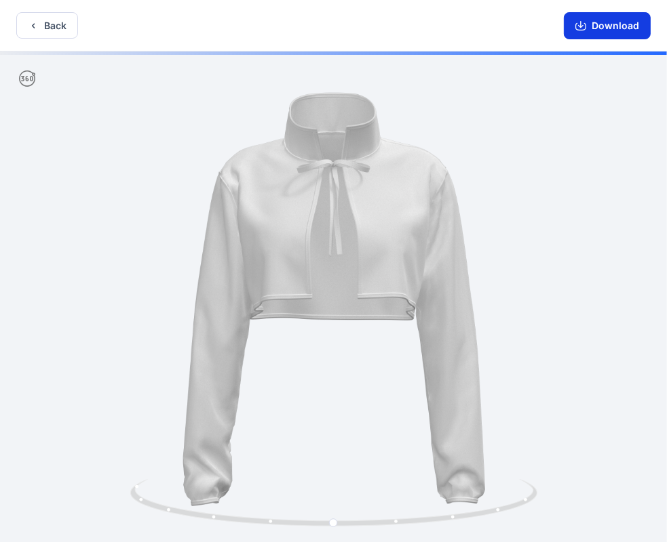
click at [603, 24] on button "Download" at bounding box center [606, 25] width 87 height 27
click at [43, 31] on button "Back" at bounding box center [47, 25] width 62 height 26
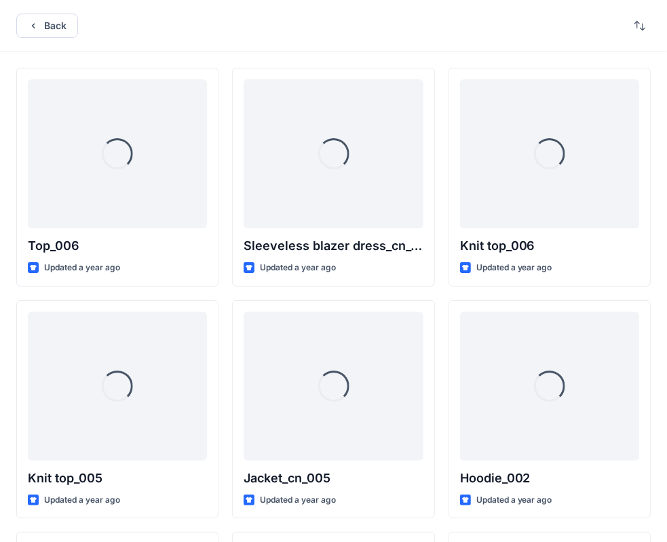
scroll to position [5891, 0]
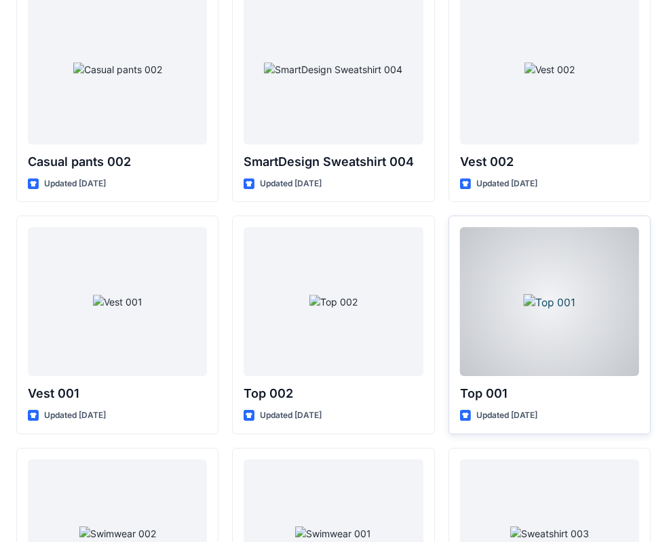
click at [574, 304] on div at bounding box center [549, 301] width 179 height 149
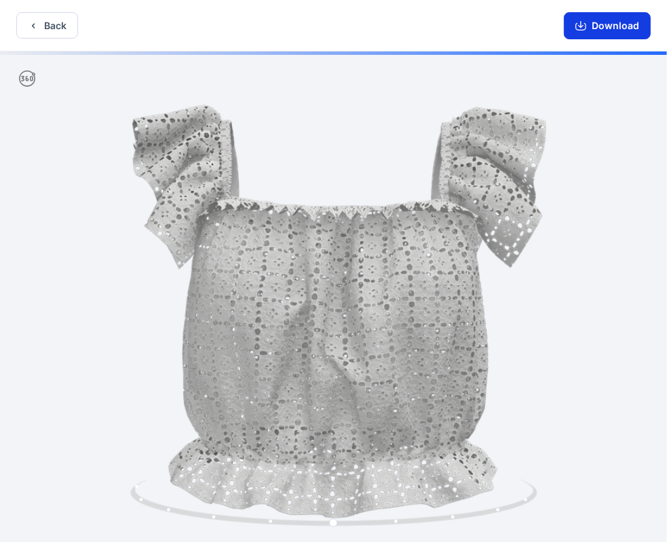
click at [620, 23] on button "Download" at bounding box center [606, 25] width 87 height 27
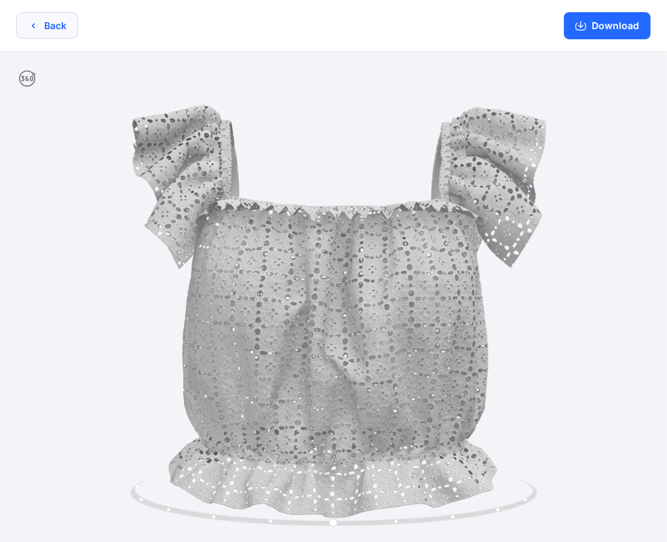
click at [62, 24] on button "Back" at bounding box center [47, 25] width 62 height 26
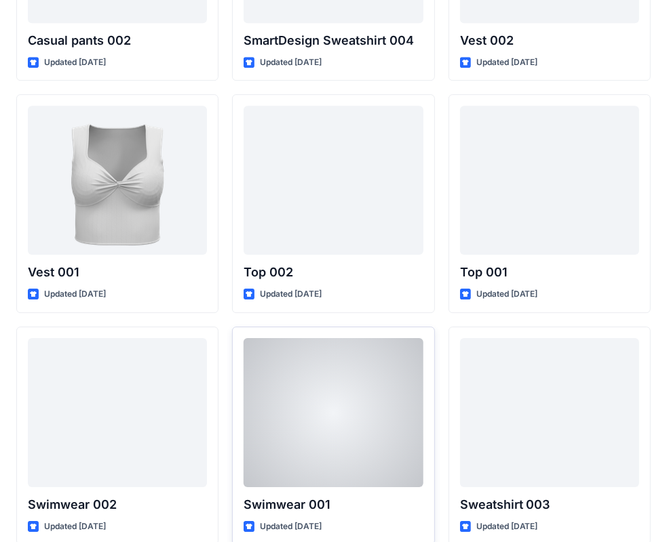
scroll to position [6073, 0]
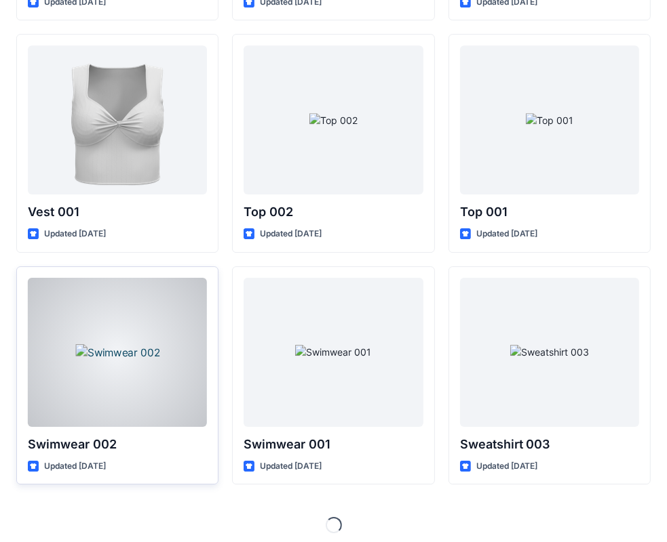
click at [141, 354] on div at bounding box center [117, 352] width 179 height 149
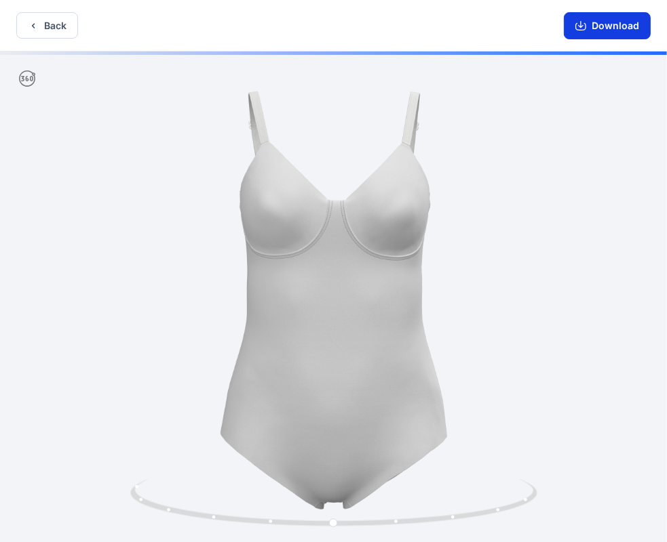
click at [602, 21] on button "Download" at bounding box center [606, 25] width 87 height 27
click at [52, 30] on button "Back" at bounding box center [47, 25] width 62 height 26
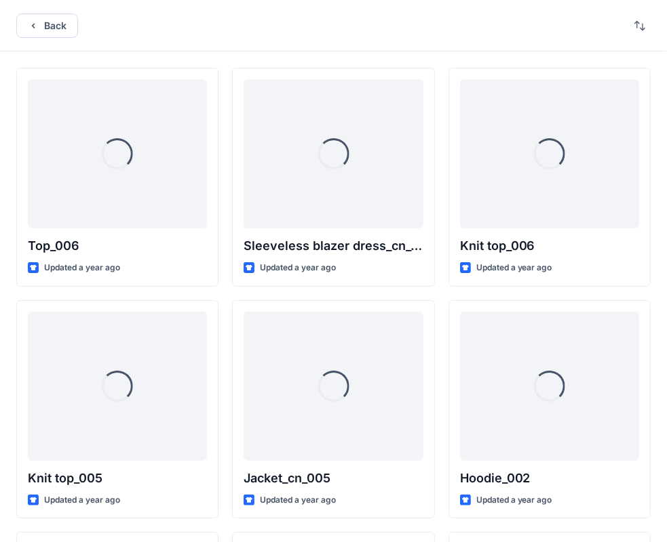
scroll to position [6073, 0]
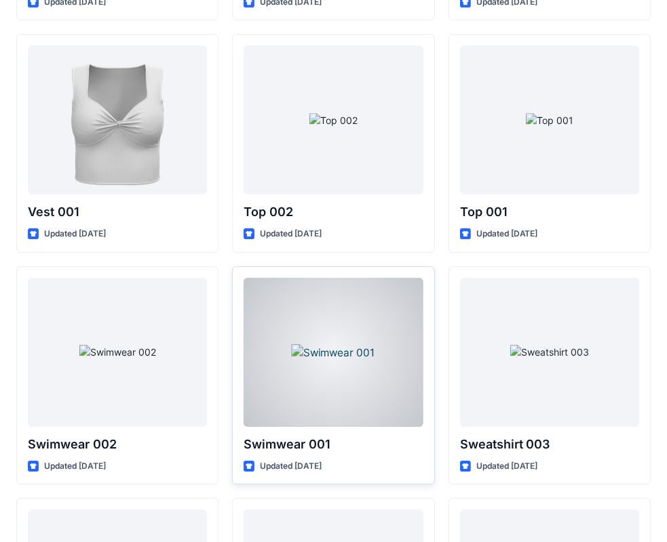
click at [342, 366] on div at bounding box center [332, 352] width 179 height 149
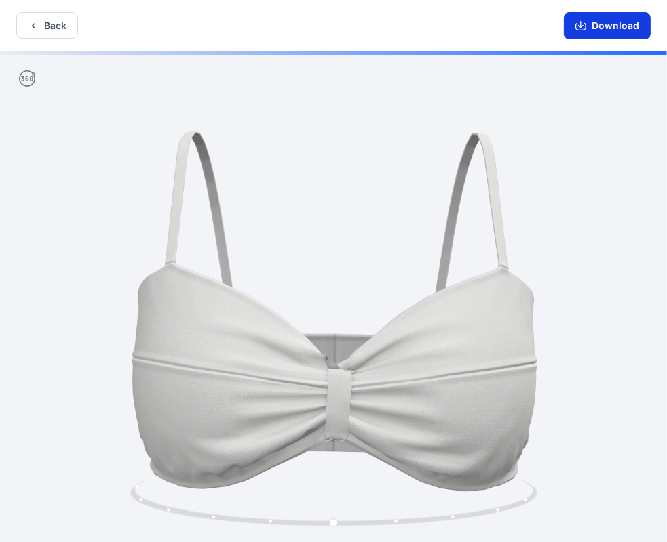
click at [609, 28] on button "Download" at bounding box center [606, 25] width 87 height 27
click at [39, 24] on button "Back" at bounding box center [47, 25] width 62 height 26
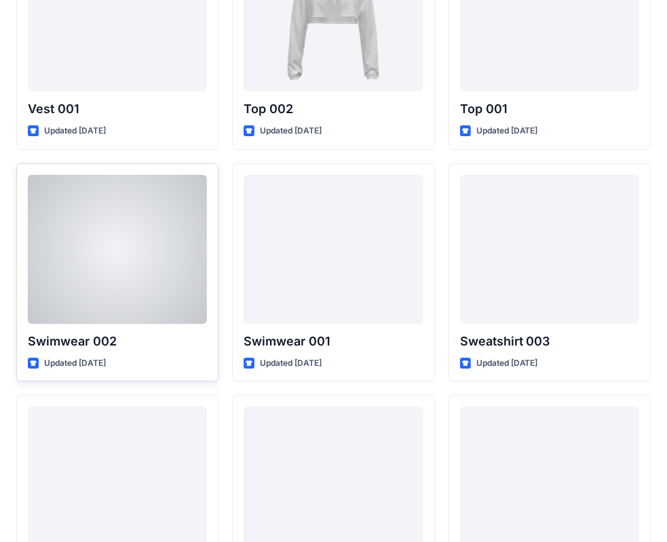
scroll to position [6208, 0]
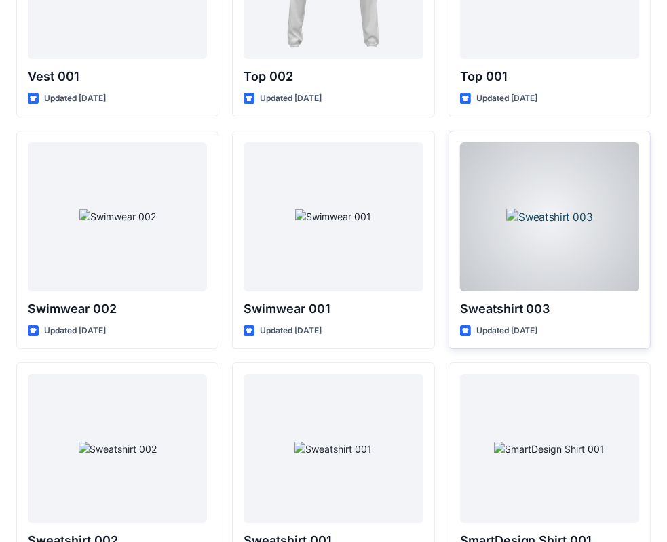
click at [582, 247] on div at bounding box center [549, 216] width 179 height 149
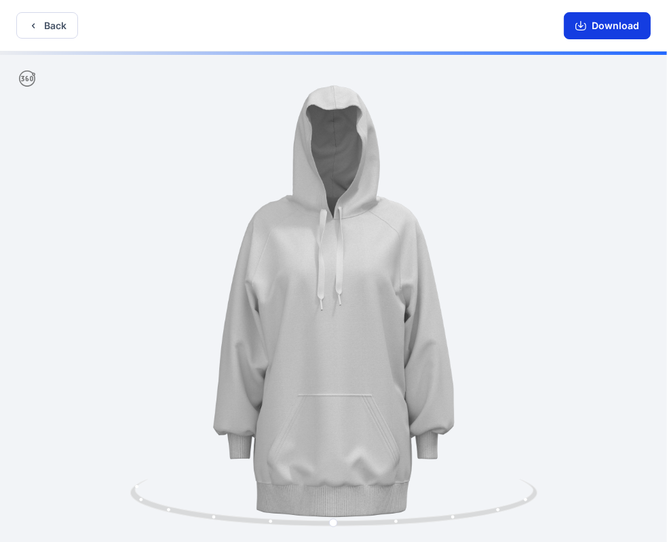
click at [603, 24] on button "Download" at bounding box center [606, 25] width 87 height 27
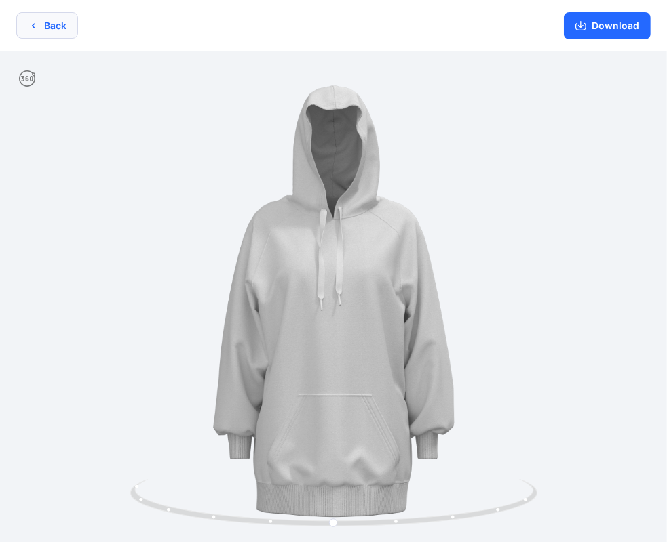
click at [55, 20] on button "Back" at bounding box center [47, 25] width 62 height 26
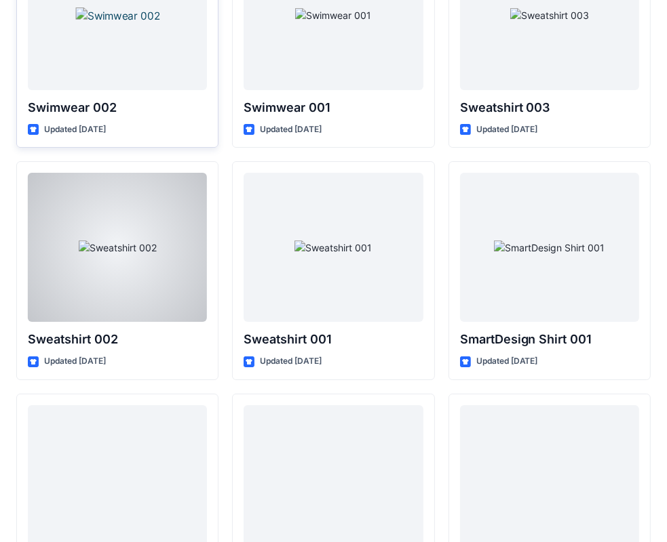
scroll to position [6412, 0]
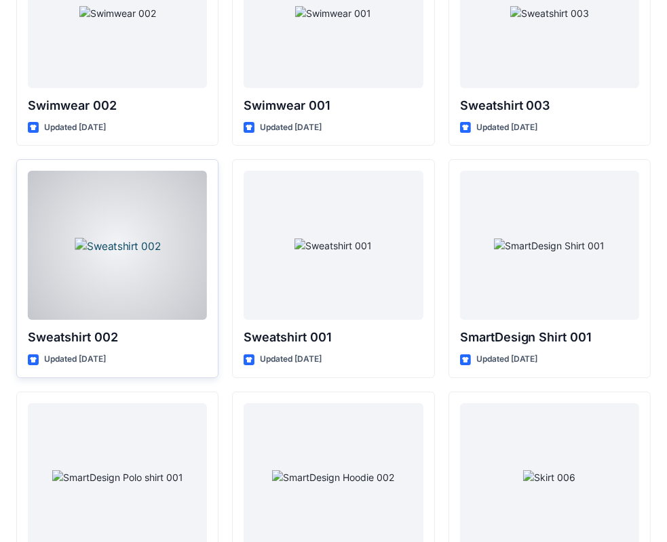
click at [151, 247] on div at bounding box center [117, 245] width 179 height 149
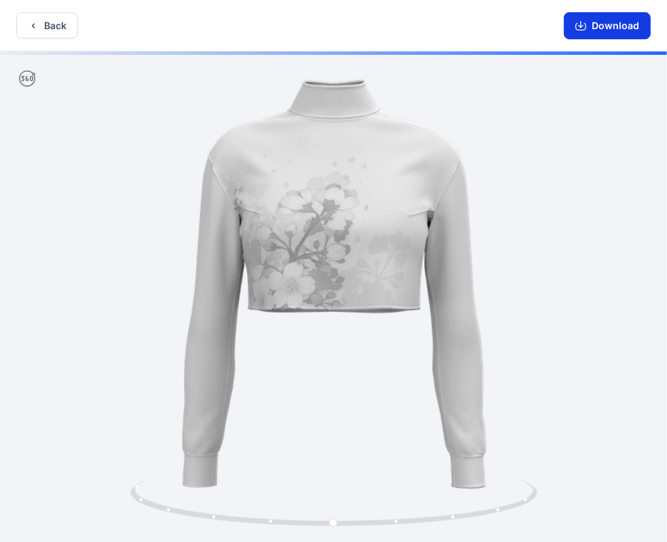
click at [620, 19] on button "Download" at bounding box center [606, 25] width 87 height 27
click at [46, 33] on button "Back" at bounding box center [47, 25] width 62 height 26
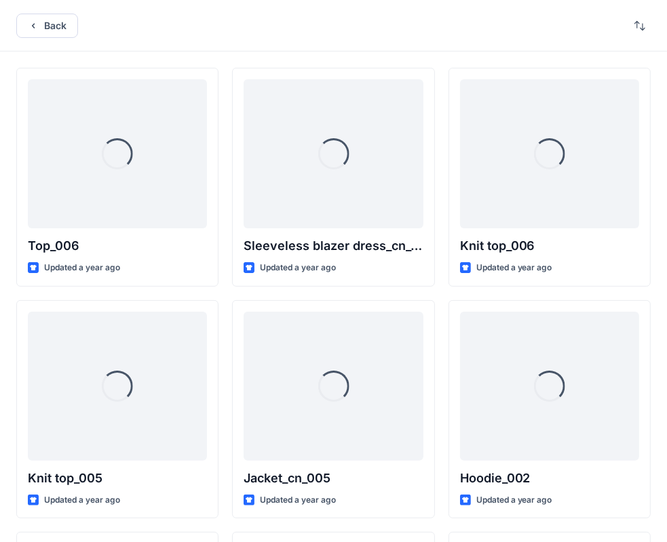
scroll to position [6412, 0]
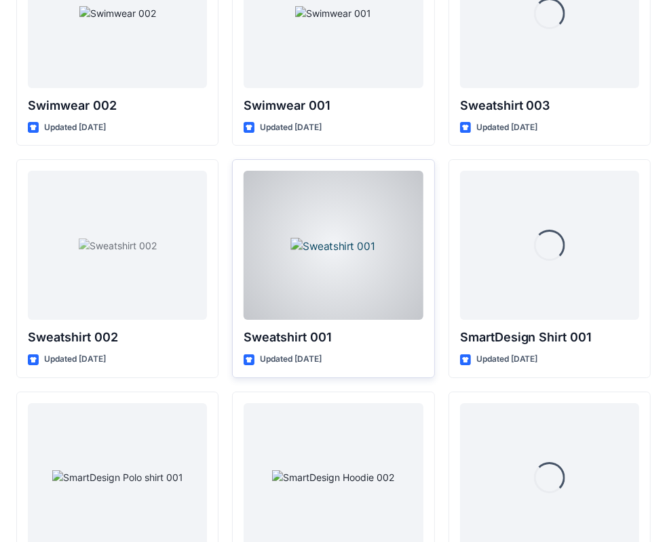
click at [363, 249] on div at bounding box center [332, 245] width 179 height 149
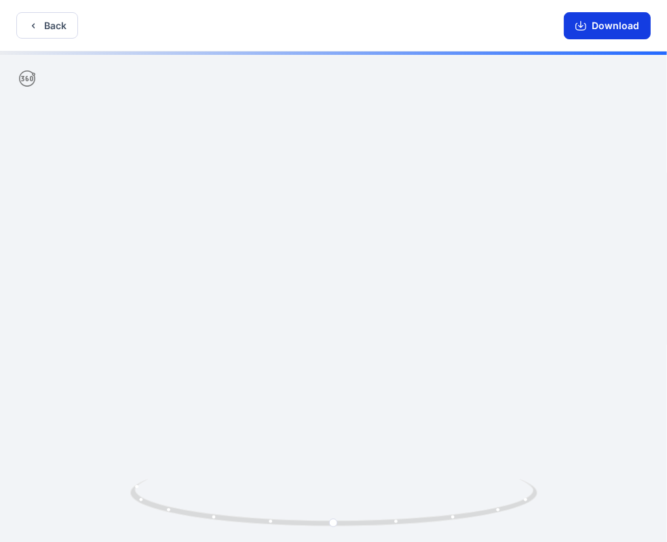
click at [602, 28] on button "Download" at bounding box center [606, 25] width 87 height 27
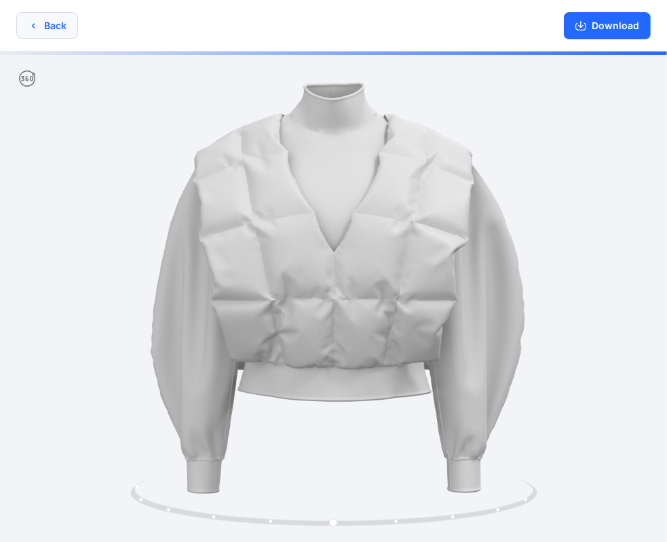
click at [46, 27] on button "Back" at bounding box center [47, 25] width 62 height 26
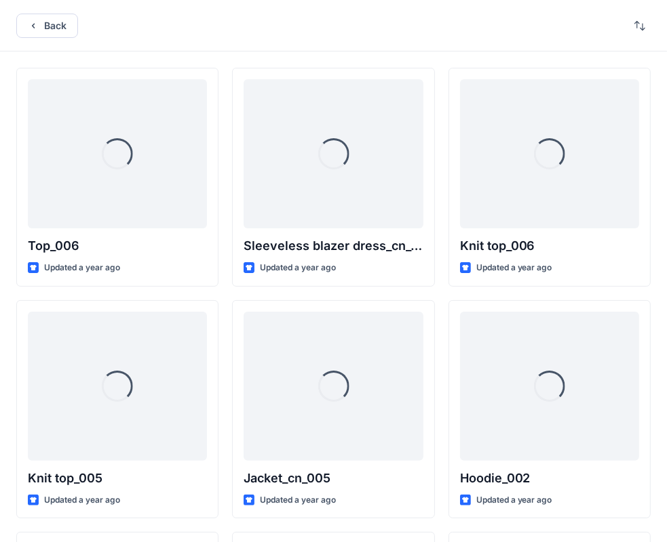
scroll to position [6412, 0]
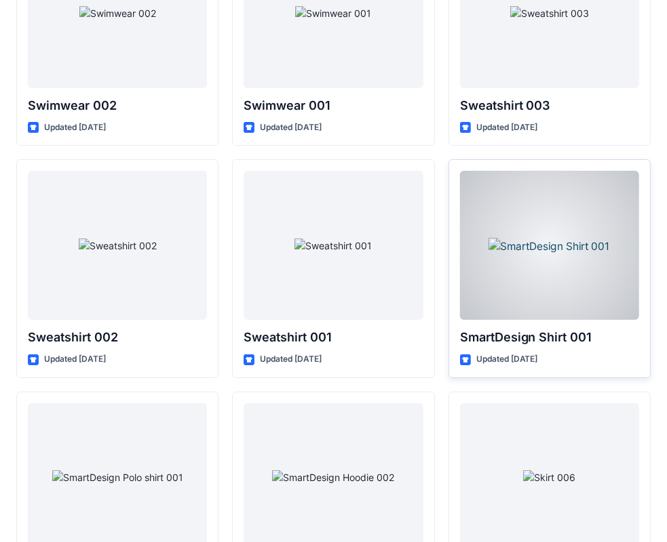
click at [566, 275] on div at bounding box center [549, 245] width 179 height 149
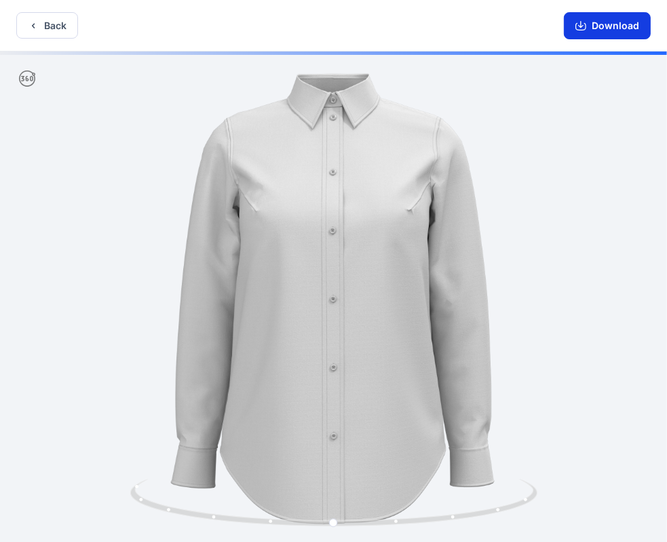
click at [631, 25] on button "Download" at bounding box center [606, 25] width 87 height 27
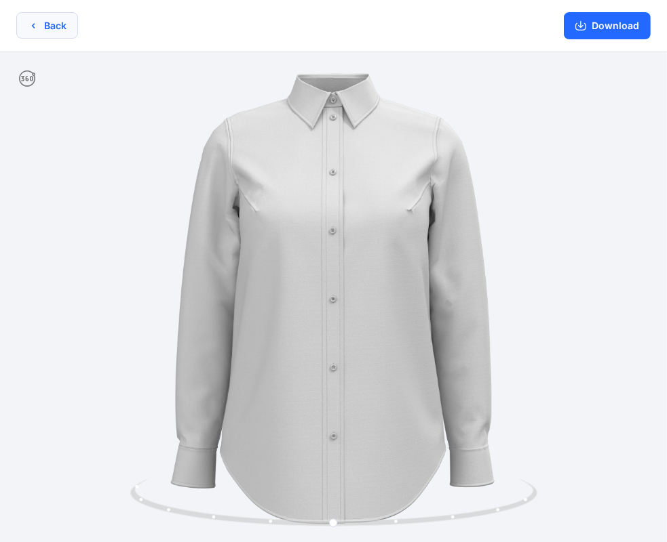
click at [49, 22] on button "Back" at bounding box center [47, 25] width 62 height 26
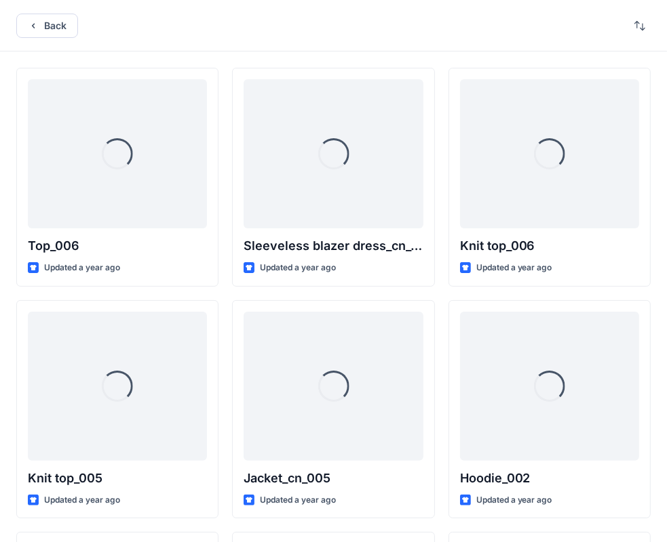
scroll to position [6412, 0]
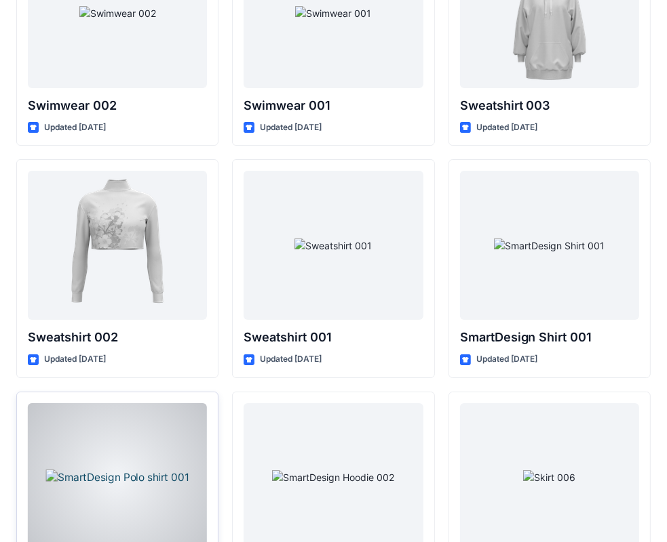
click at [150, 442] on div at bounding box center [117, 477] width 179 height 149
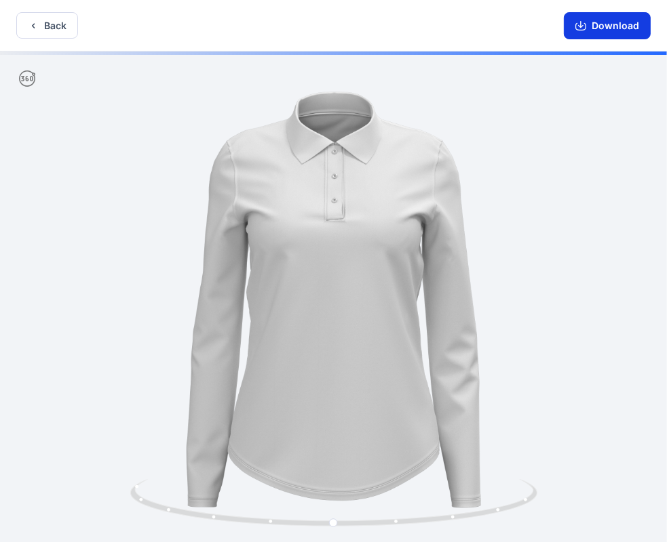
click at [625, 19] on button "Download" at bounding box center [606, 25] width 87 height 27
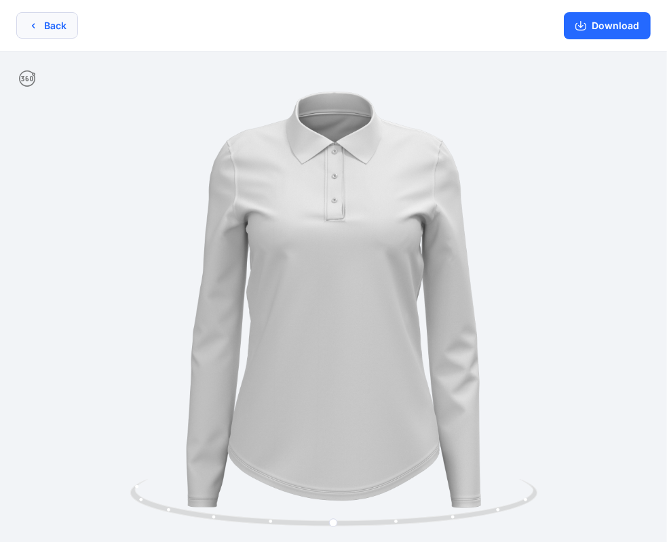
click at [62, 26] on button "Back" at bounding box center [47, 25] width 62 height 26
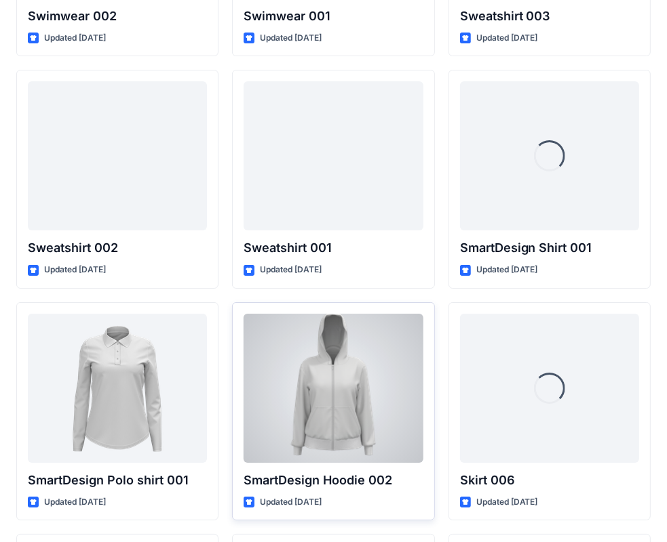
scroll to position [6547, 0]
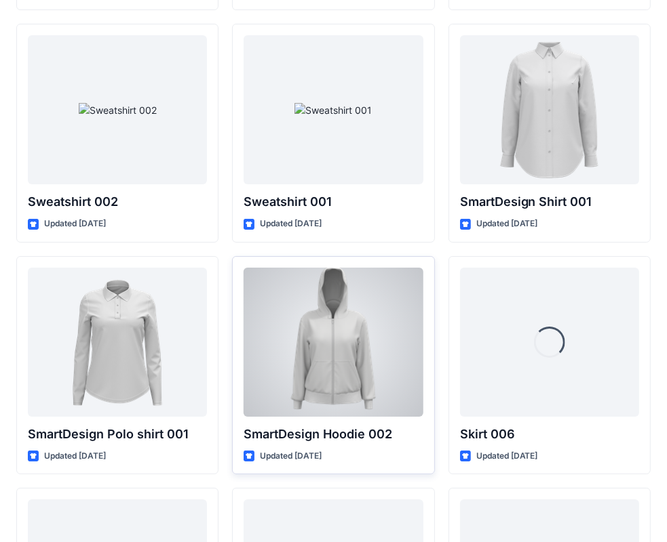
click at [365, 377] on div at bounding box center [332, 342] width 179 height 149
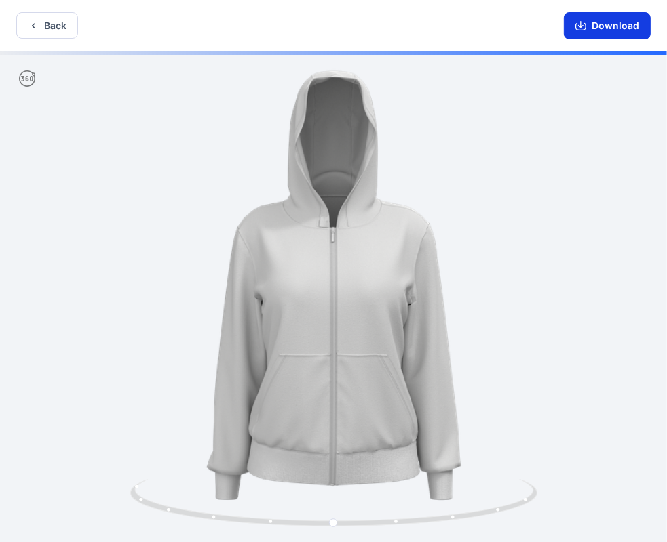
click at [618, 26] on button "Download" at bounding box center [606, 25] width 87 height 27
click at [52, 33] on button "Back" at bounding box center [47, 25] width 62 height 26
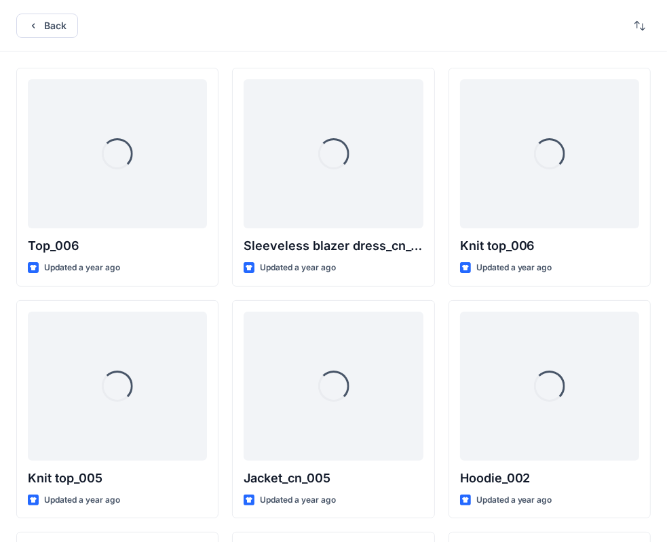
scroll to position [6547, 0]
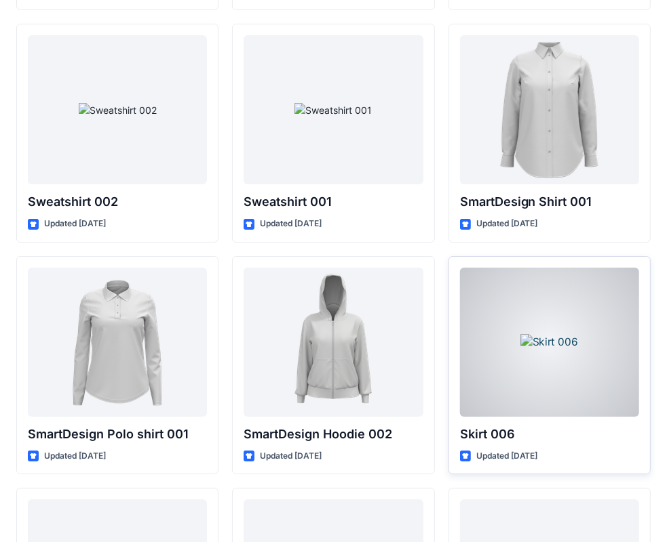
drag, startPoint x: 541, startPoint y: 358, endPoint x: 550, endPoint y: 320, distance: 39.0
click at [542, 358] on div at bounding box center [549, 342] width 179 height 149
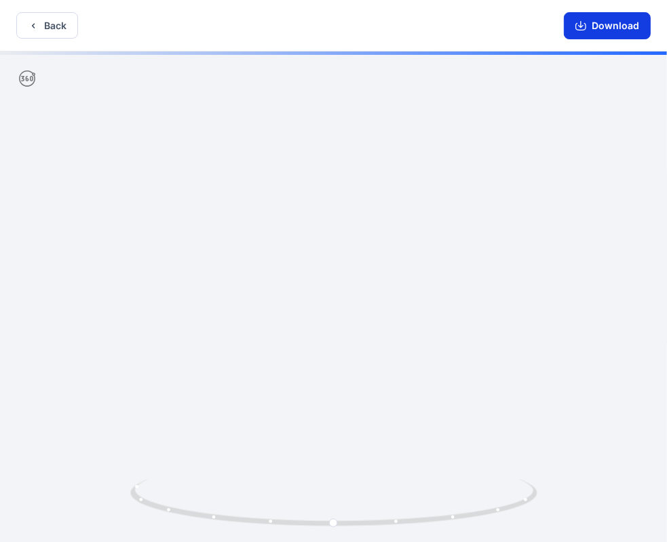
click at [616, 22] on button "Download" at bounding box center [606, 25] width 87 height 27
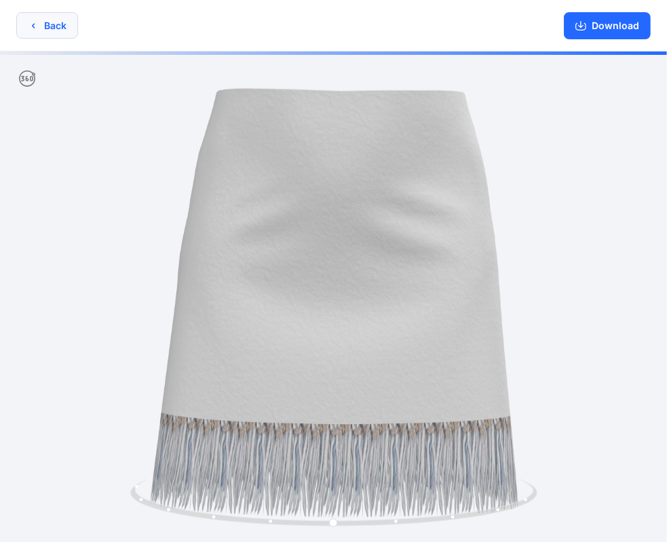
click at [45, 31] on button "Back" at bounding box center [47, 25] width 62 height 26
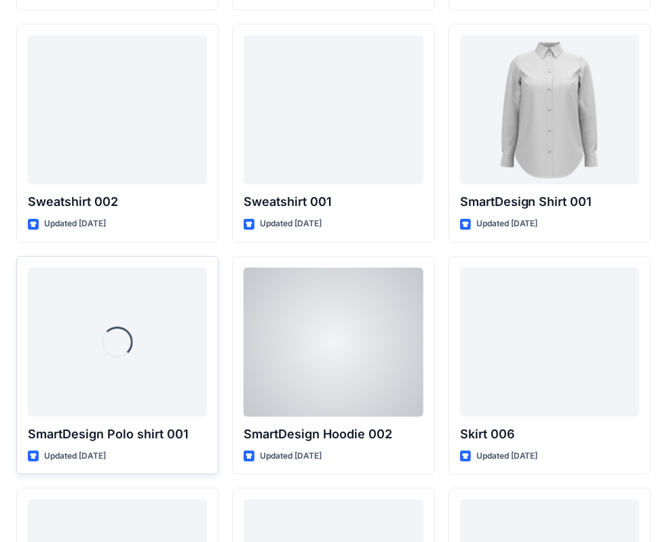
scroll to position [6886, 0]
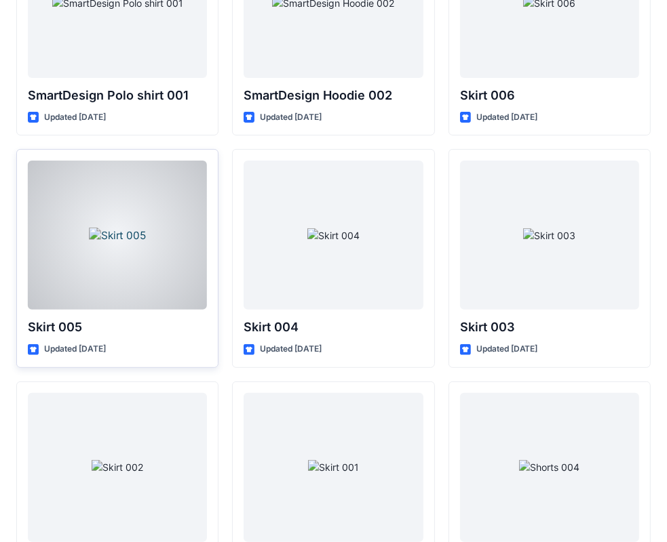
click at [108, 225] on div at bounding box center [117, 235] width 179 height 149
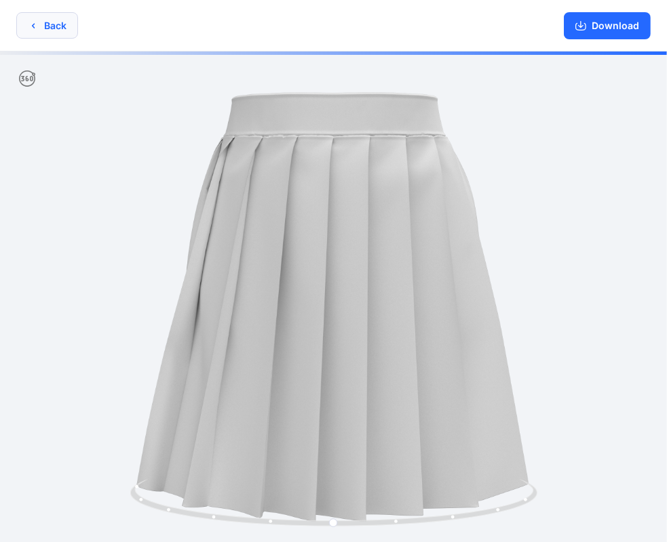
click at [35, 20] on icon "button" at bounding box center [33, 25] width 11 height 11
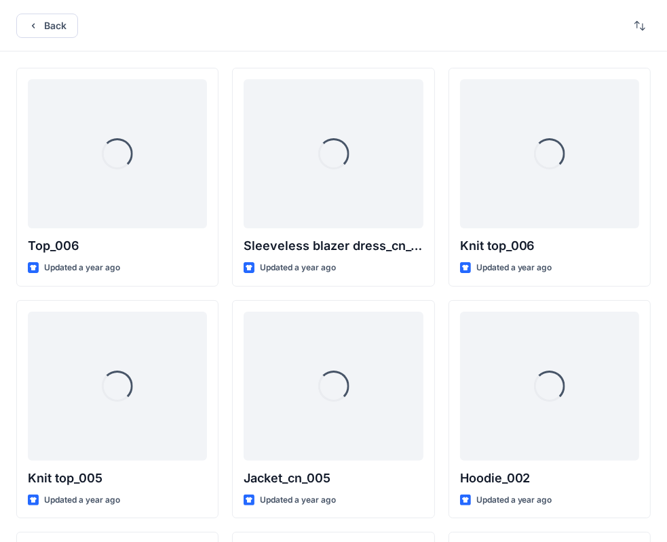
scroll to position [6886, 0]
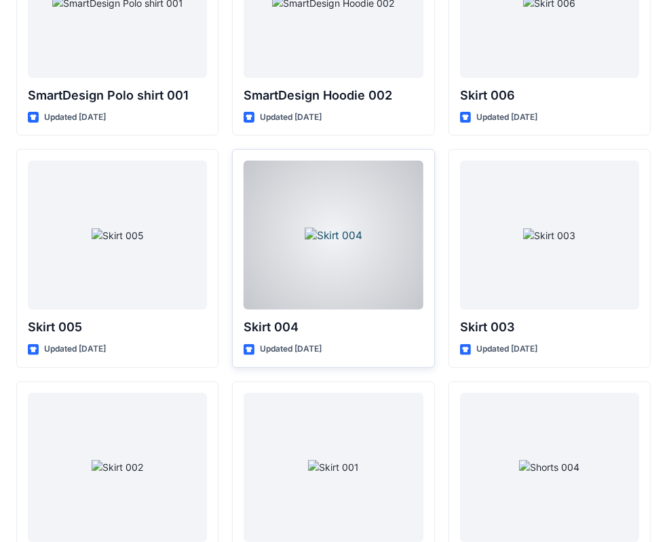
click at [319, 233] on div at bounding box center [332, 235] width 179 height 149
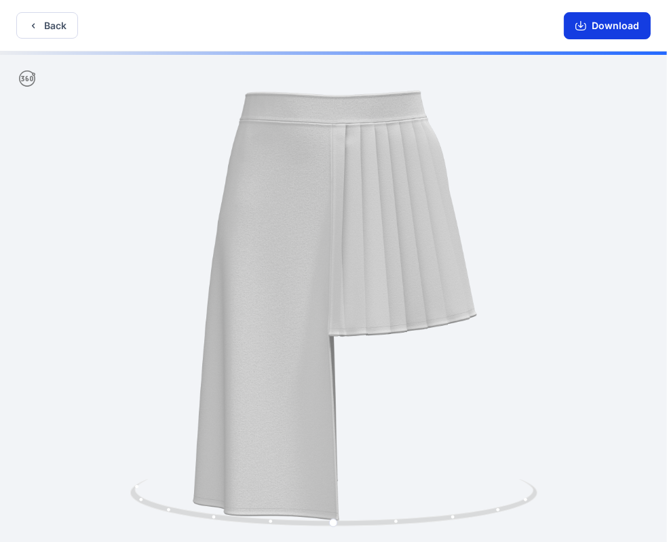
click at [604, 26] on button "Download" at bounding box center [606, 25] width 87 height 27
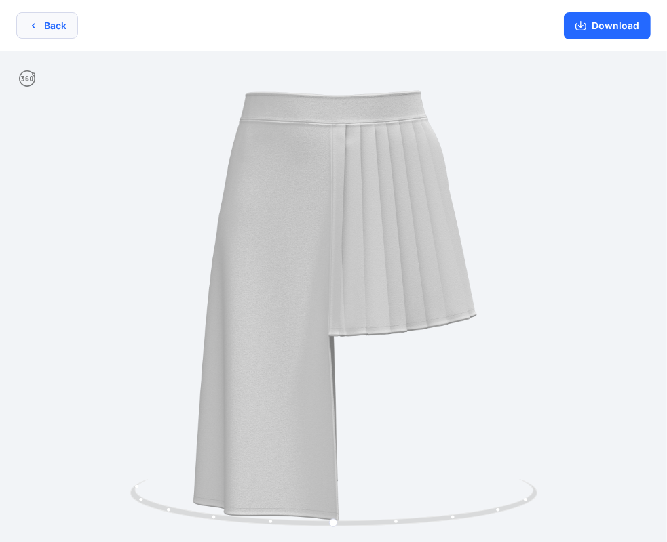
click at [48, 24] on button "Back" at bounding box center [47, 25] width 62 height 26
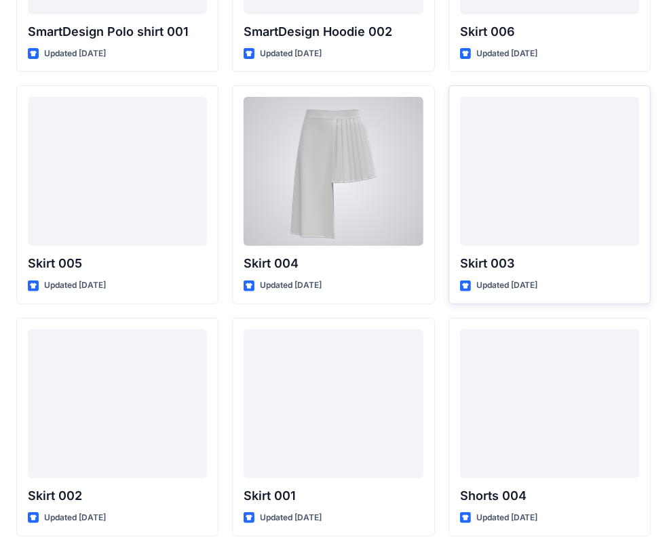
scroll to position [6954, 0]
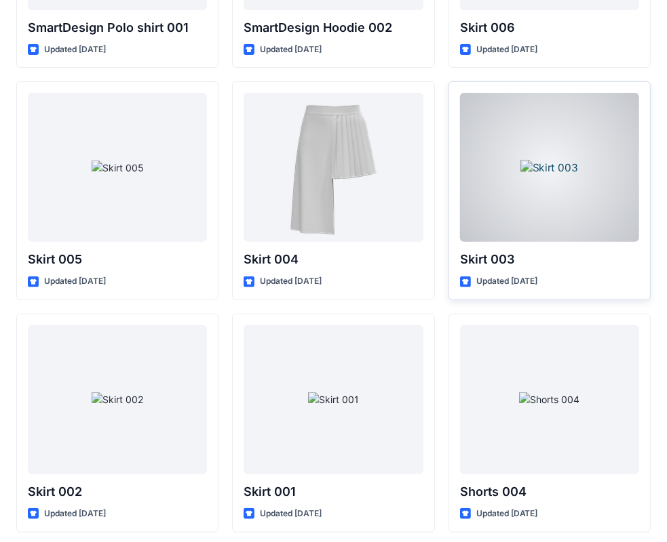
click at [517, 195] on div at bounding box center [549, 167] width 179 height 149
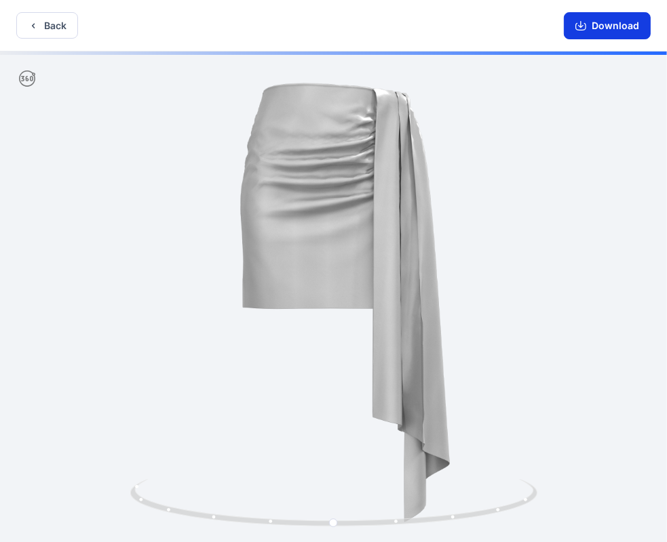
click at [613, 24] on button "Download" at bounding box center [606, 25] width 87 height 27
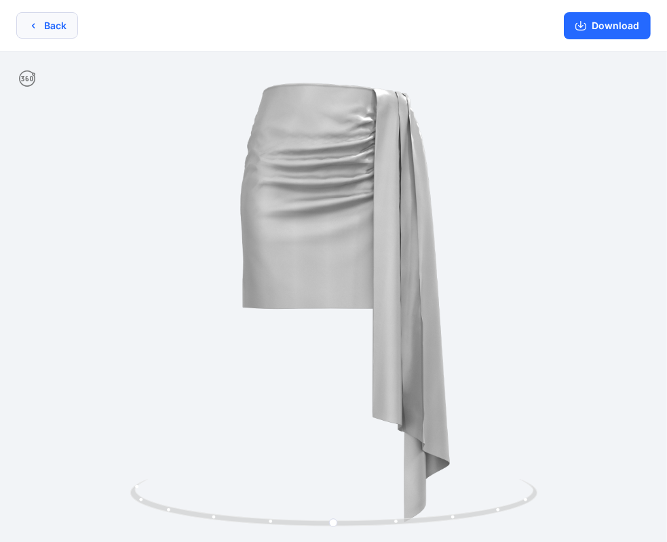
click at [51, 26] on button "Back" at bounding box center [47, 25] width 62 height 26
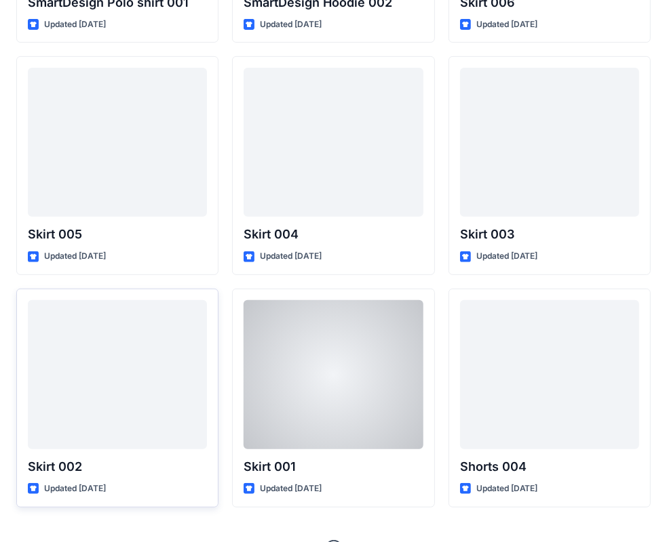
scroll to position [7000, 0]
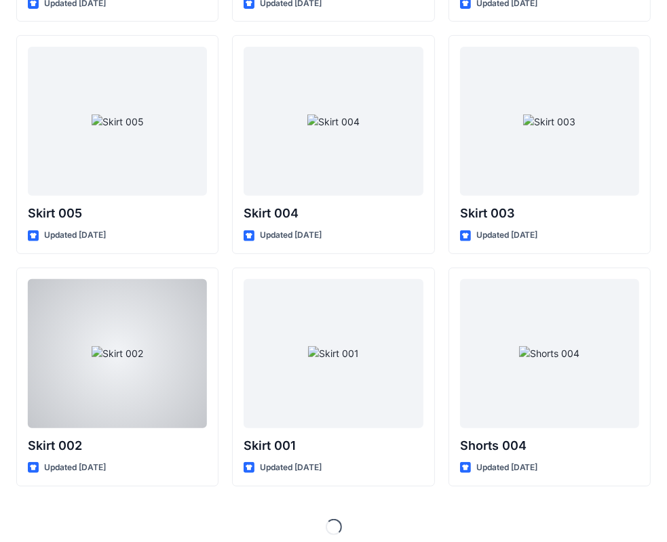
click at [124, 336] on div at bounding box center [117, 353] width 179 height 149
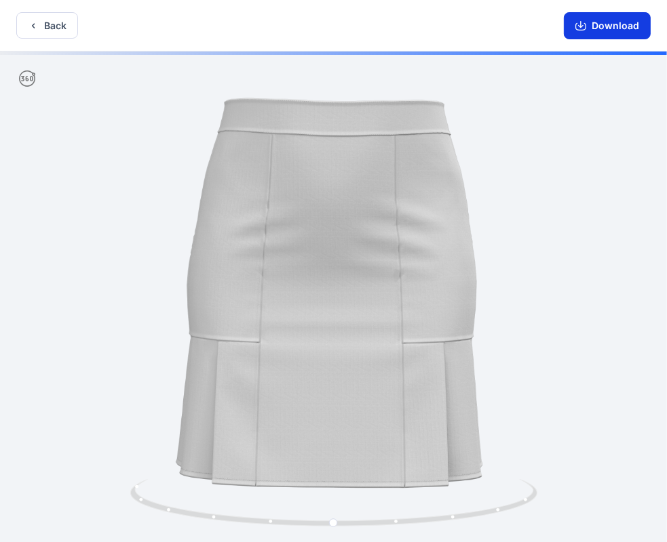
click at [629, 24] on button "Download" at bounding box center [606, 25] width 87 height 27
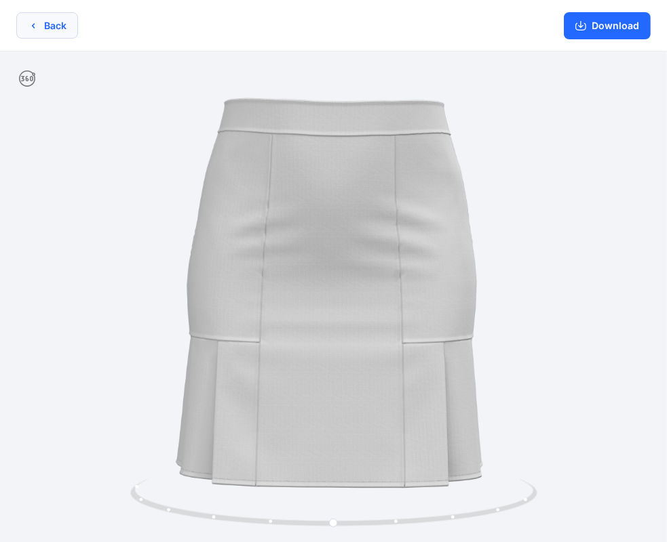
click at [45, 28] on button "Back" at bounding box center [47, 25] width 62 height 26
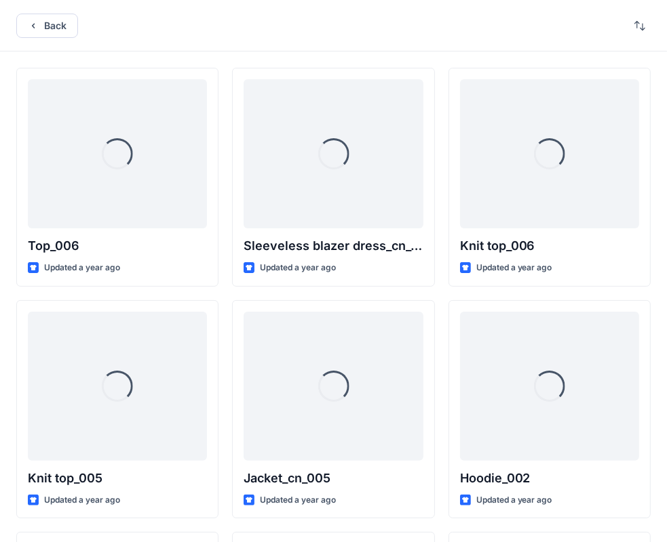
scroll to position [7000, 0]
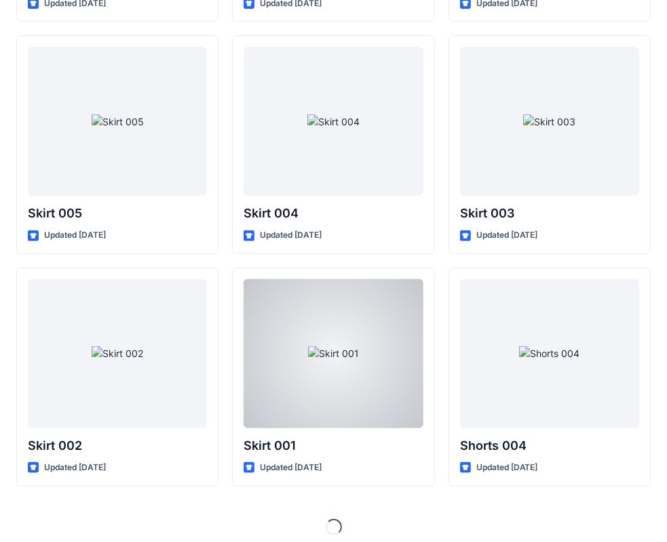
drag, startPoint x: 326, startPoint y: 334, endPoint x: 355, endPoint y: 336, distance: 29.2
click at [327, 335] on div at bounding box center [332, 353] width 179 height 149
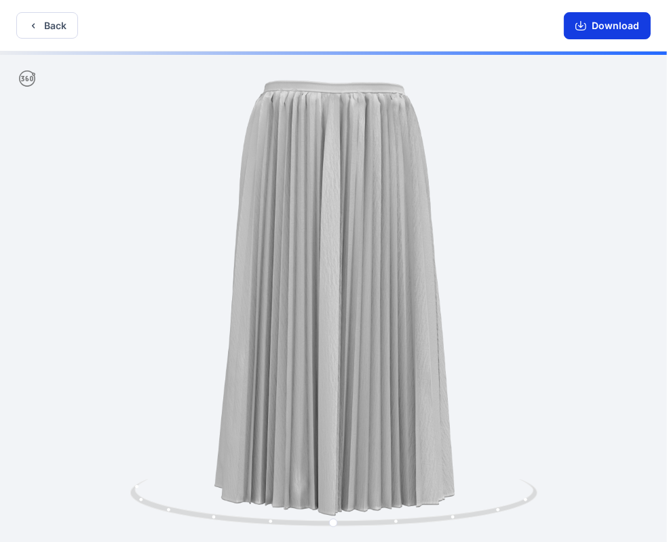
click at [614, 21] on button "Download" at bounding box center [606, 25] width 87 height 27
click at [55, 21] on button "Back" at bounding box center [47, 25] width 62 height 26
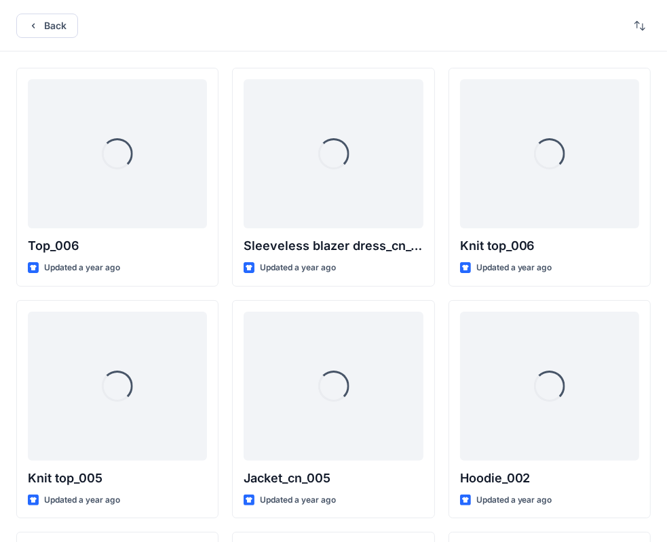
scroll to position [7000, 0]
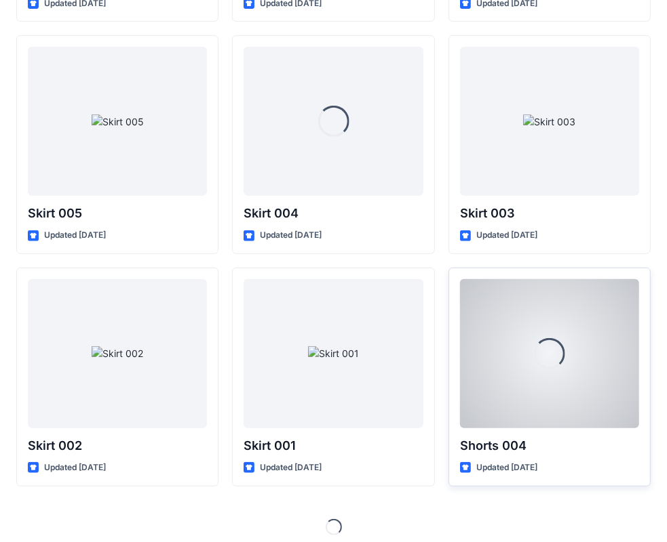
click at [542, 393] on div at bounding box center [549, 353] width 179 height 149
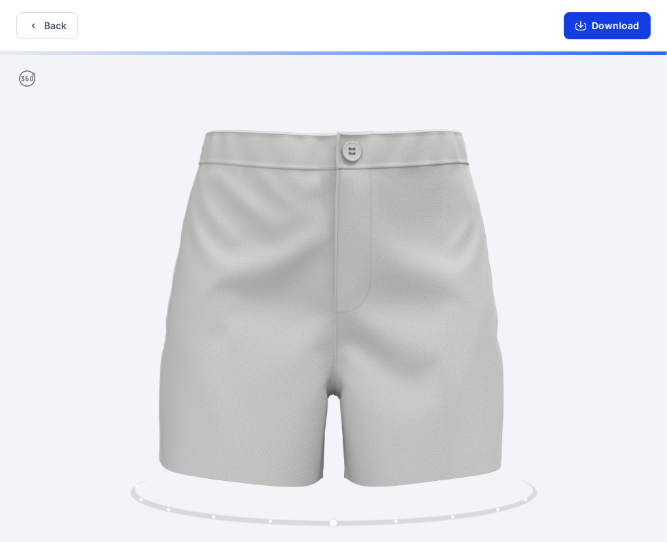
click at [616, 28] on button "Download" at bounding box center [606, 25] width 87 height 27
click at [50, 27] on button "Back" at bounding box center [47, 25] width 62 height 26
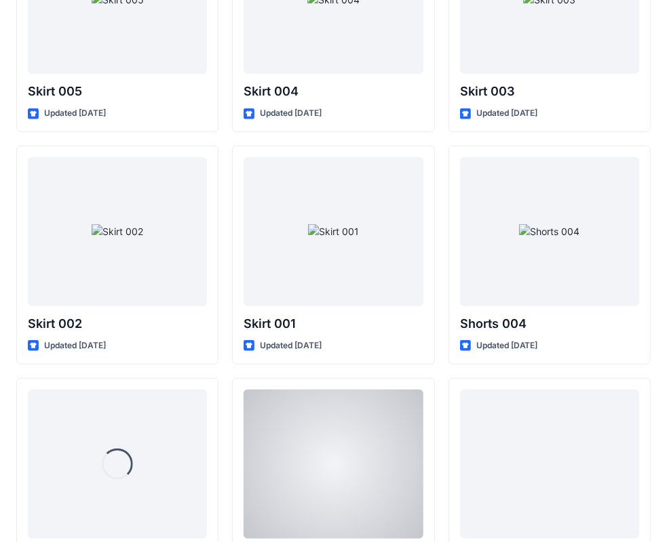
scroll to position [7271, 0]
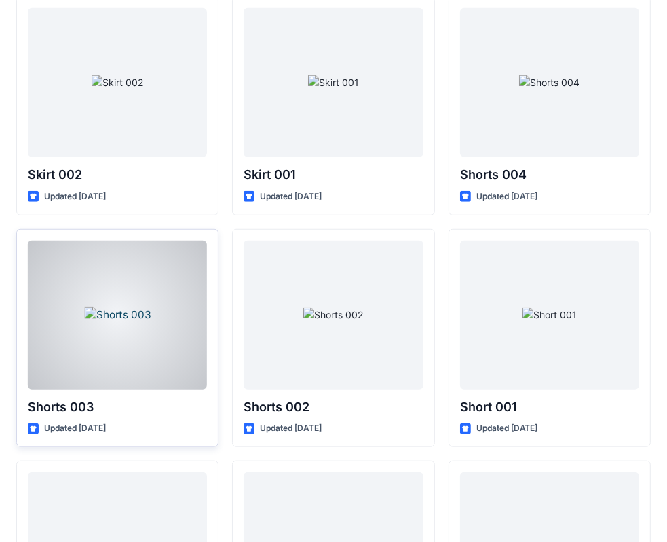
click at [105, 334] on div at bounding box center [117, 315] width 179 height 149
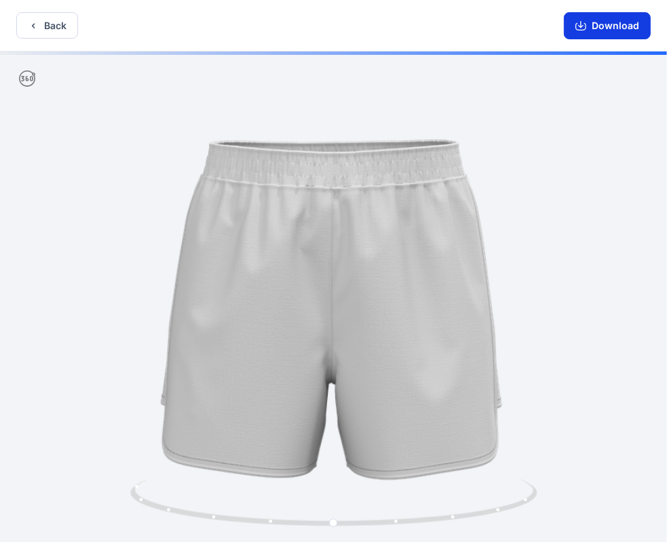
click at [610, 24] on button "Download" at bounding box center [606, 25] width 87 height 27
click at [44, 23] on button "Back" at bounding box center [47, 25] width 62 height 26
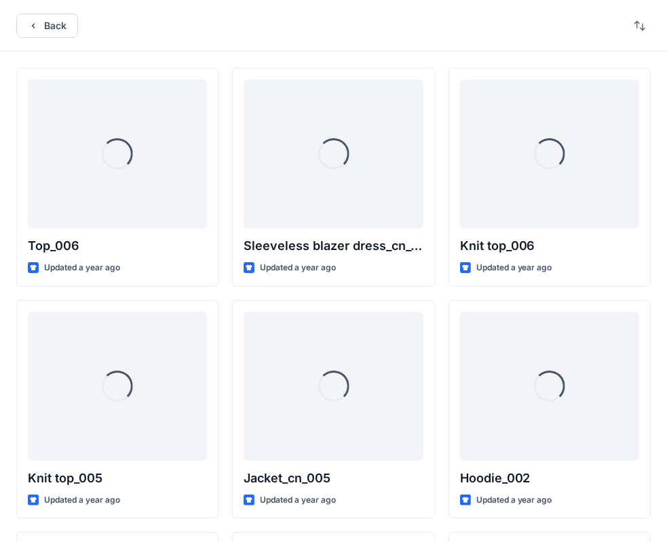
scroll to position [7271, 0]
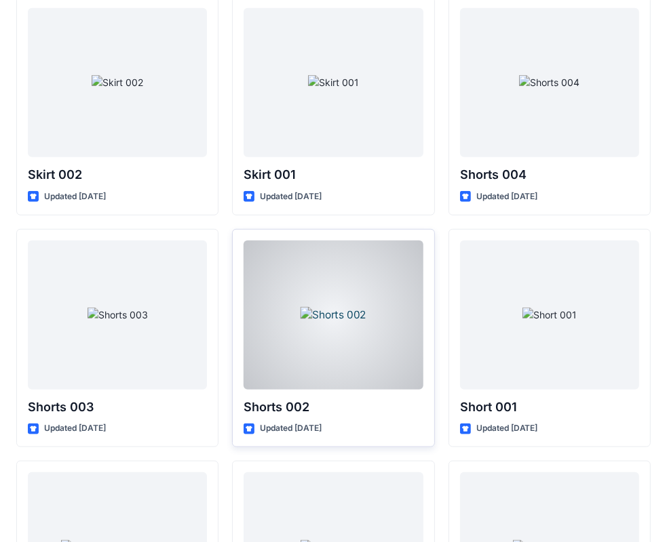
click at [369, 336] on div at bounding box center [332, 315] width 179 height 149
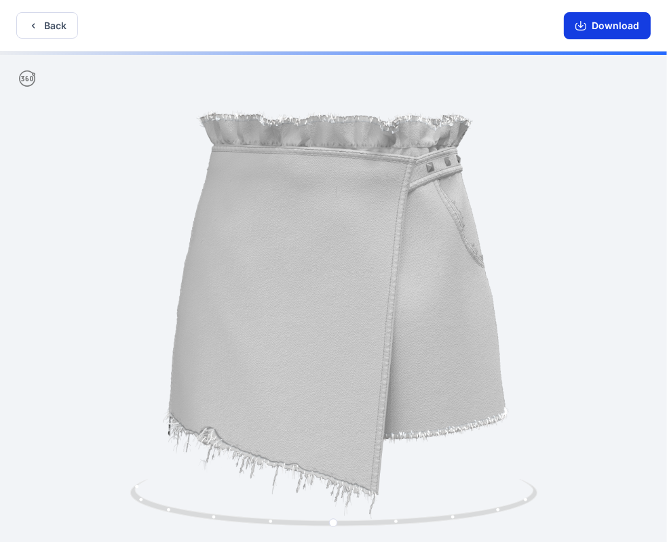
click at [612, 24] on button "Download" at bounding box center [606, 25] width 87 height 27
click at [43, 27] on button "Back" at bounding box center [47, 25] width 62 height 26
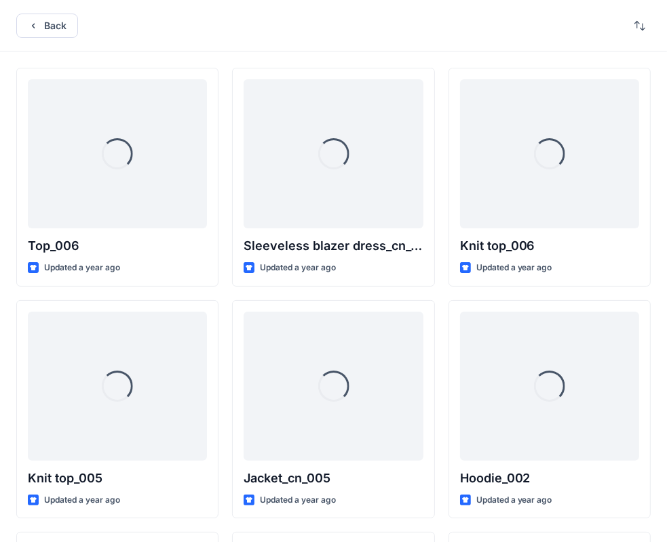
scroll to position [7271, 0]
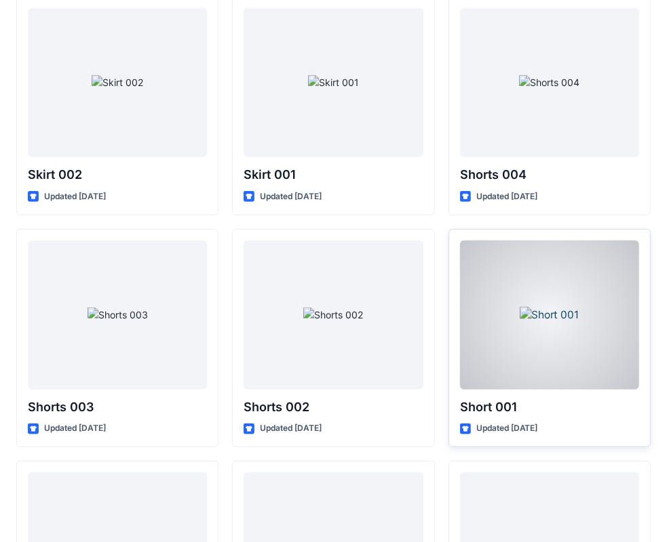
click at [544, 298] on div at bounding box center [549, 315] width 179 height 149
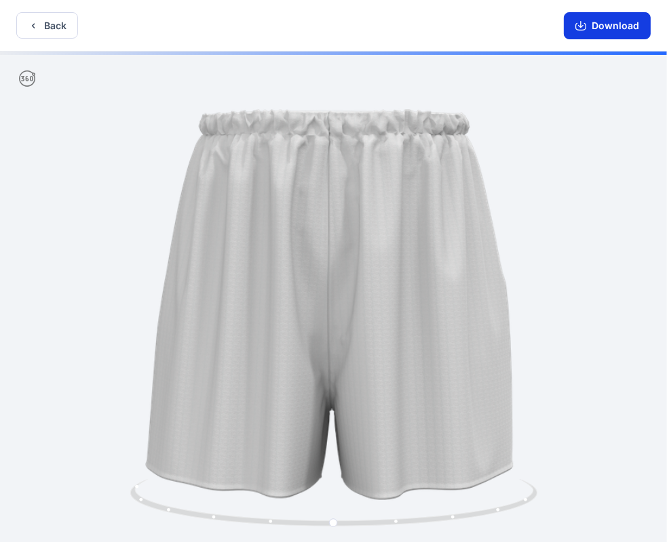
click at [615, 24] on button "Download" at bounding box center [606, 25] width 87 height 27
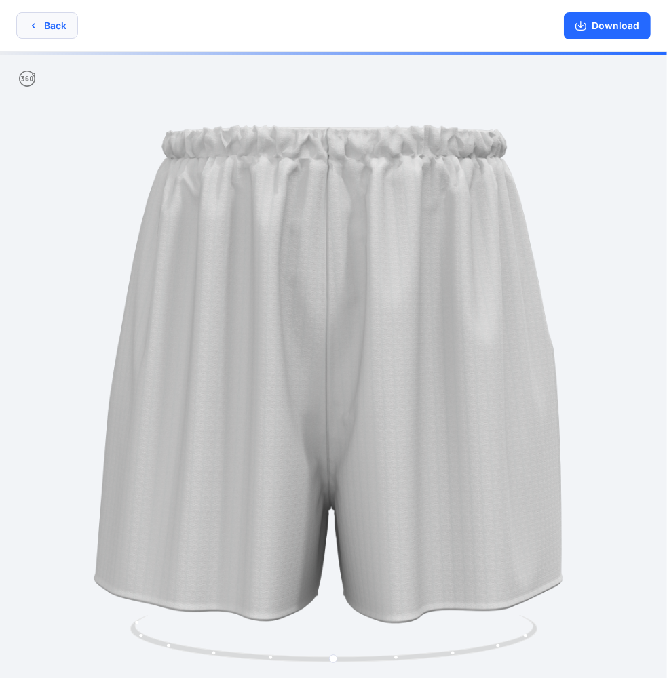
click at [50, 22] on button "Back" at bounding box center [47, 25] width 62 height 26
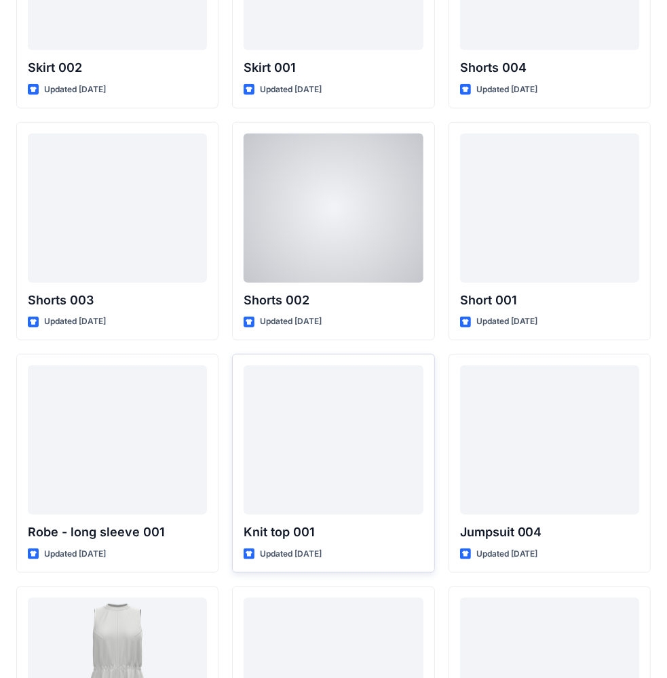
scroll to position [7475, 0]
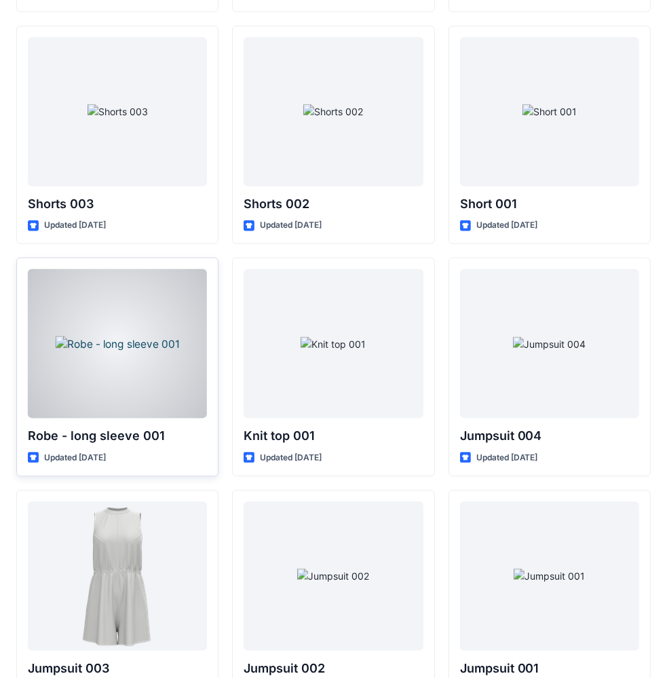
click at [113, 339] on div at bounding box center [117, 343] width 179 height 149
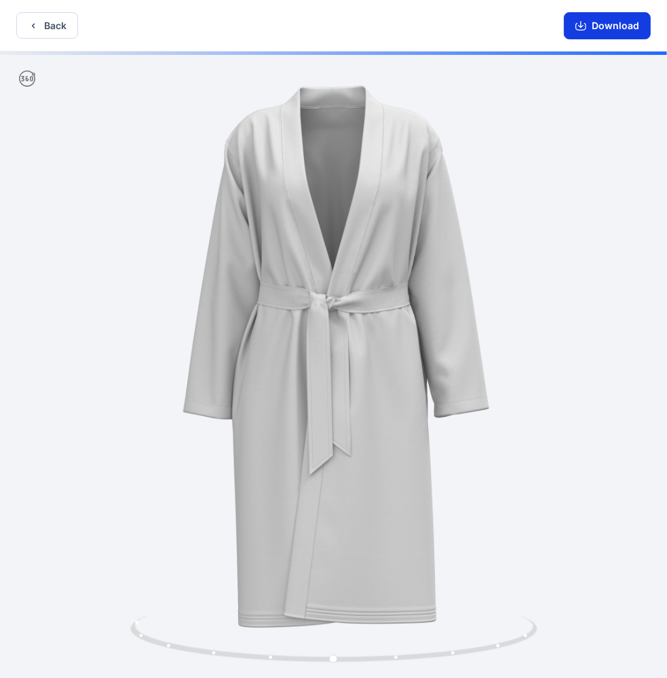
click at [605, 18] on button "Download" at bounding box center [606, 25] width 87 height 27
click at [585, 26] on icon "button" at bounding box center [580, 25] width 11 height 11
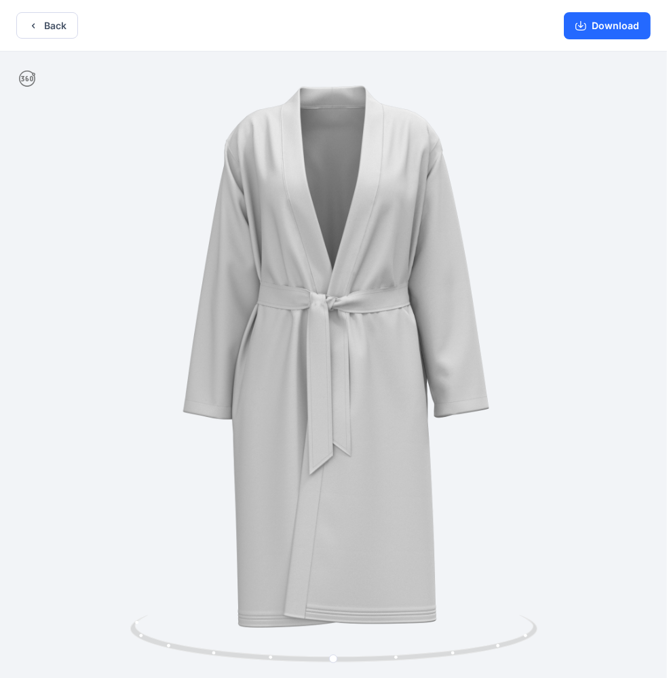
drag, startPoint x: 605, startPoint y: 32, endPoint x: 3, endPoint y: 21, distance: 602.2
click at [34, 34] on div "Back Download" at bounding box center [333, 26] width 667 height 52
click at [40, 24] on button "Back" at bounding box center [47, 25] width 62 height 26
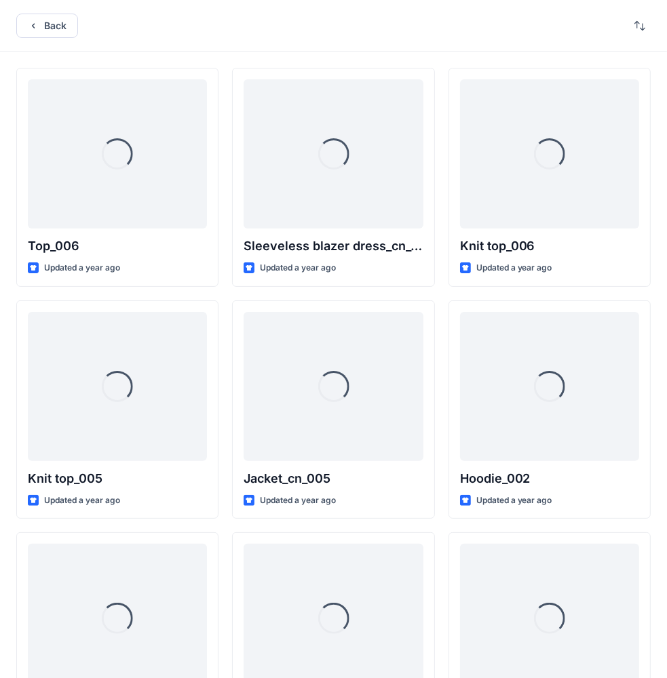
scroll to position [7475, 0]
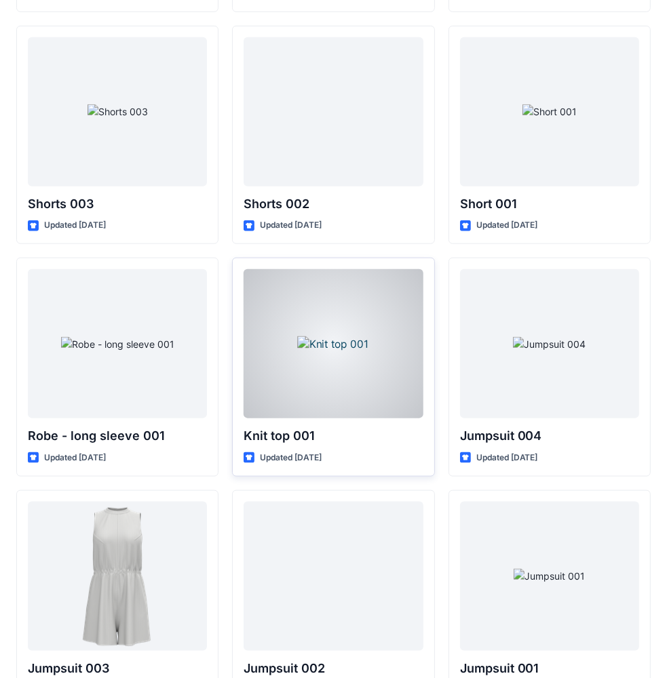
click at [345, 352] on div at bounding box center [332, 343] width 179 height 149
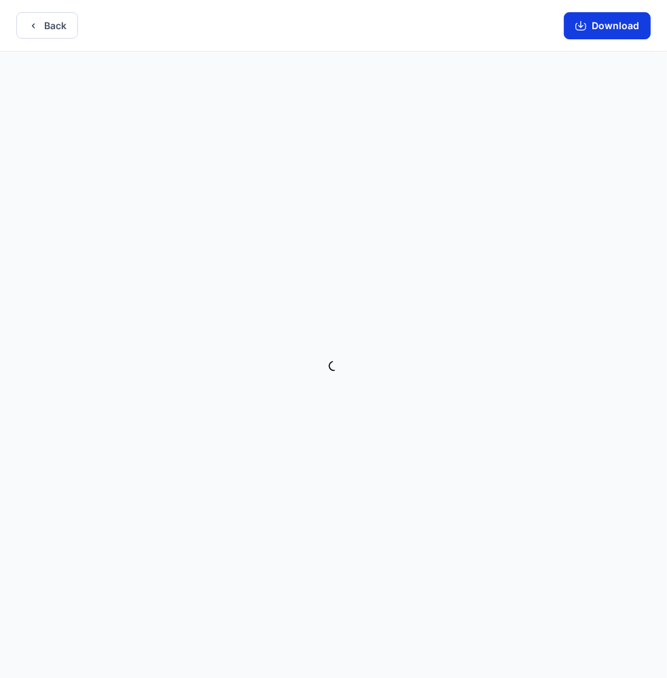
click at [613, 24] on button "Download" at bounding box center [606, 25] width 87 height 27
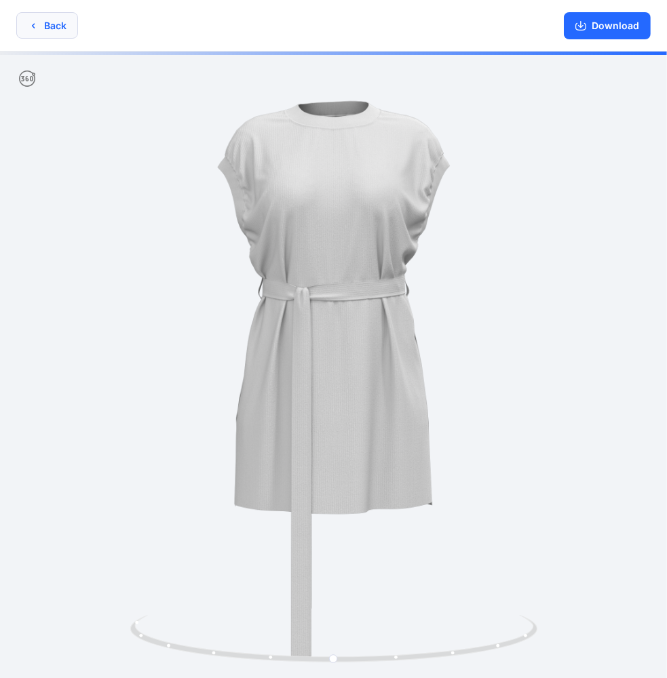
click at [49, 24] on button "Back" at bounding box center [47, 25] width 62 height 26
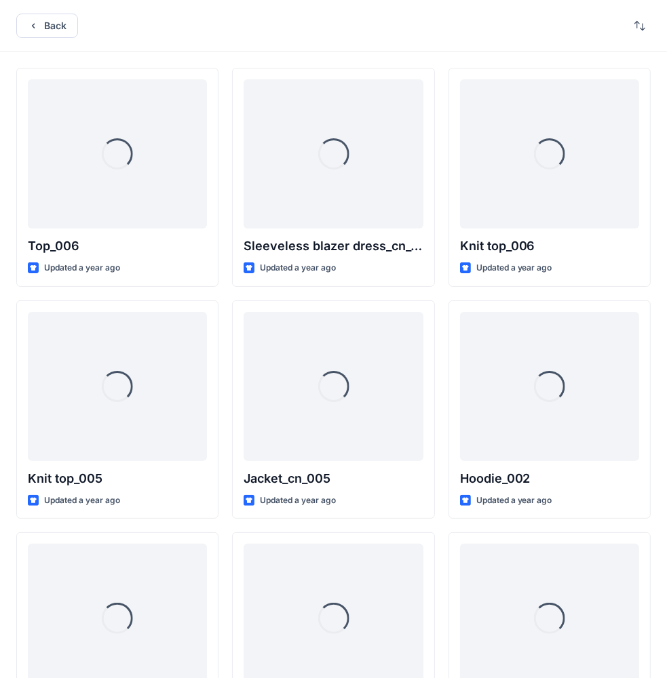
scroll to position [7475, 0]
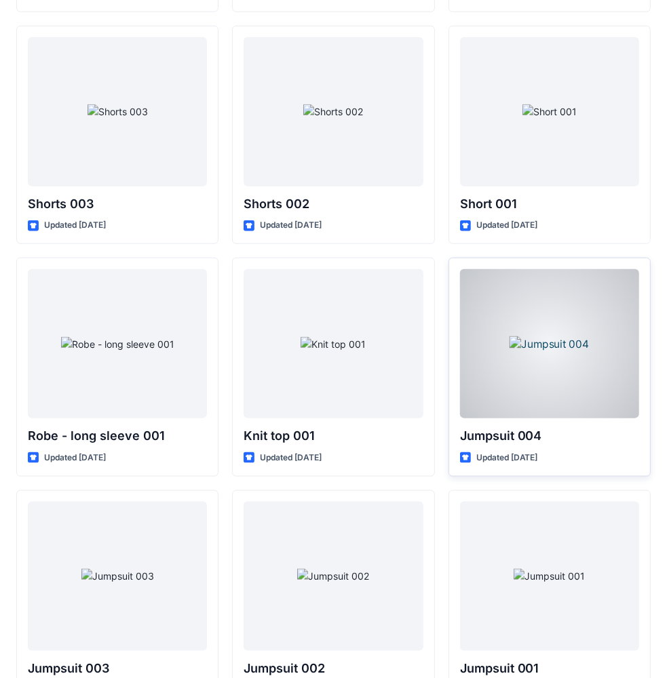
click at [545, 332] on div at bounding box center [549, 343] width 179 height 149
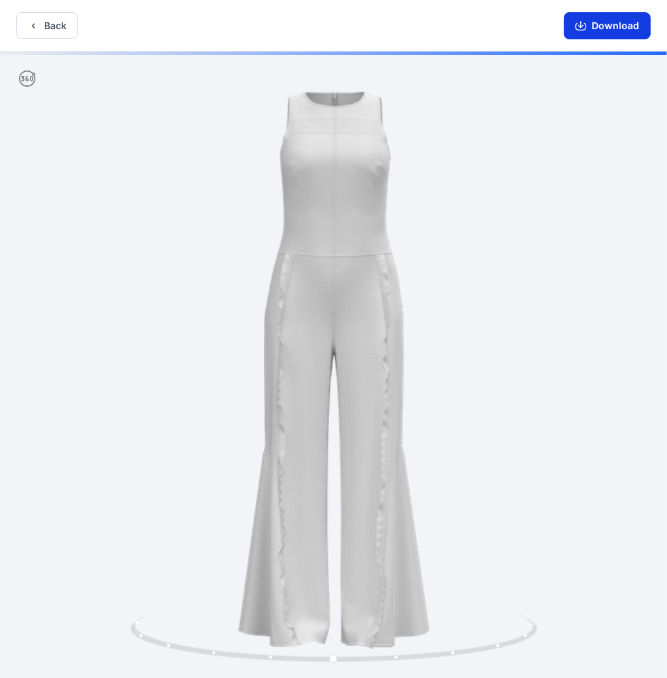
click at [612, 22] on button "Download" at bounding box center [606, 25] width 87 height 27
click at [53, 31] on button "Back" at bounding box center [47, 25] width 62 height 26
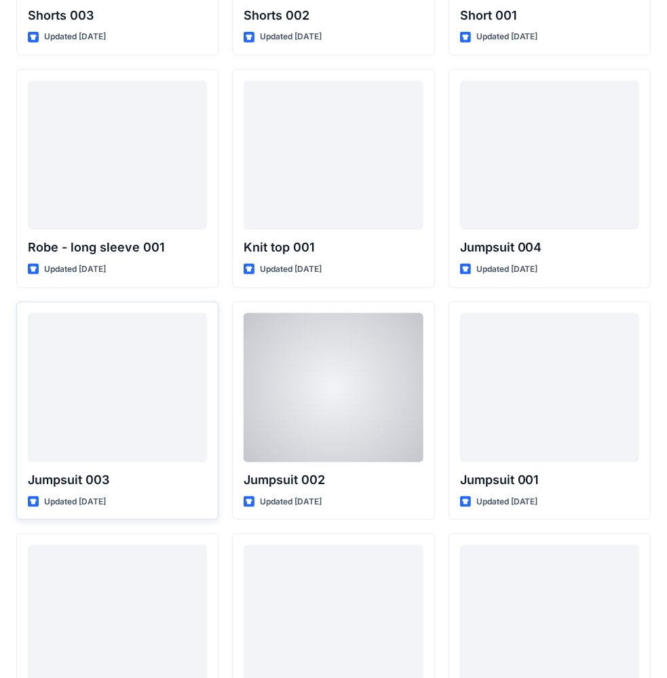
scroll to position [7678, 0]
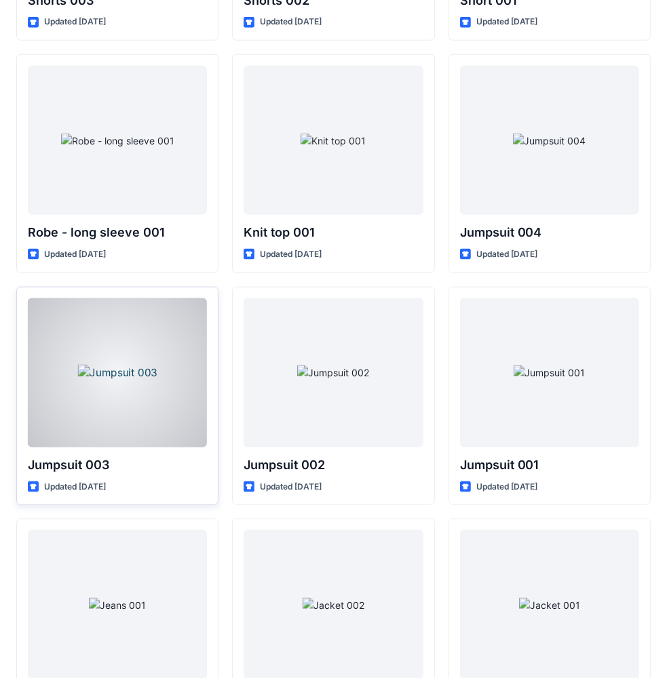
click at [151, 370] on div at bounding box center [117, 372] width 179 height 149
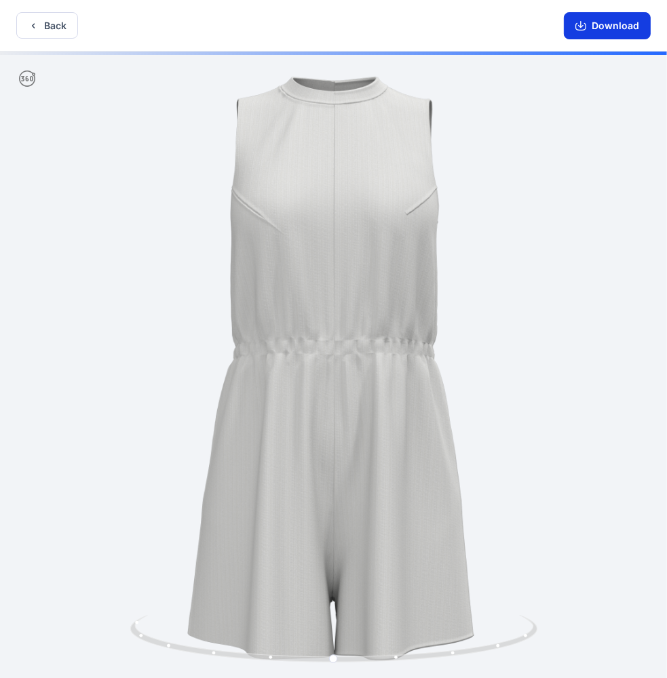
click at [610, 24] on button "Download" at bounding box center [606, 25] width 87 height 27
click at [53, 24] on button "Back" at bounding box center [47, 25] width 62 height 26
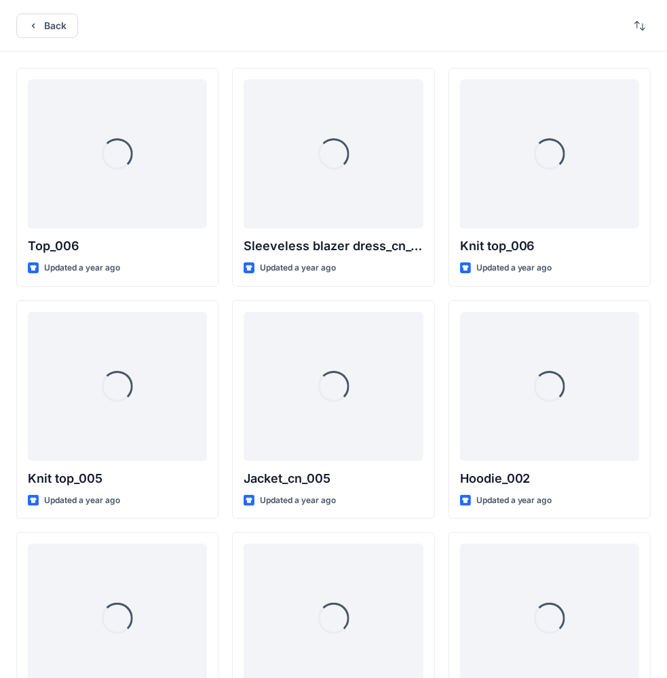
scroll to position [7678, 0]
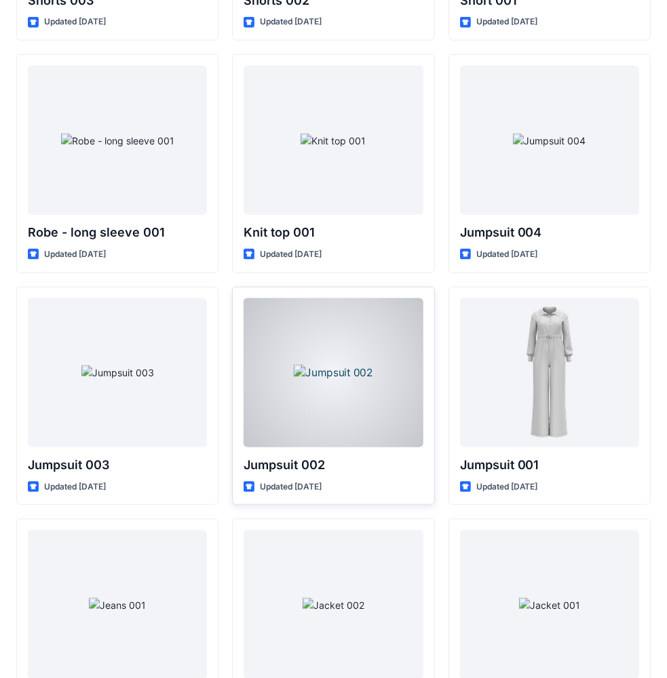
click at [364, 361] on div at bounding box center [332, 372] width 179 height 149
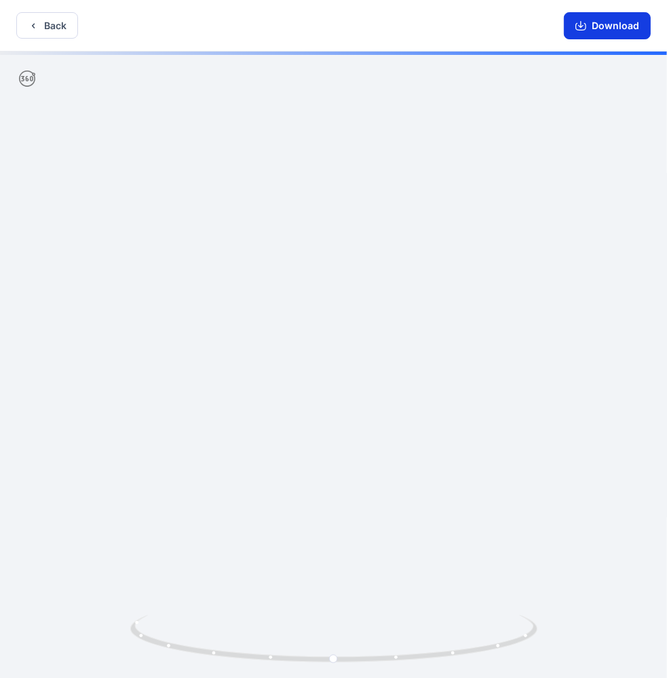
click at [623, 22] on button "Download" at bounding box center [606, 25] width 87 height 27
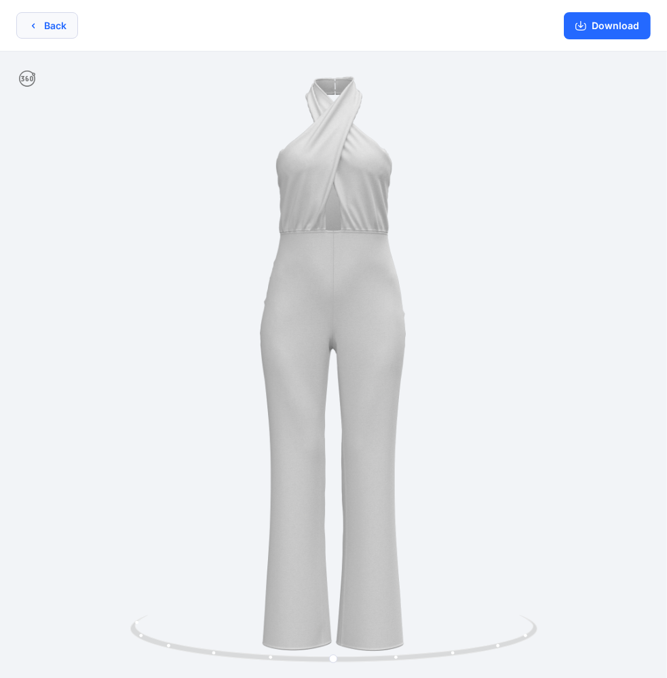
click at [56, 30] on button "Back" at bounding box center [47, 25] width 62 height 26
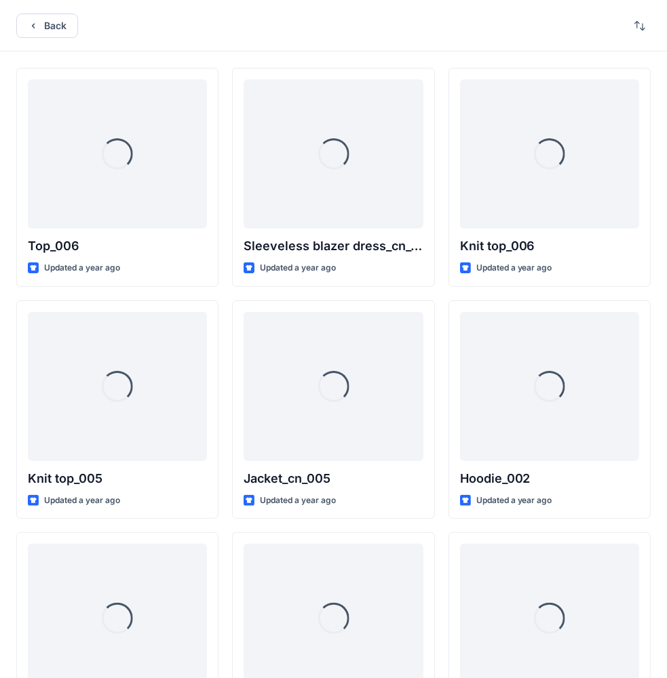
scroll to position [7678, 0]
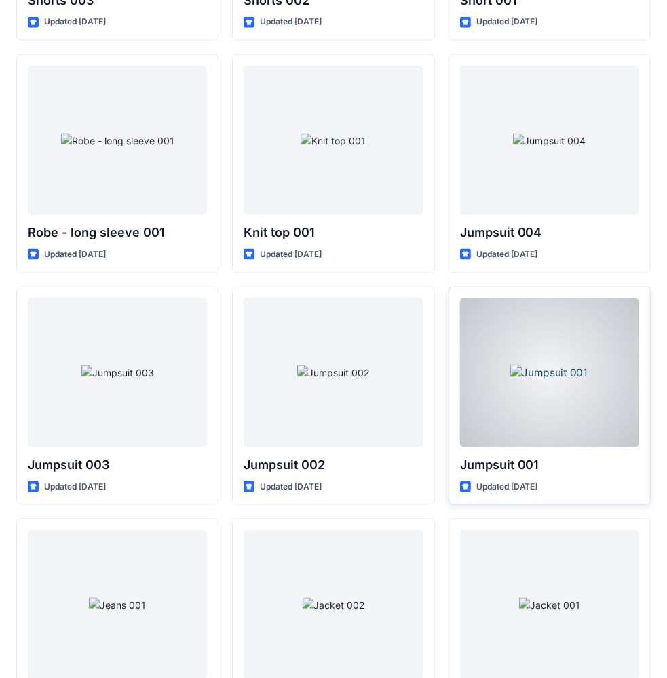
click at [551, 359] on div at bounding box center [549, 372] width 179 height 149
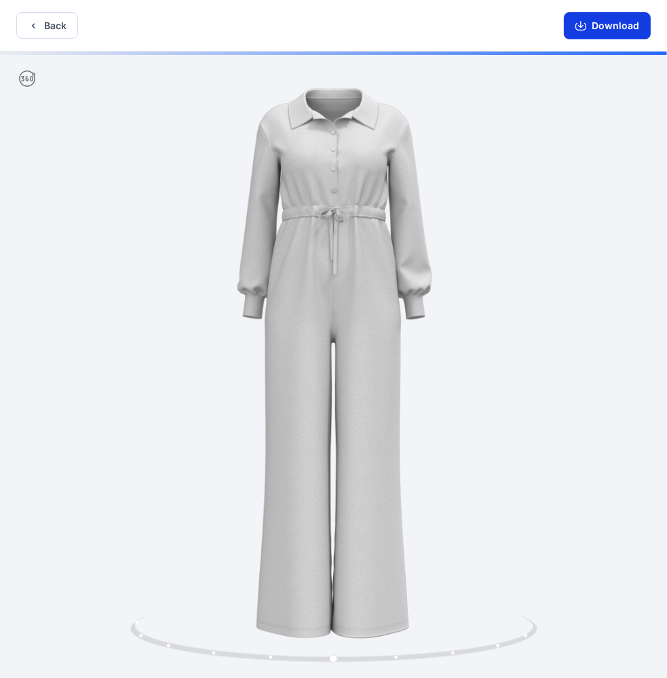
click at [622, 30] on button "Download" at bounding box center [606, 25] width 87 height 27
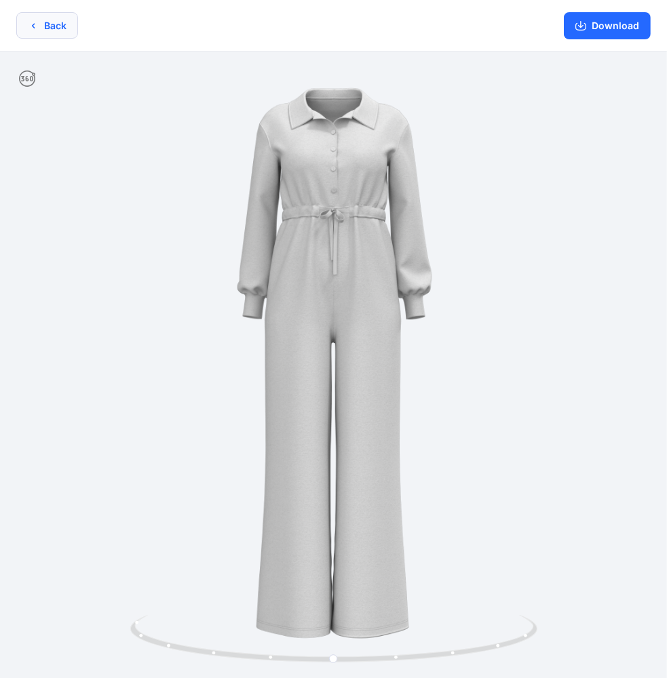
click at [32, 22] on icon "button" at bounding box center [33, 25] width 11 height 11
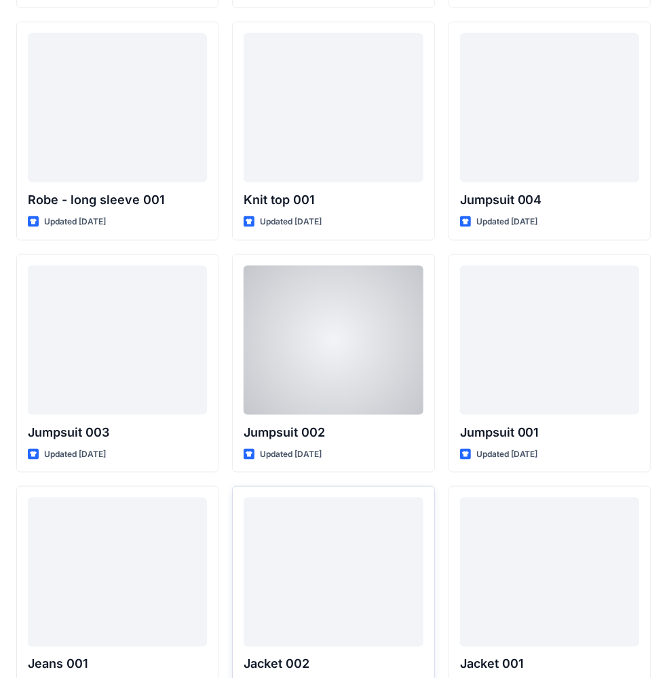
scroll to position [7793, 0]
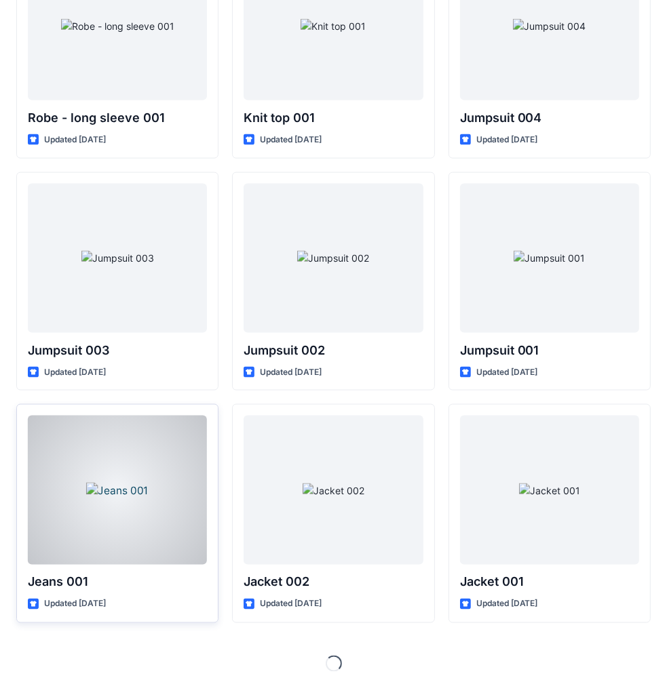
click at [139, 445] on div at bounding box center [117, 490] width 179 height 149
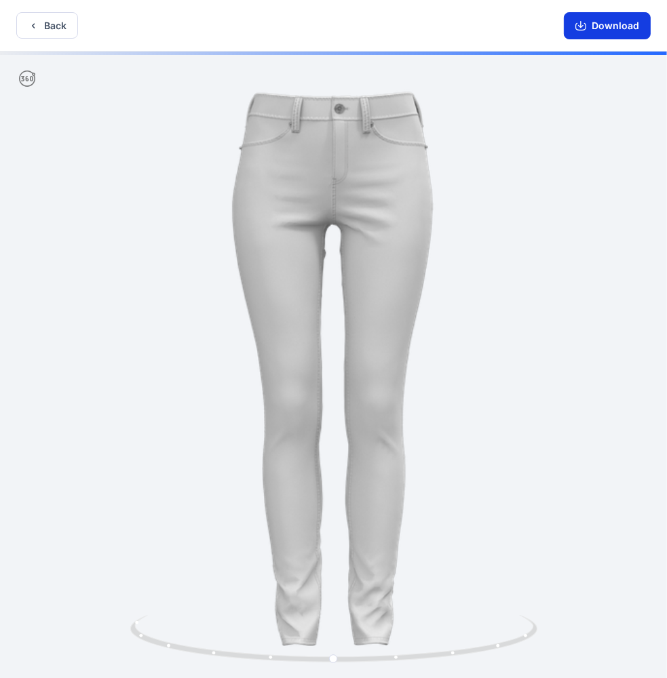
click at [616, 20] on button "Download" at bounding box center [606, 25] width 87 height 27
click at [42, 19] on button "Back" at bounding box center [47, 25] width 62 height 26
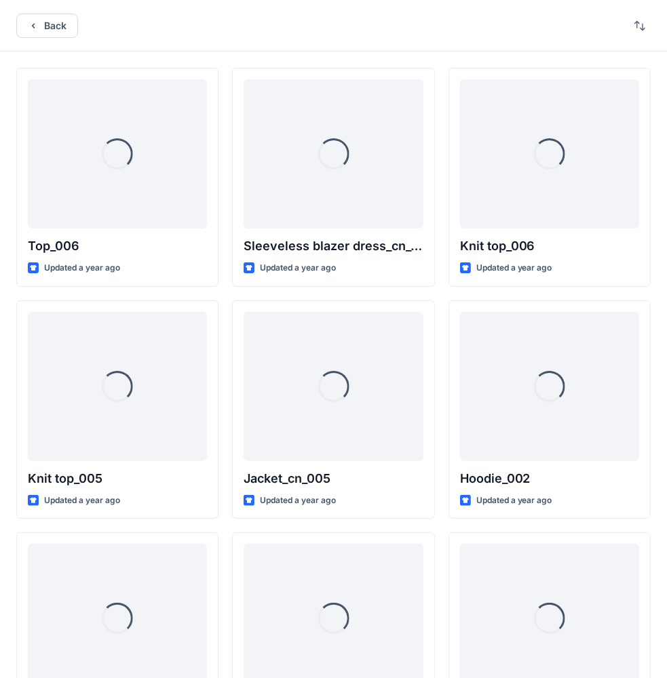
scroll to position [7793, 0]
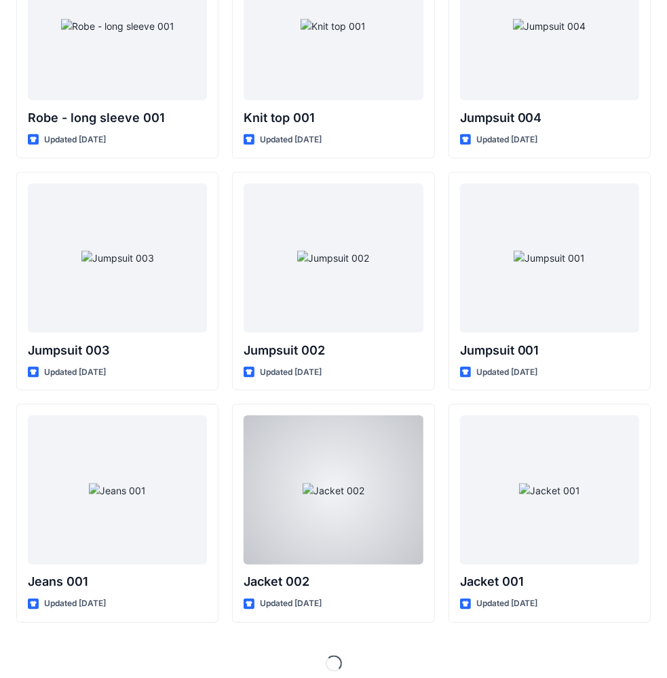
click at [353, 446] on div at bounding box center [332, 490] width 179 height 149
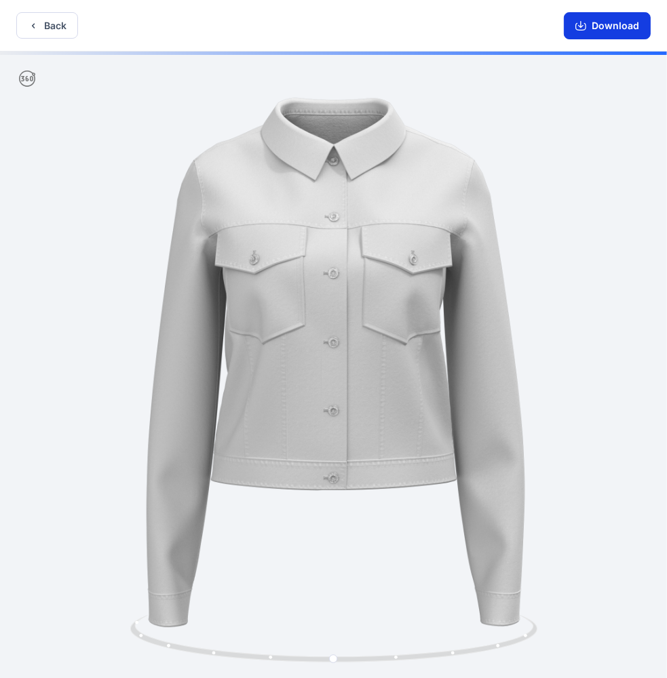
click at [605, 32] on button "Download" at bounding box center [606, 25] width 87 height 27
click at [608, 21] on button "Download" at bounding box center [606, 25] width 87 height 27
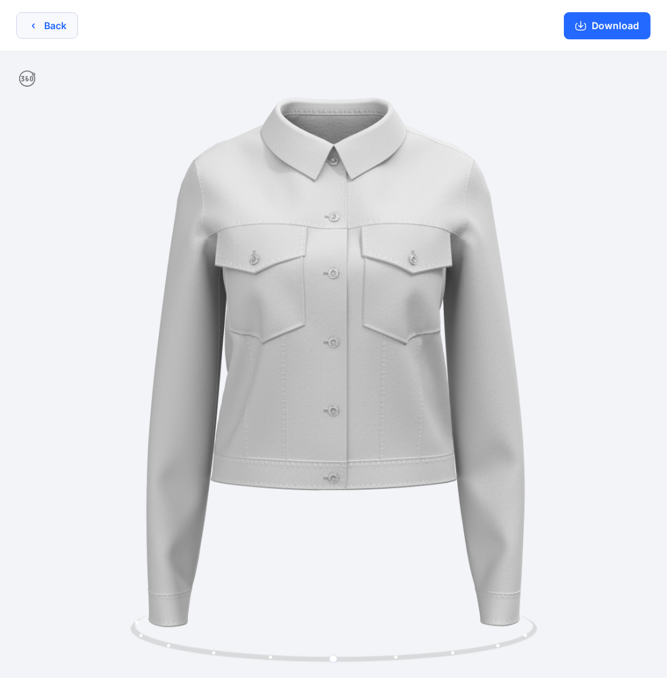
click at [43, 22] on button "Back" at bounding box center [47, 25] width 62 height 26
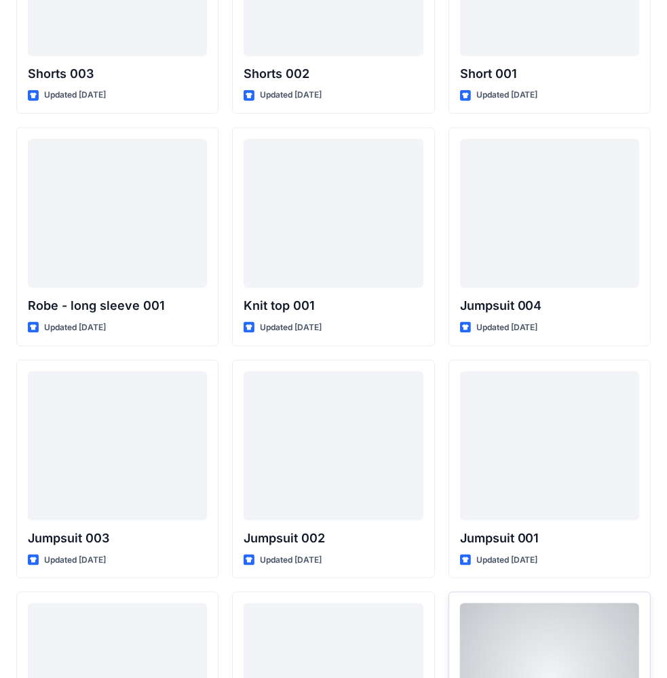
scroll to position [7793, 0]
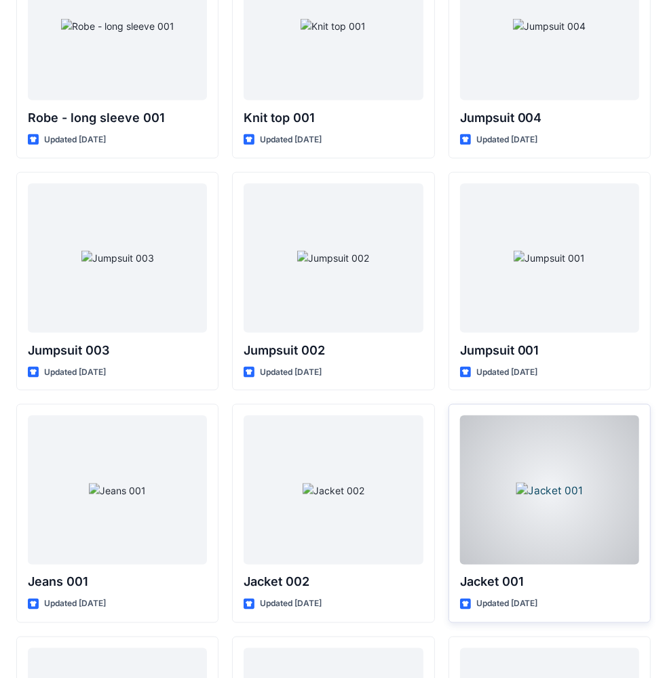
click at [549, 483] on div at bounding box center [549, 490] width 179 height 149
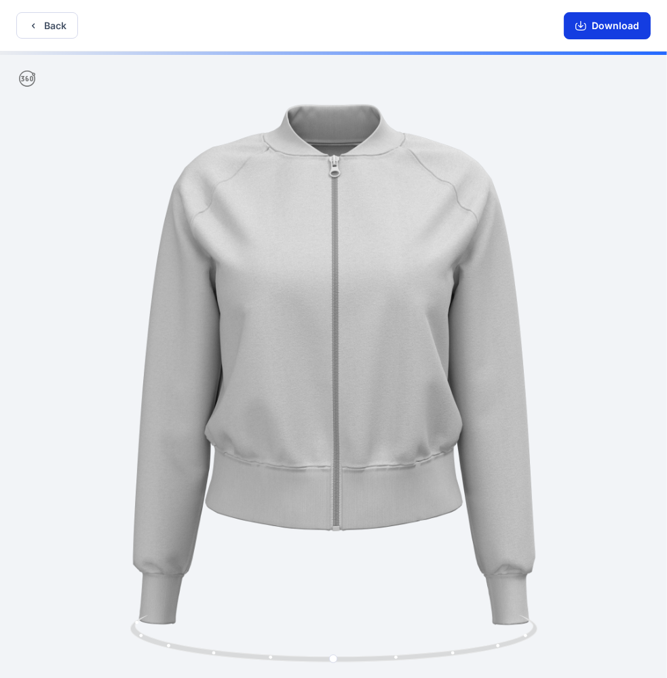
click at [616, 22] on button "Download" at bounding box center [606, 25] width 87 height 27
click at [50, 26] on button "Back" at bounding box center [47, 25] width 62 height 26
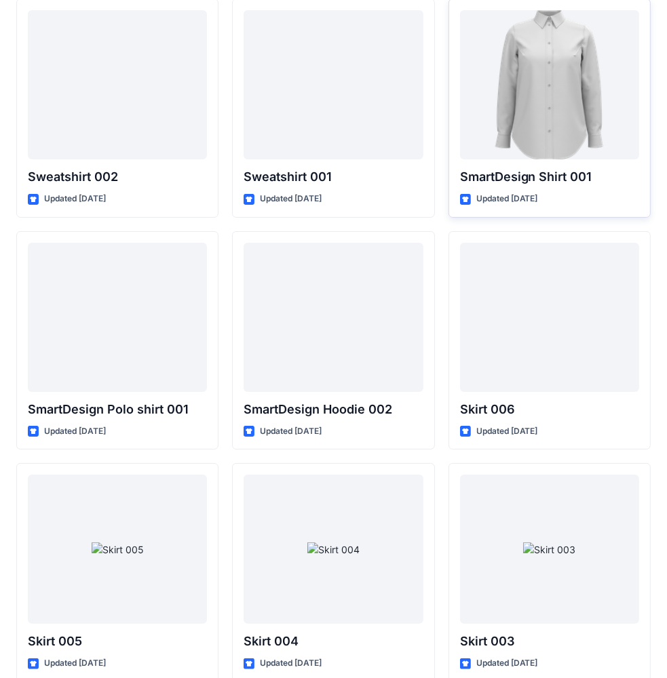
scroll to position [6166, 0]
